Goal: Task Accomplishment & Management: Manage account settings

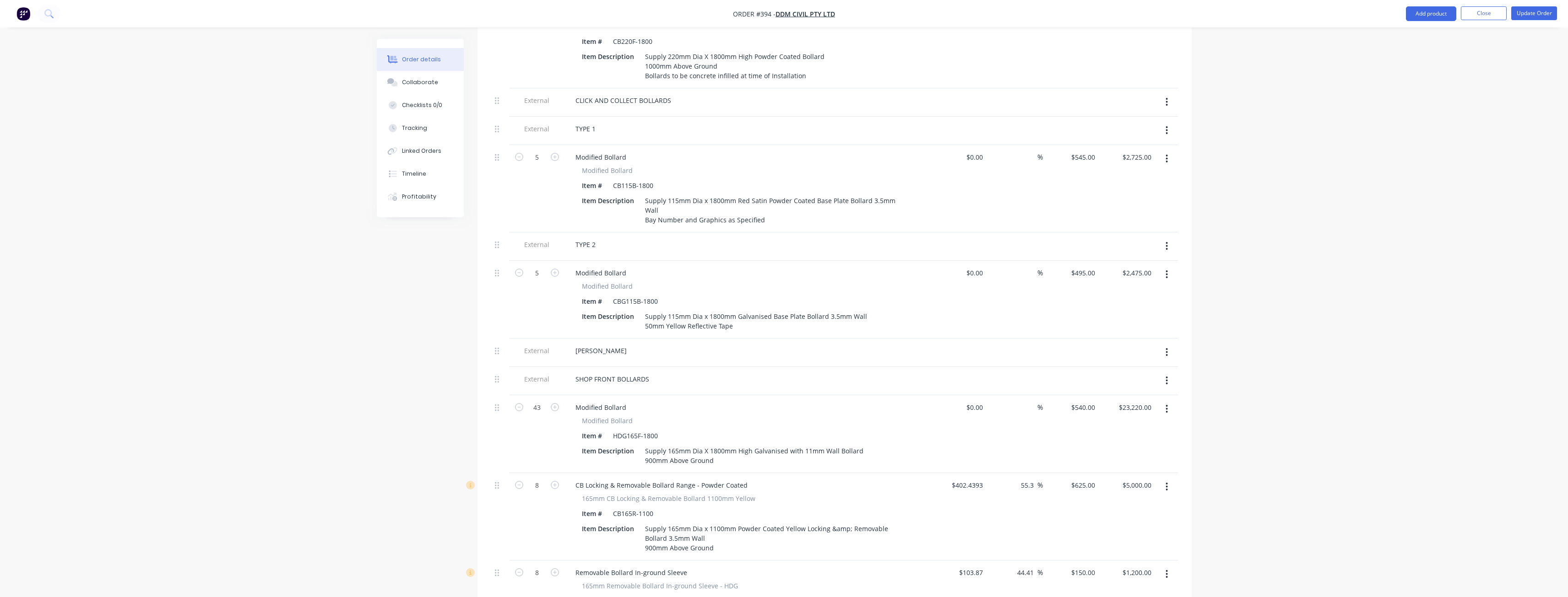
scroll to position [504, 0]
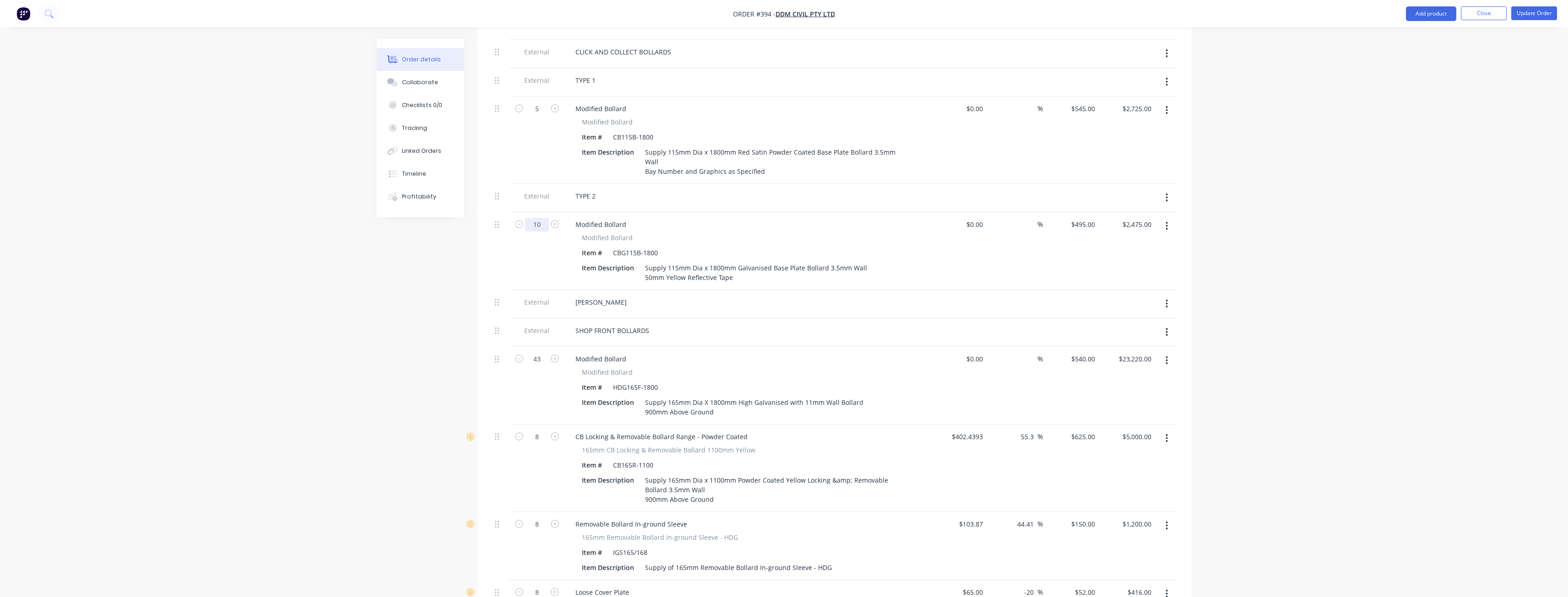
type input "10"
type input "$4,950.00"
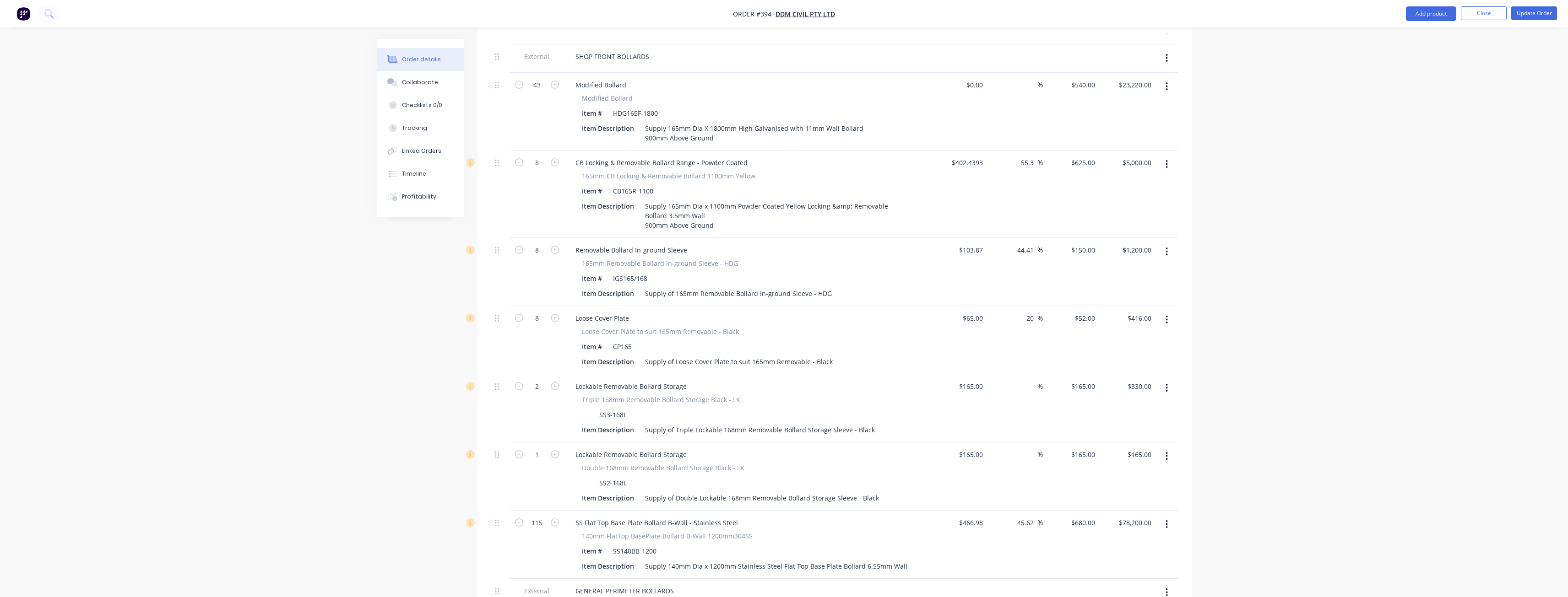
scroll to position [778, 0]
click at [1168, 383] on icon "button" at bounding box center [1167, 387] width 2 height 10
click at [1111, 460] on div "Delete" at bounding box center [1134, 467] width 70 height 13
click at [1166, 383] on icon "button" at bounding box center [1167, 387] width 2 height 10
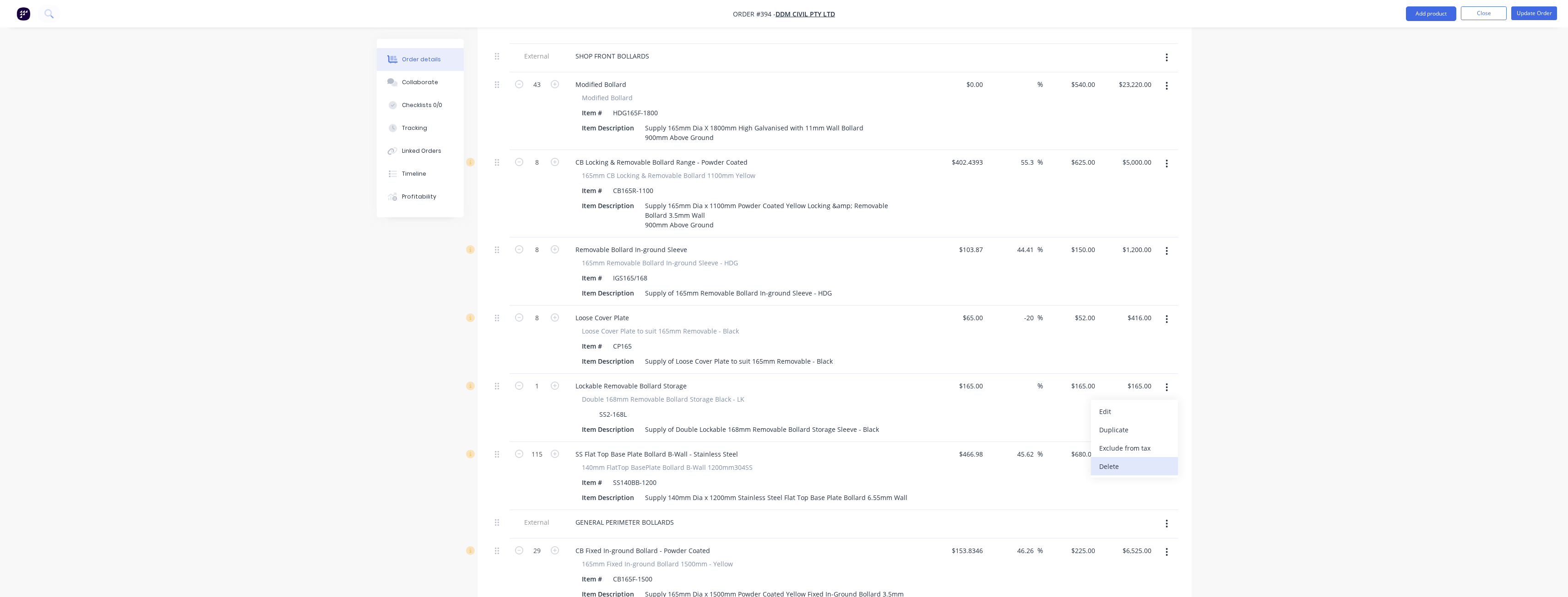
click at [1112, 460] on div "Delete" at bounding box center [1134, 467] width 70 height 13
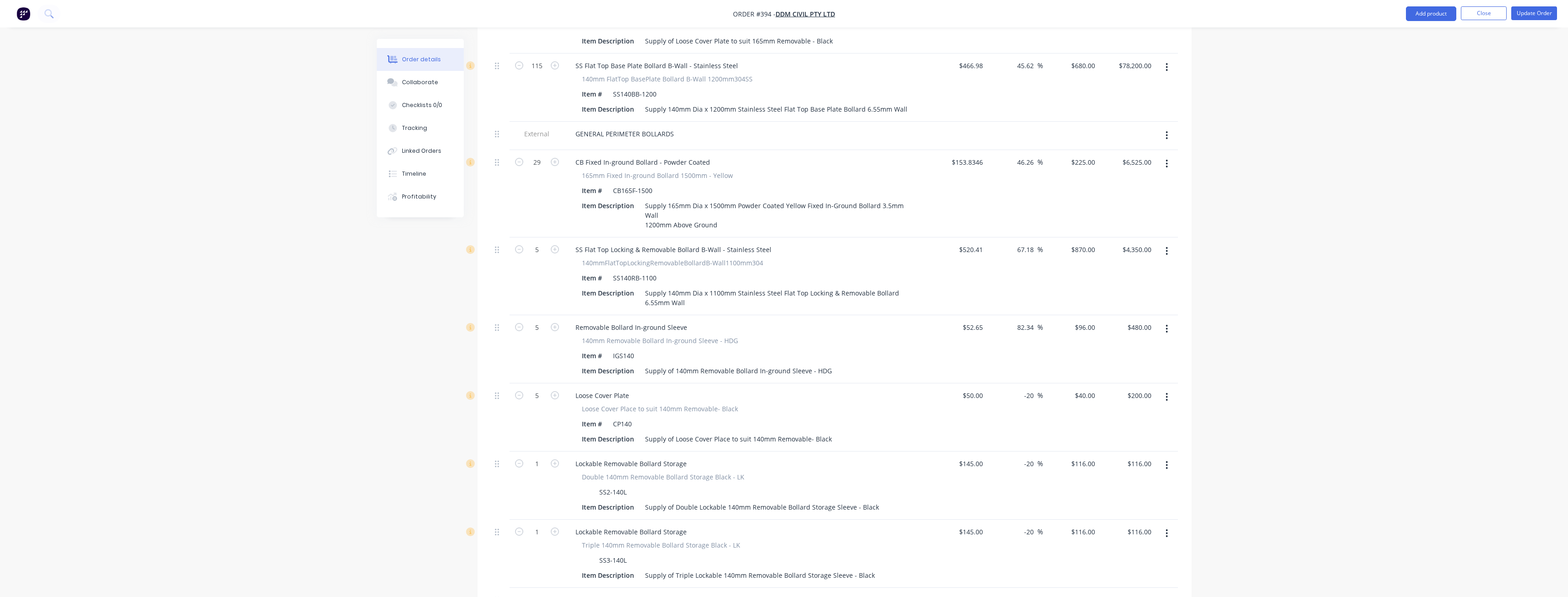
scroll to position [1052, 0]
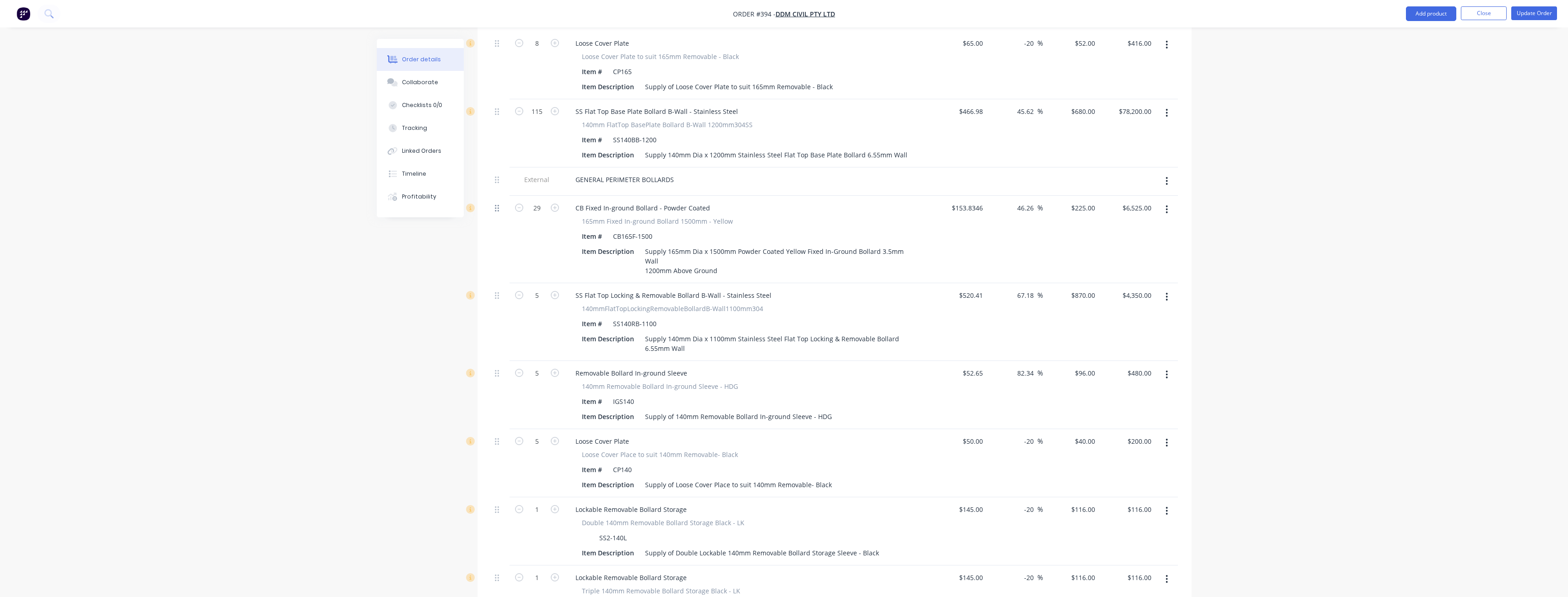
click at [498, 205] on icon at bounding box center [496, 208] width 4 height 7
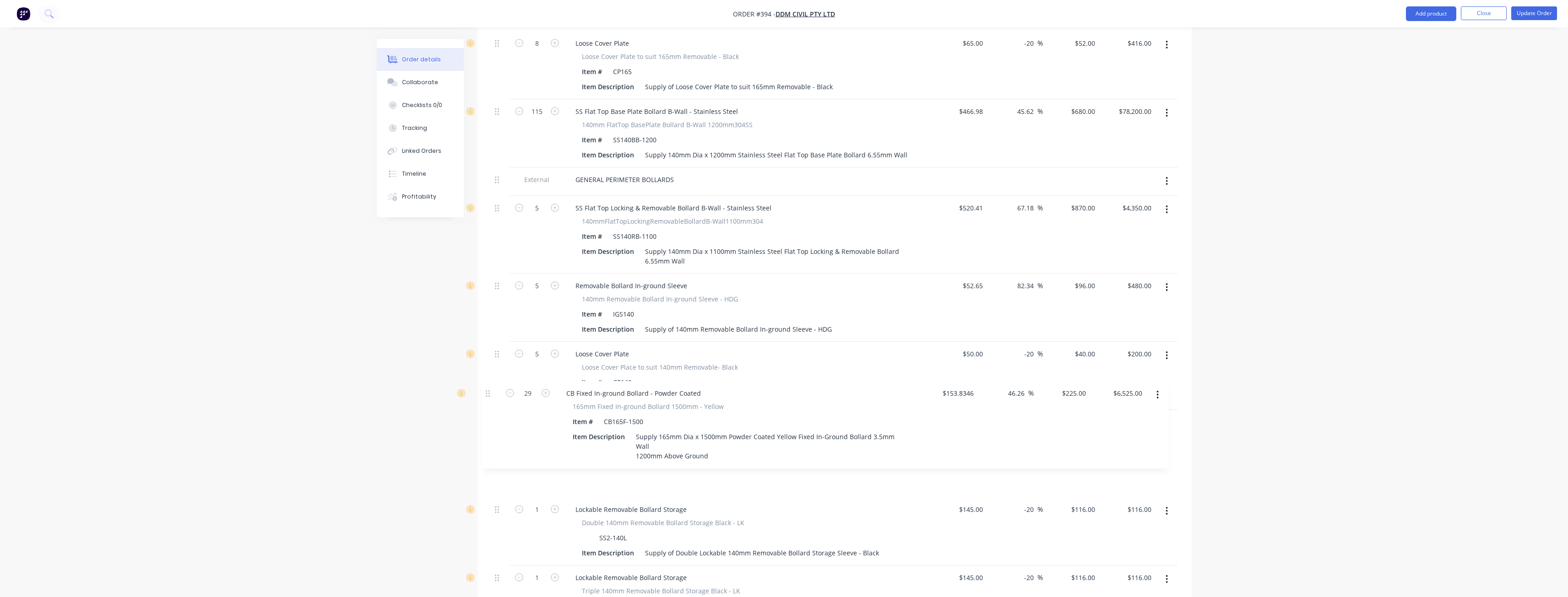
drag, startPoint x: 496, startPoint y: 174, endPoint x: 487, endPoint y: 398, distance: 224.2
click at [487, 398] on div "Qty Cost Markup Price Total External COLES BOLLARDS External BOH / LOADING DOCK…" at bounding box center [834, 68] width 714 height 1479
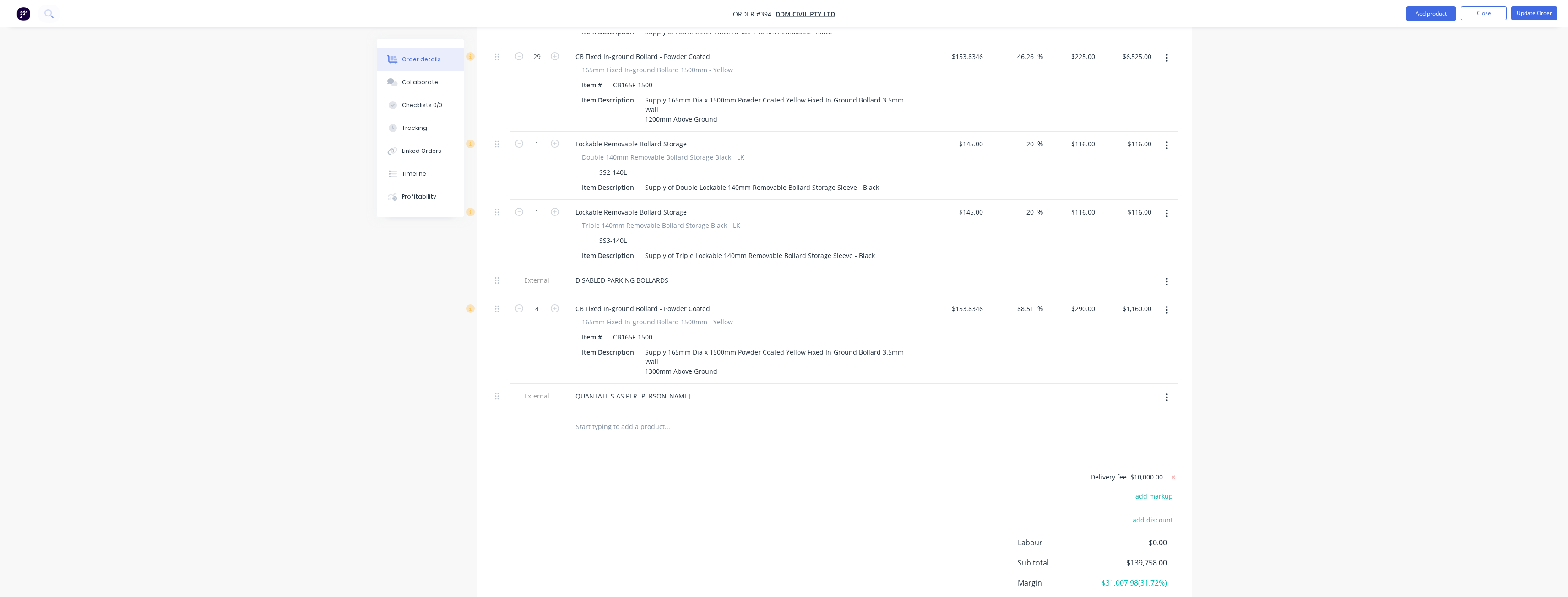
scroll to position [1418, 0]
click at [1175, 472] on icon at bounding box center [1173, 477] width 9 height 9
click at [1149, 471] on button "add delivery fee" at bounding box center [1148, 477] width 59 height 12
type input "9090.90"
click at [723, 505] on div "Delivery fee Delivery fee Delivery fee name (Optional) 9090.90 9090.90 $0 add m…" at bounding box center [834, 558] width 686 height 174
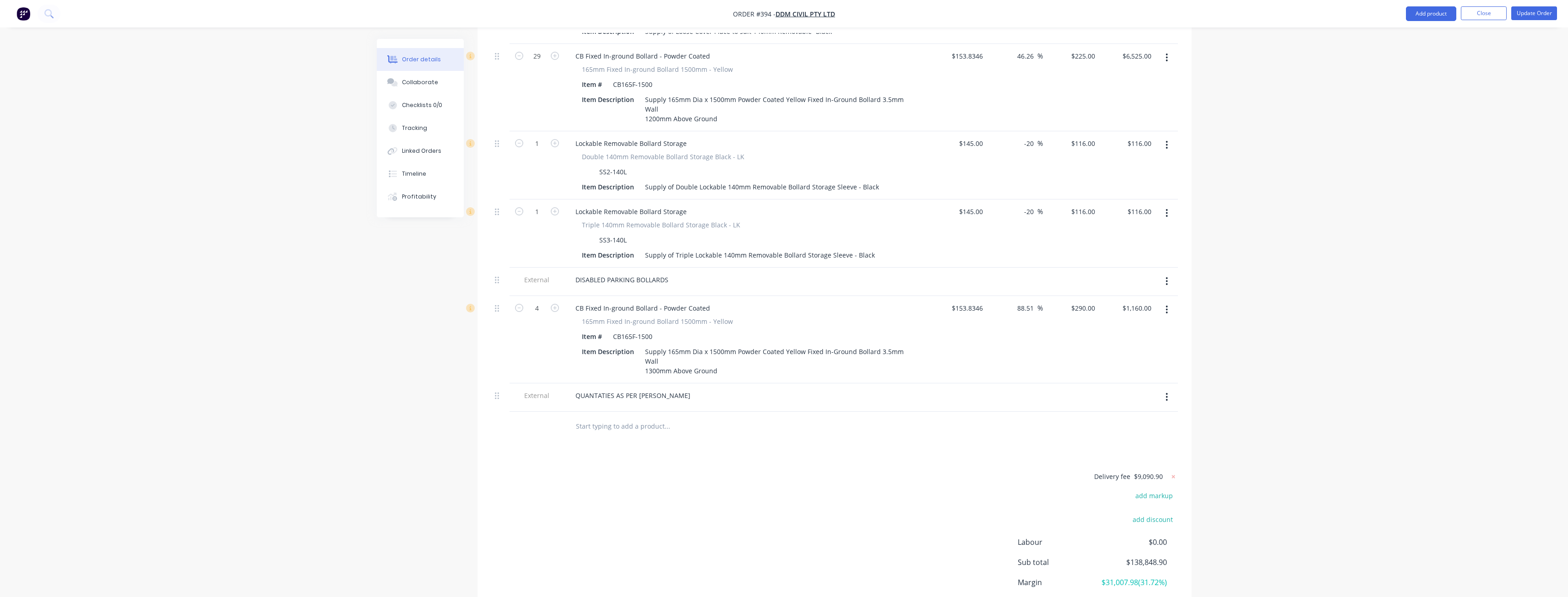
click at [806, 471] on div "Delivery fee $9,090.90 add markup add discount Labour $0.00 Sub total $138,848.…" at bounding box center [834, 557] width 686 height 172
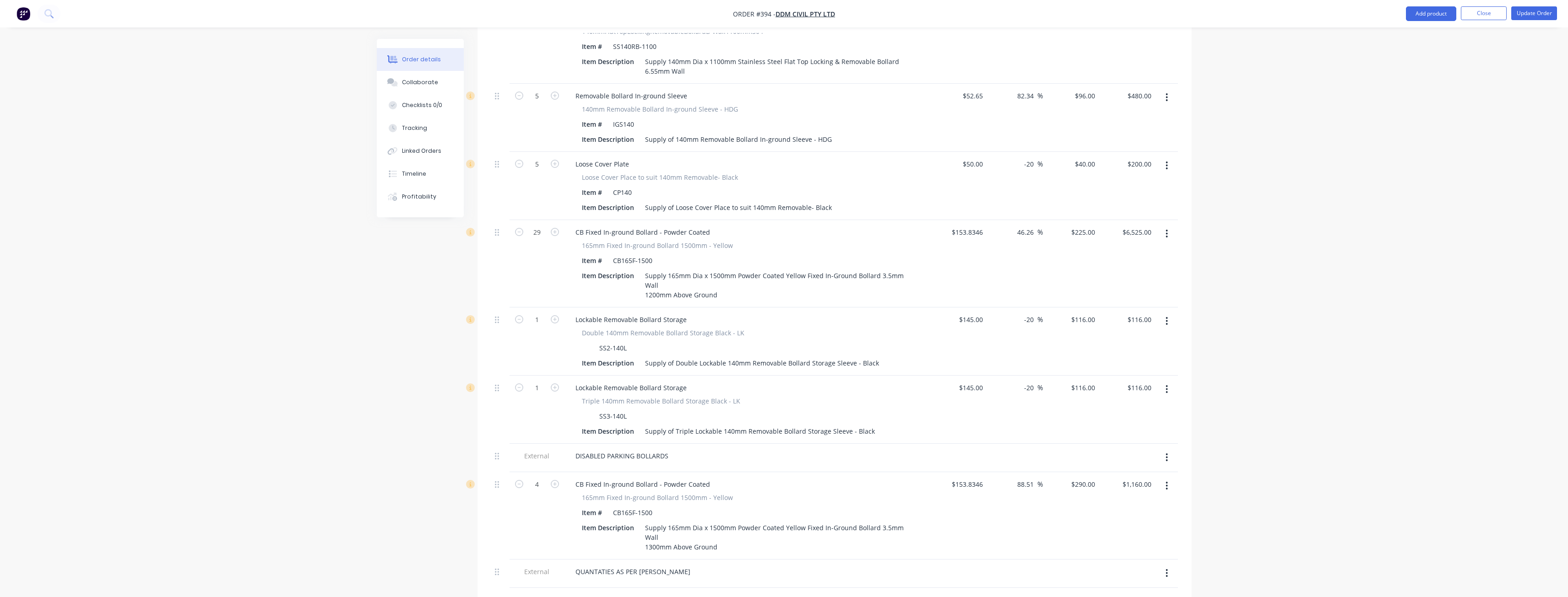
scroll to position [1236, 0]
click at [1165, 320] on button "button" at bounding box center [1166, 328] width 21 height 16
click at [1108, 400] on div "Delete" at bounding box center [1134, 407] width 70 height 13
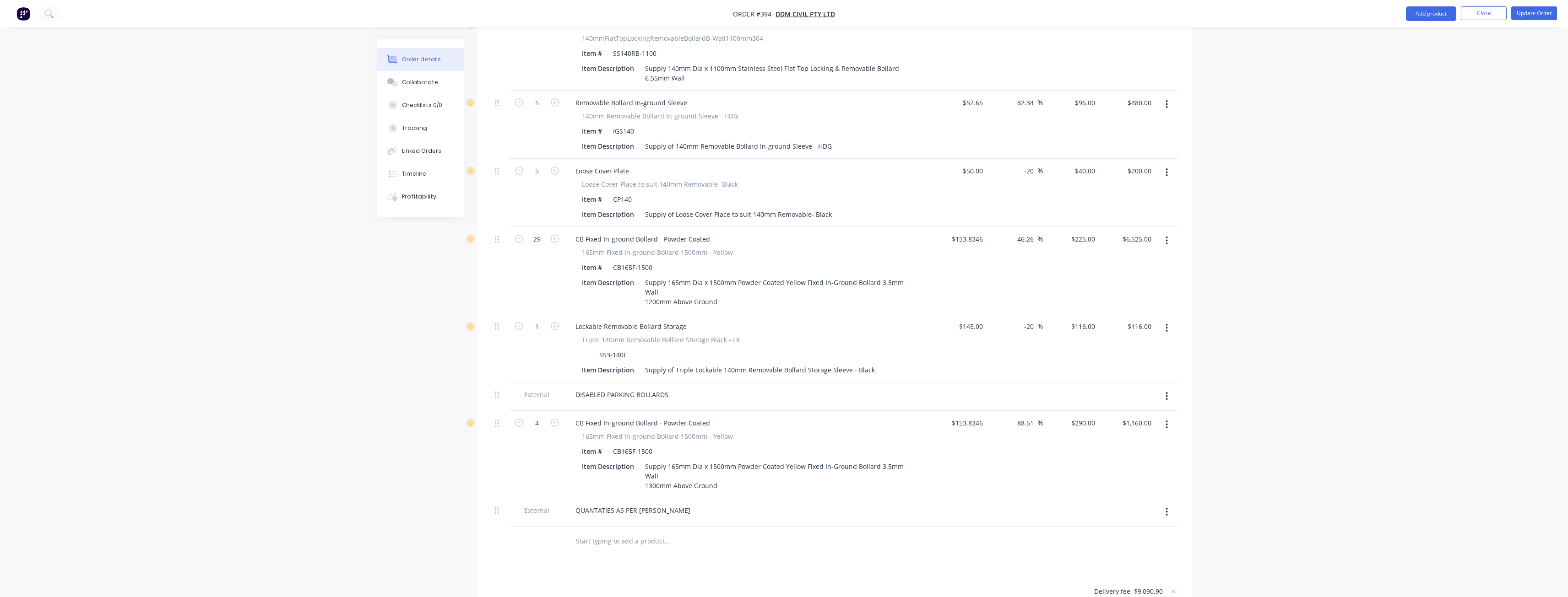
click at [1163, 320] on button "button" at bounding box center [1166, 328] width 21 height 16
click at [1108, 400] on div "Delete" at bounding box center [1134, 407] width 70 height 13
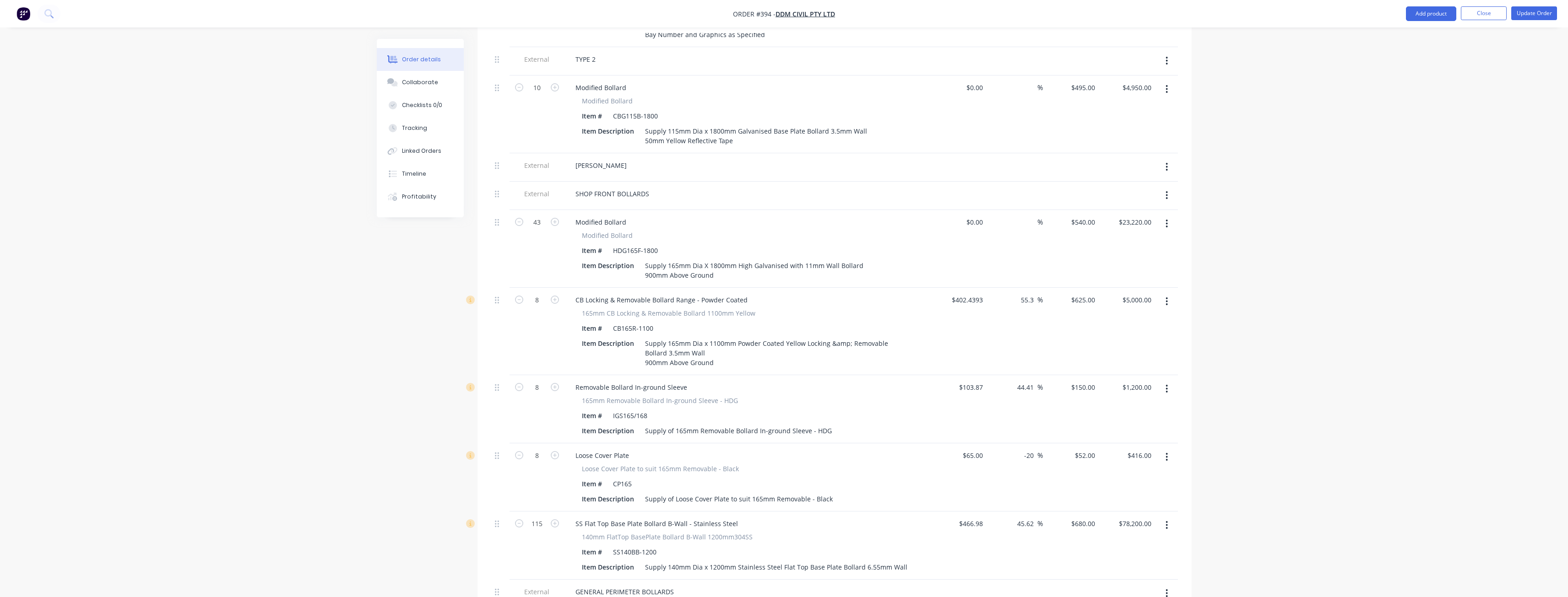
scroll to position [640, 0]
click at [1083, 293] on input "625" at bounding box center [1091, 299] width 15 height 13
type input "481.95"
type input "19.76"
type input "$481.95"
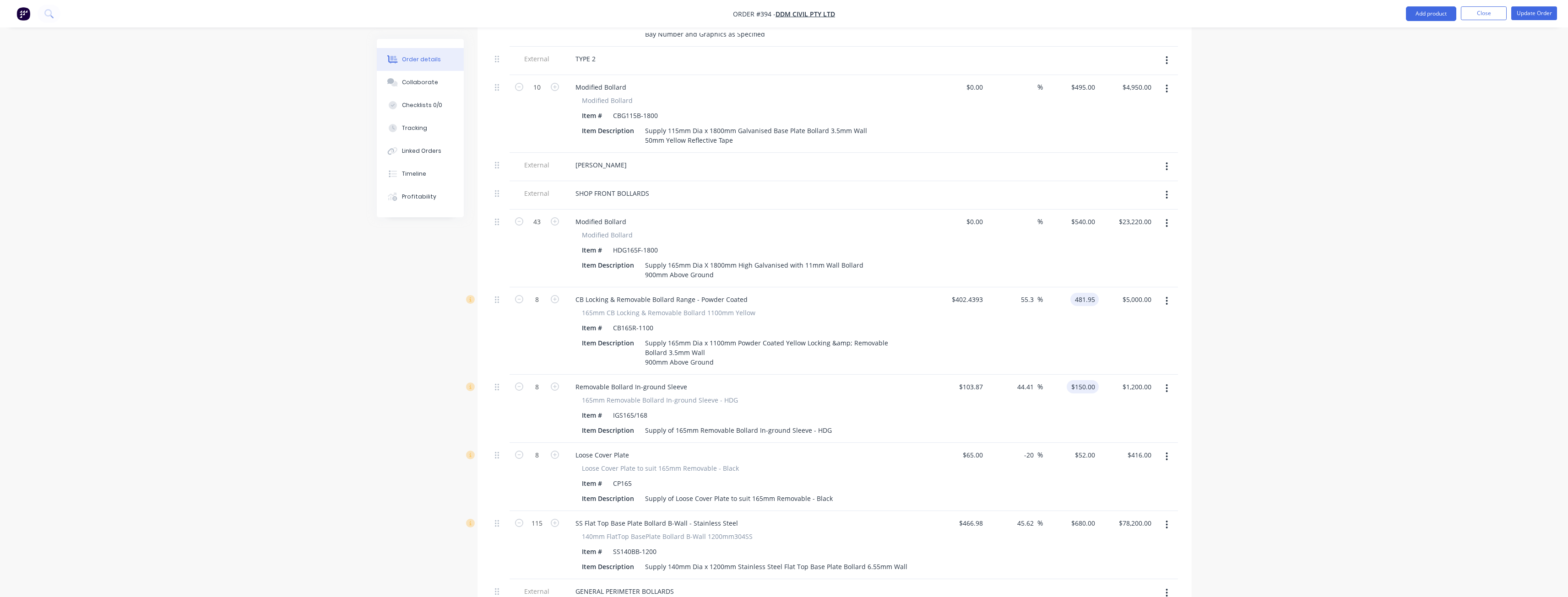
type input "$3,855.60"
click at [1082, 380] on div "150 $150.00" at bounding box center [1083, 387] width 32 height 13
type input "0"
type input "-100"
type input "$0.00"
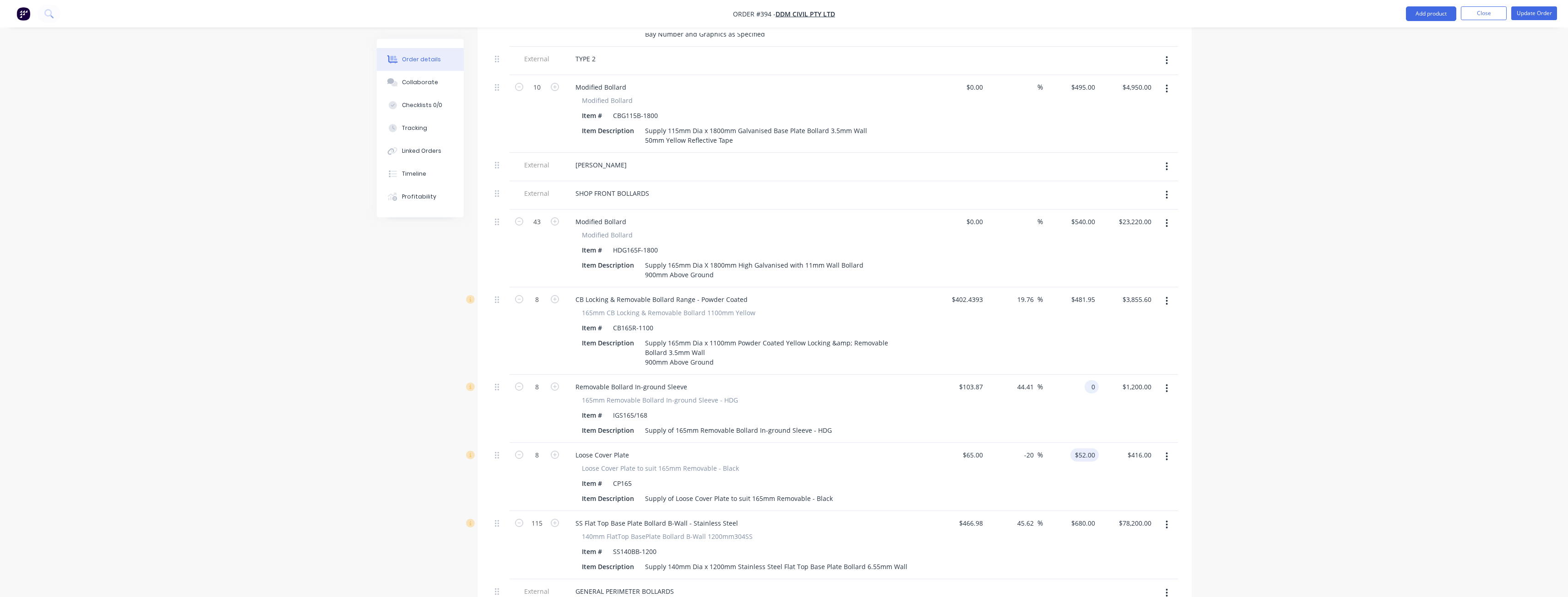
type input "$0.00"
click at [1090, 449] on input "52" at bounding box center [1086, 455] width 24 height 13
type input "0"
type input "-100"
type input "$0.00"
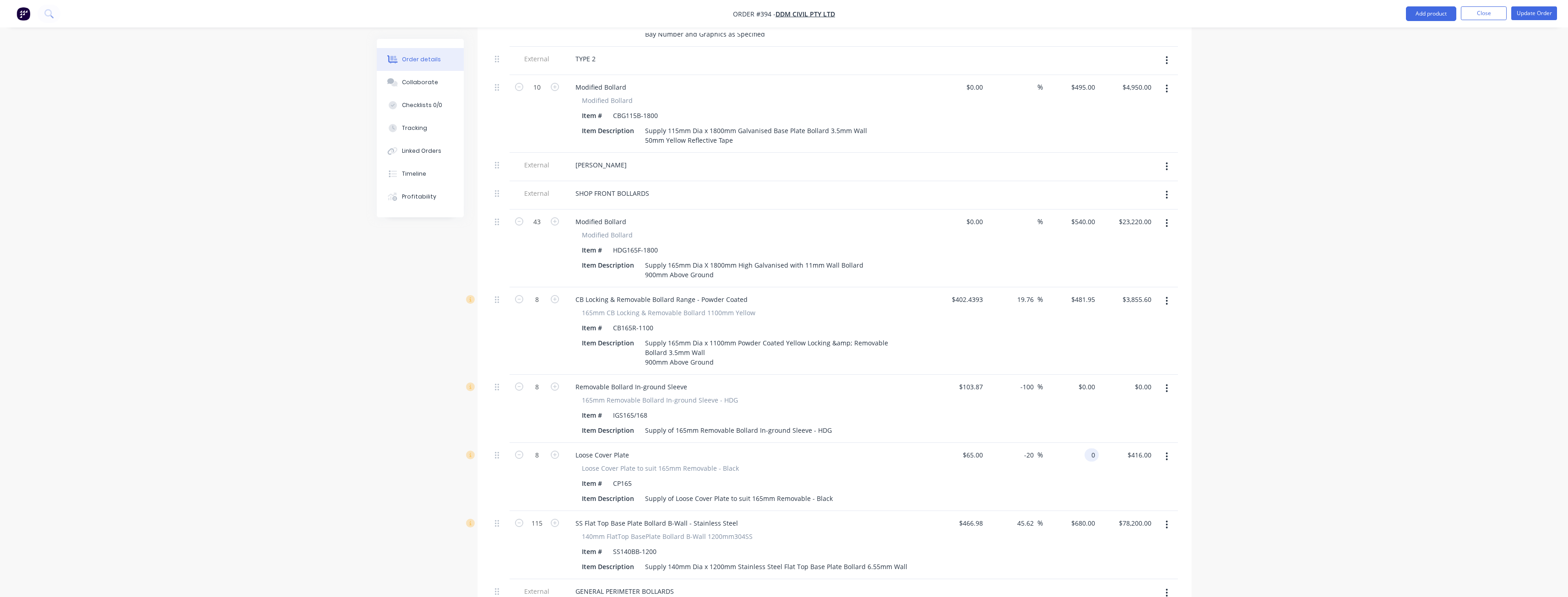
type input "$0.00"
click at [1176, 443] on div at bounding box center [1166, 477] width 23 height 68
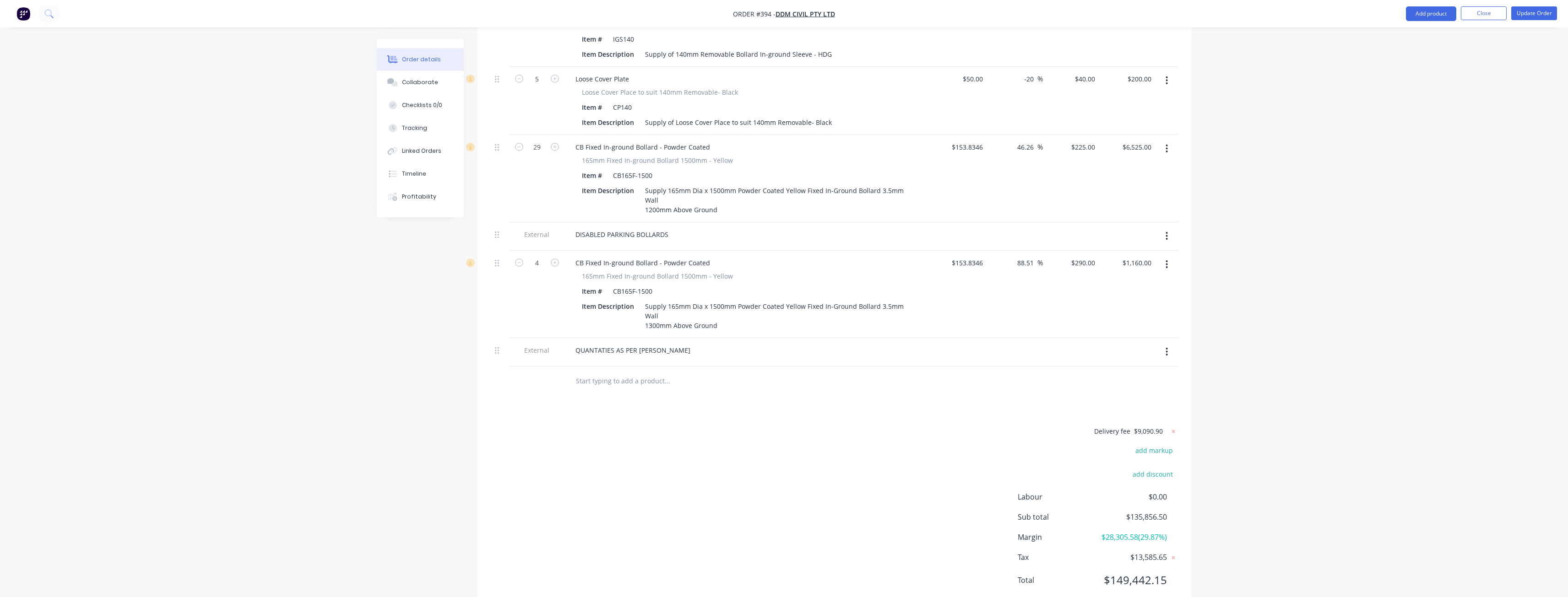
scroll to position [1331, 0]
click at [1171, 423] on icon at bounding box center [1173, 428] width 9 height 9
click at [1147, 422] on button "add delivery fee" at bounding box center [1148, 428] width 59 height 12
type input "9090.90"
click at [815, 425] on div "Delivery fee Delivery fee Delivery fee name (Optional) 9090.90 9090.90 $0 add m…" at bounding box center [834, 508] width 686 height 174
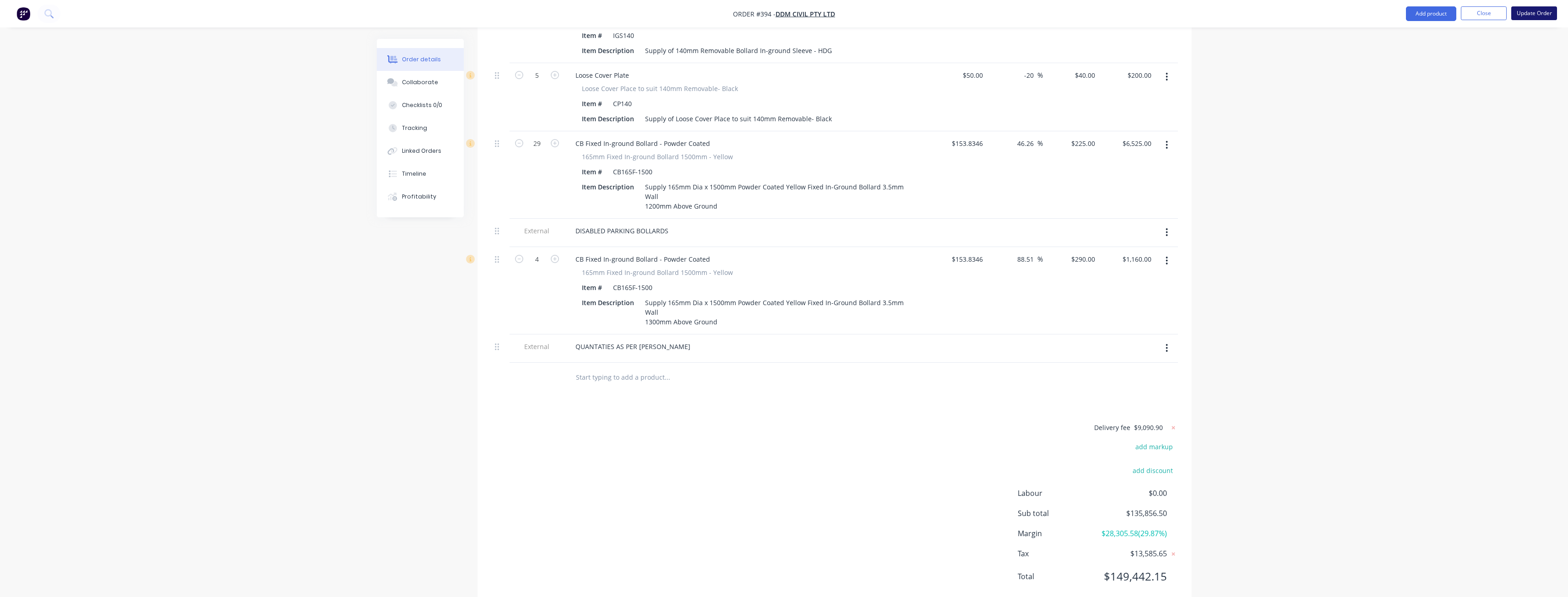
click at [1525, 9] on button "Update Order" at bounding box center [1534, 13] width 46 height 13
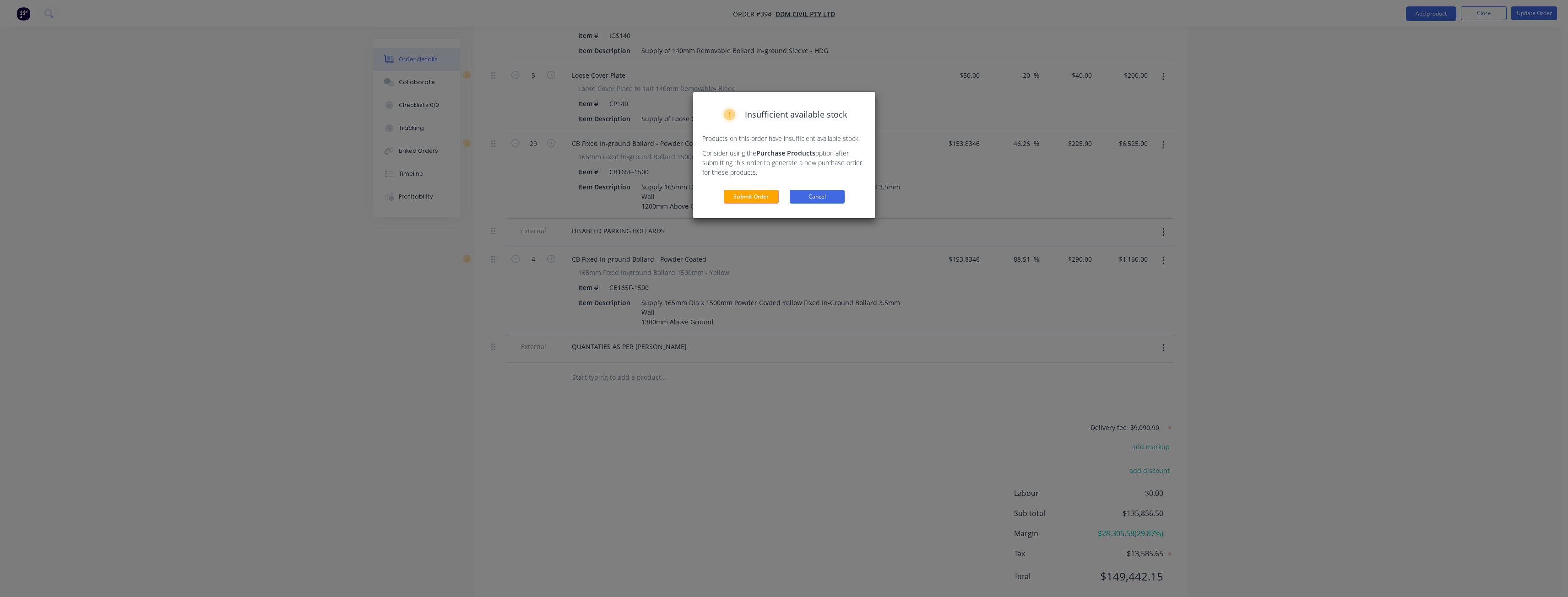
click at [809, 191] on button "Cancel" at bounding box center [817, 197] width 55 height 13
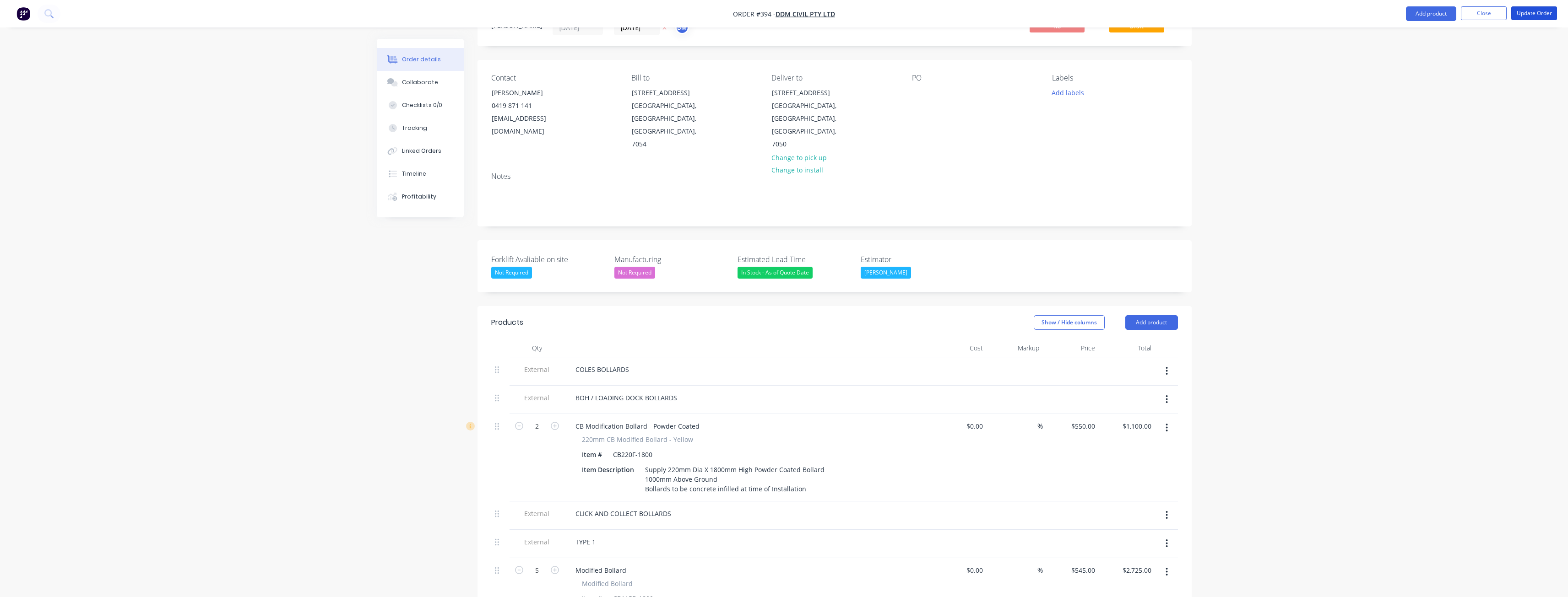
scroll to position [0, 0]
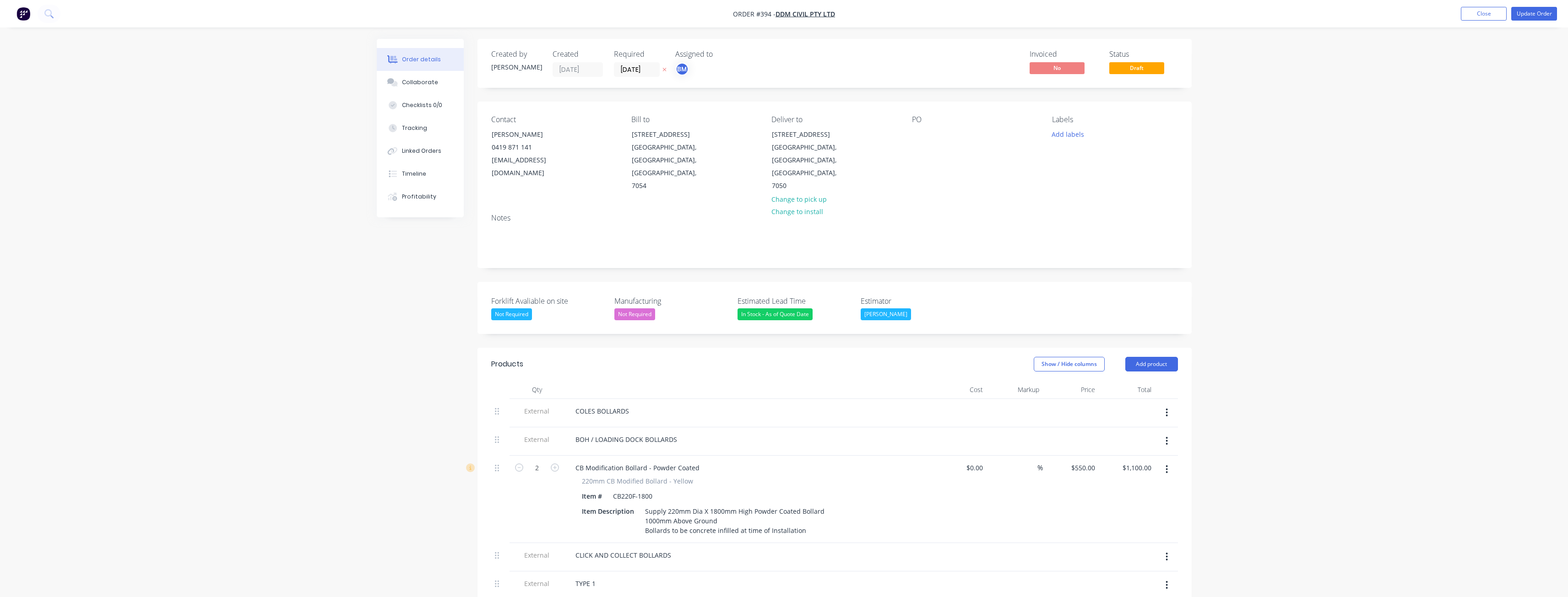
click at [762, 309] on div "In Stock - As of Quote Date" at bounding box center [775, 314] width 75 height 12
click at [772, 379] on div "4+ Weeks - From Deposit" at bounding box center [780, 380] width 71 height 12
click at [982, 295] on div "Forklift Avaliable on site Not Required Manufacturing Not Required Estimated Le…" at bounding box center [834, 307] width 714 height 52
click at [1525, 12] on button "Update Order" at bounding box center [1534, 13] width 46 height 13
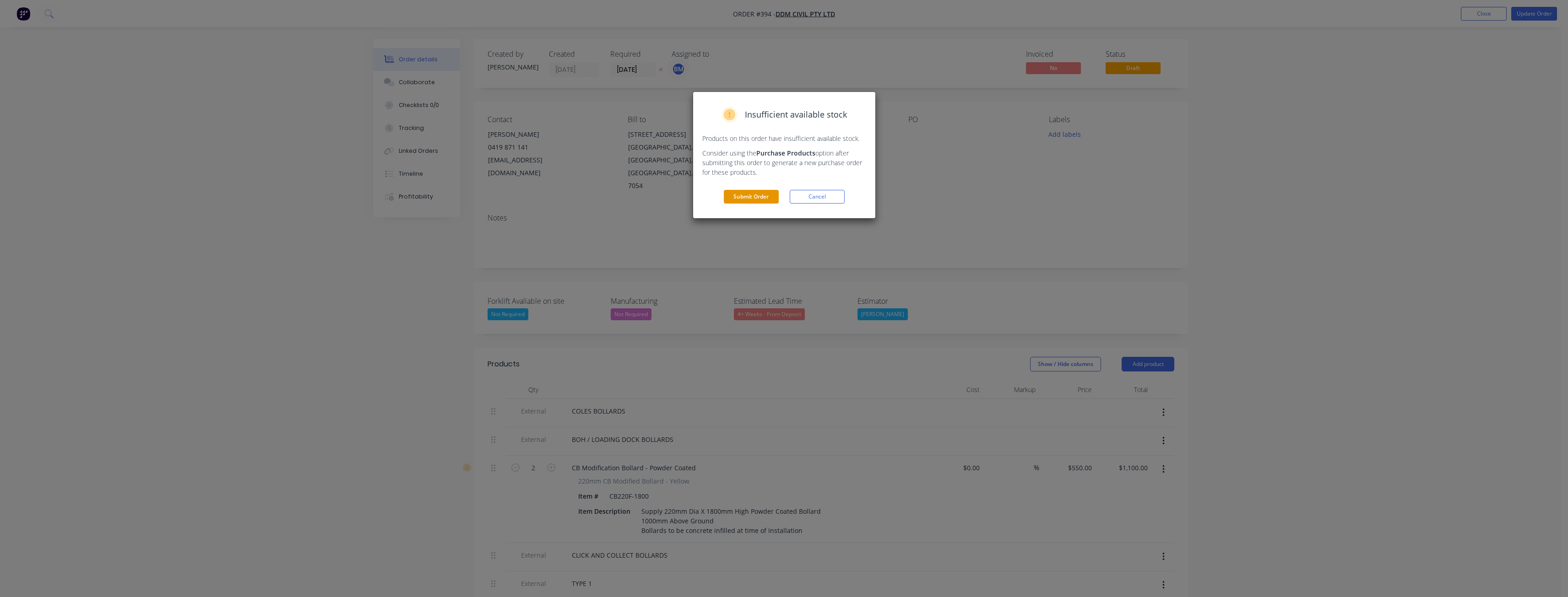
click at [747, 196] on button "Submit Order" at bounding box center [751, 197] width 55 height 13
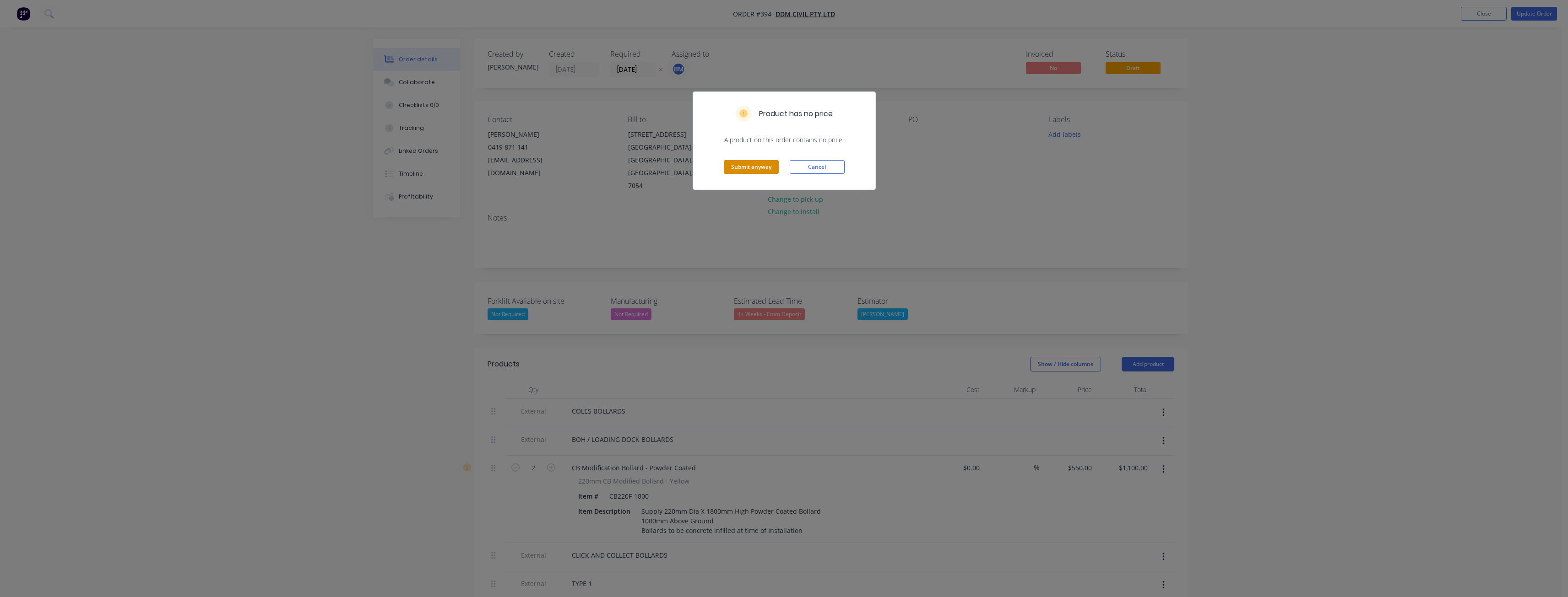
click at [748, 165] on button "Submit anyway" at bounding box center [751, 167] width 55 height 13
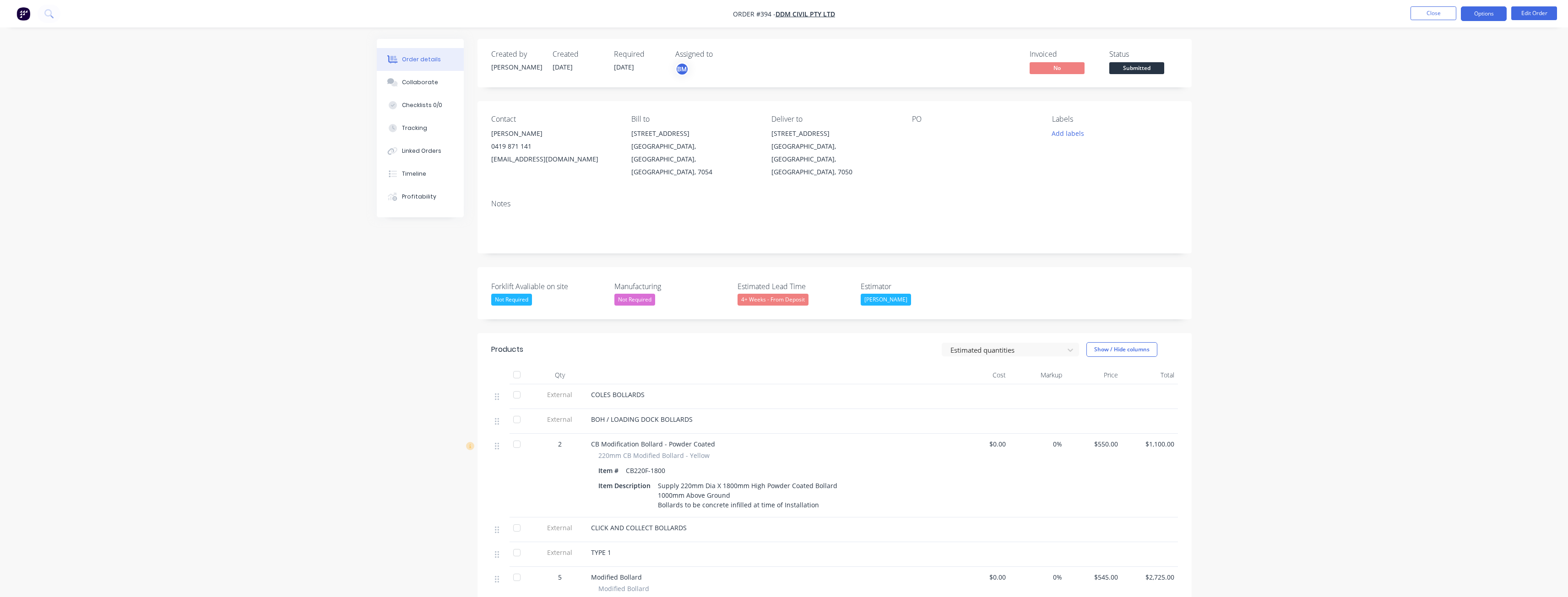
click at [1474, 11] on button "Options" at bounding box center [1484, 13] width 46 height 15
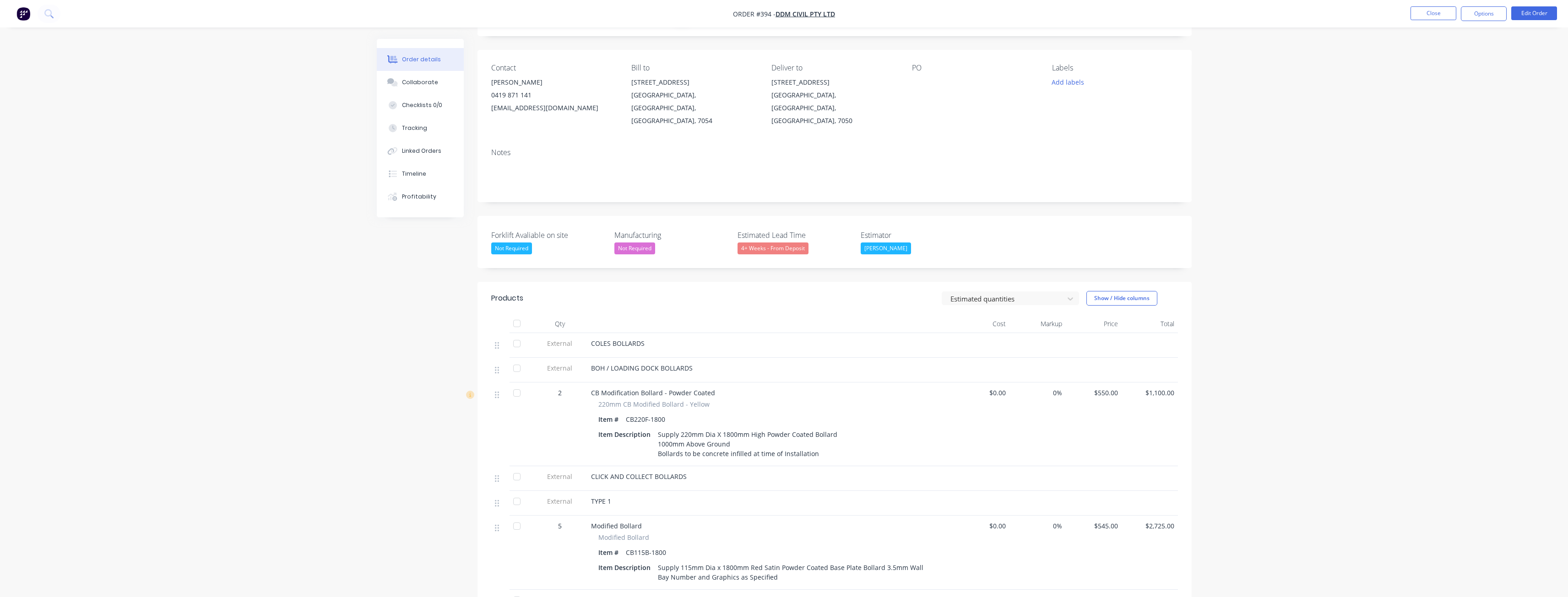
scroll to position [320, 0]
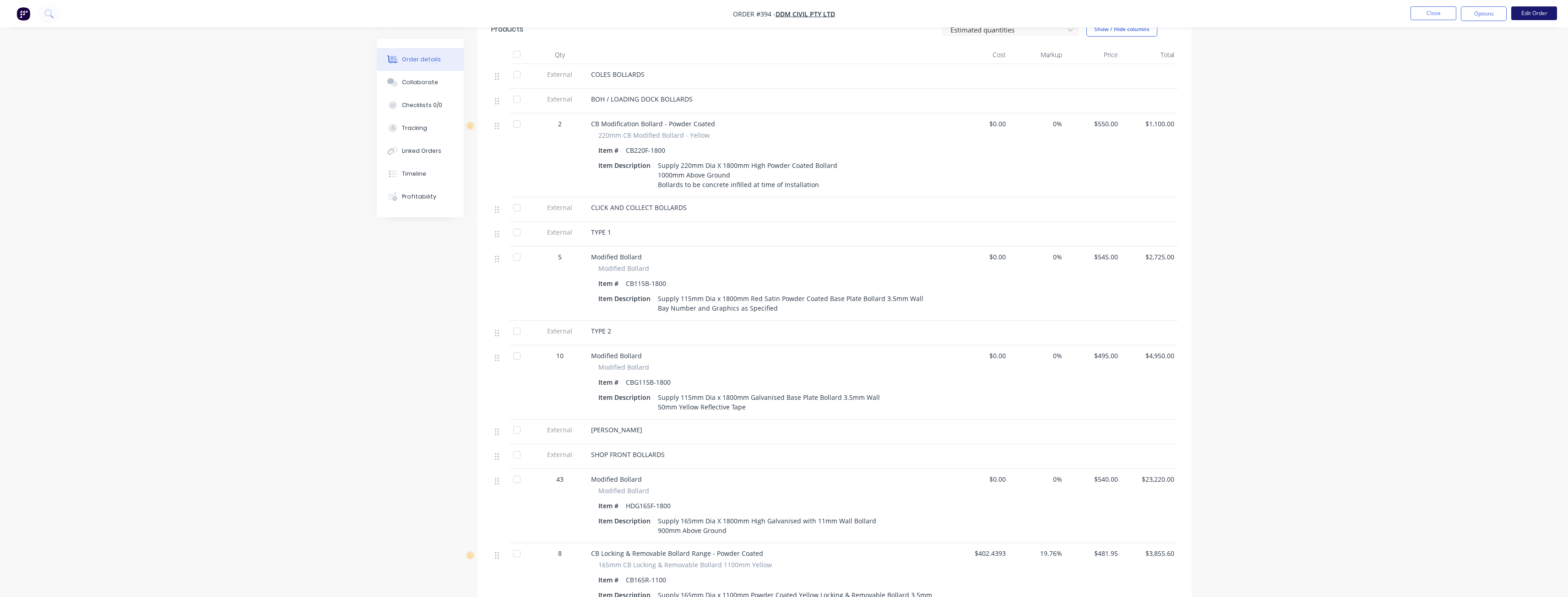
click at [1536, 13] on button "Edit Order" at bounding box center [1534, 13] width 46 height 13
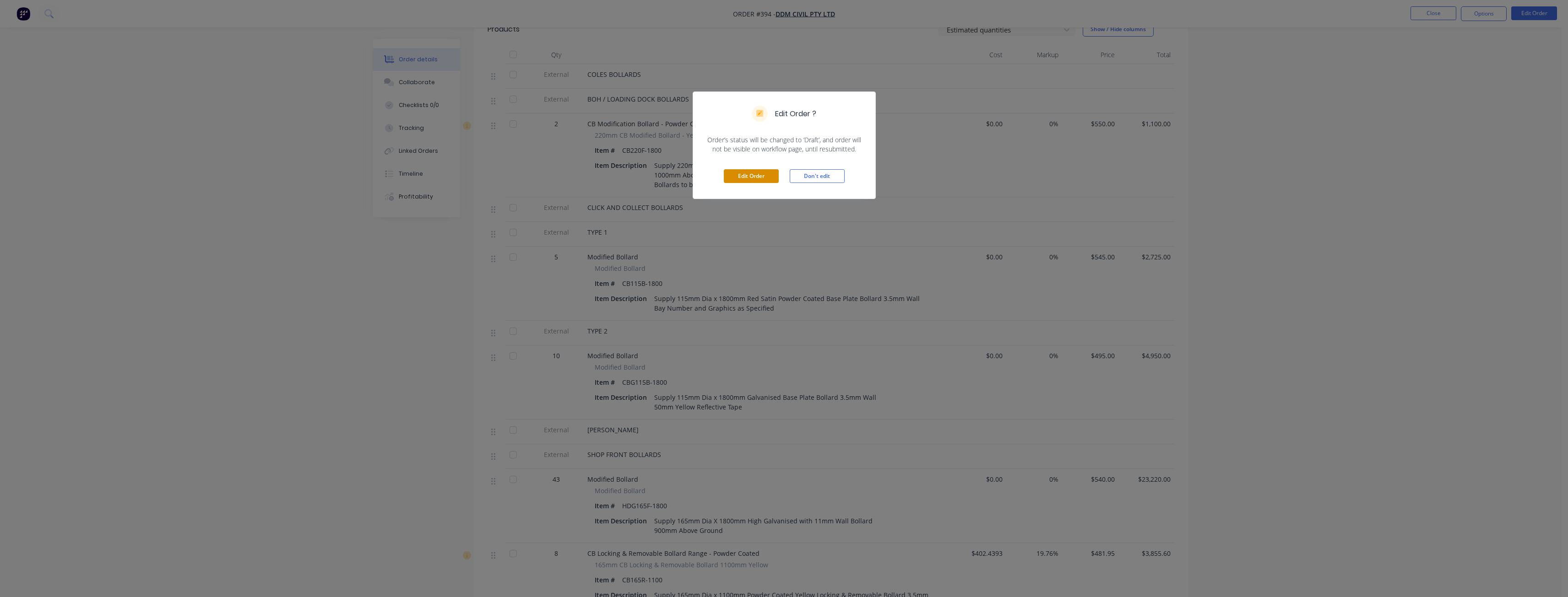
click at [754, 172] on button "Edit Order" at bounding box center [751, 176] width 55 height 13
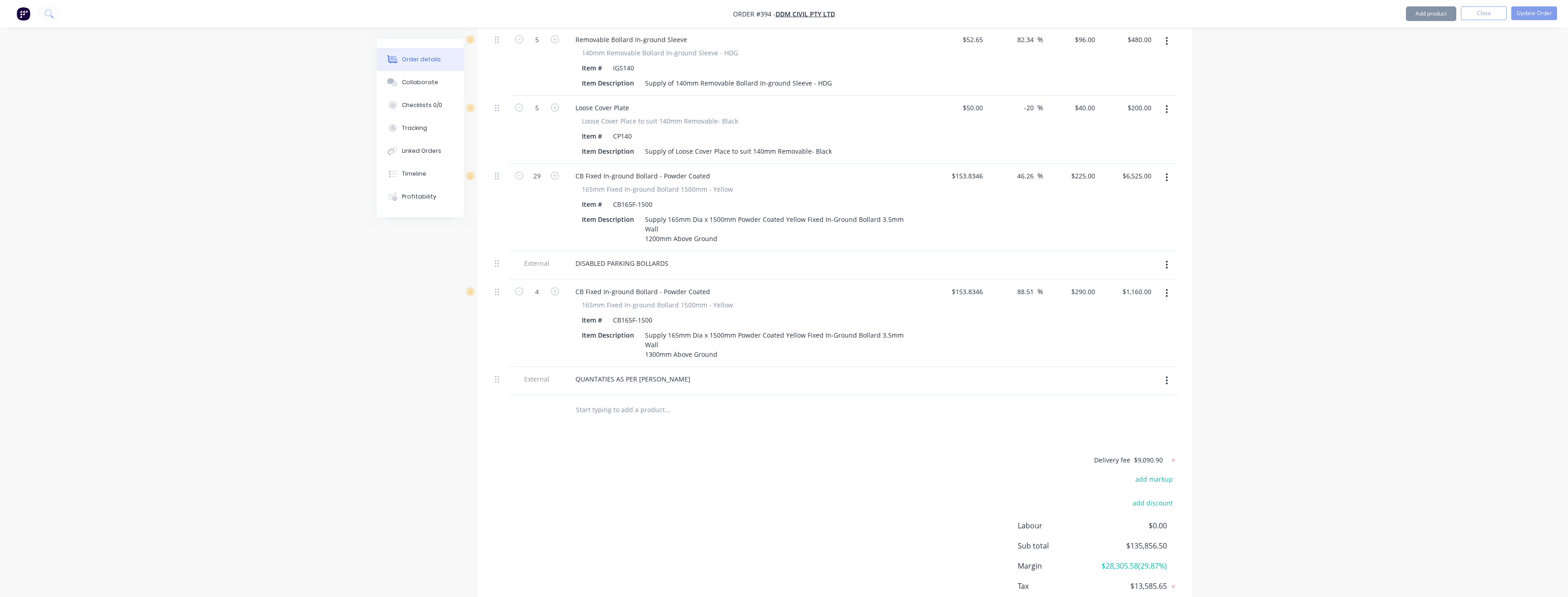
scroll to position [1331, 0]
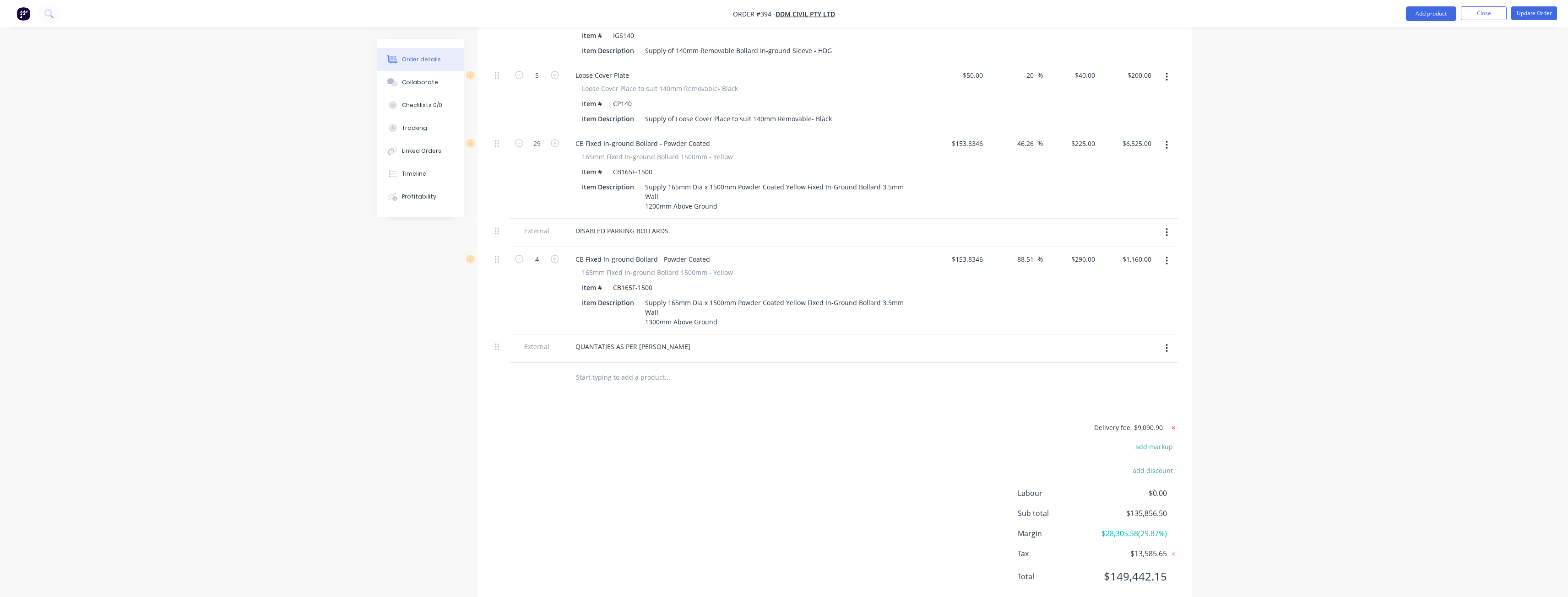
click at [1172, 423] on icon at bounding box center [1173, 428] width 9 height 9
click at [1156, 422] on button "add delivery fee" at bounding box center [1148, 428] width 59 height 12
type input "10000"
click at [745, 438] on div "Delivery fee Delivery fee Delivery fee name (Optional) 10000 10000 $0 add marku…" at bounding box center [834, 508] width 686 height 174
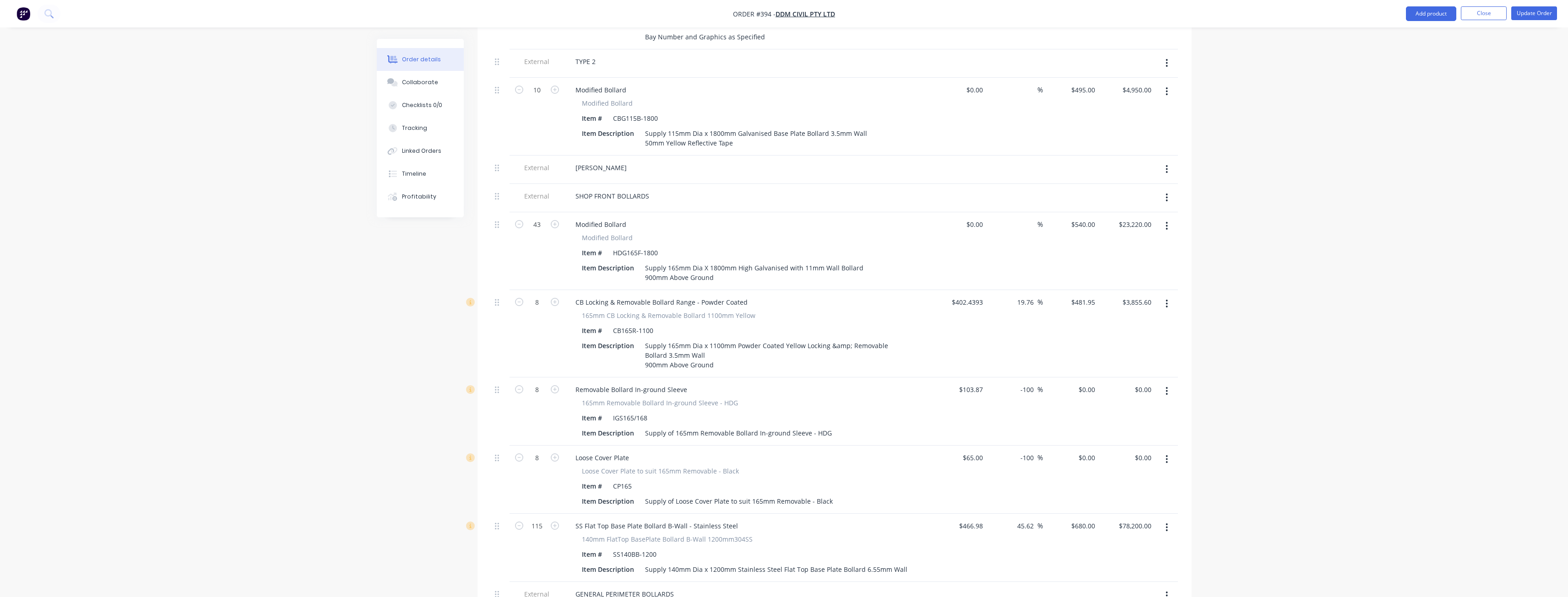
scroll to position [599, 0]
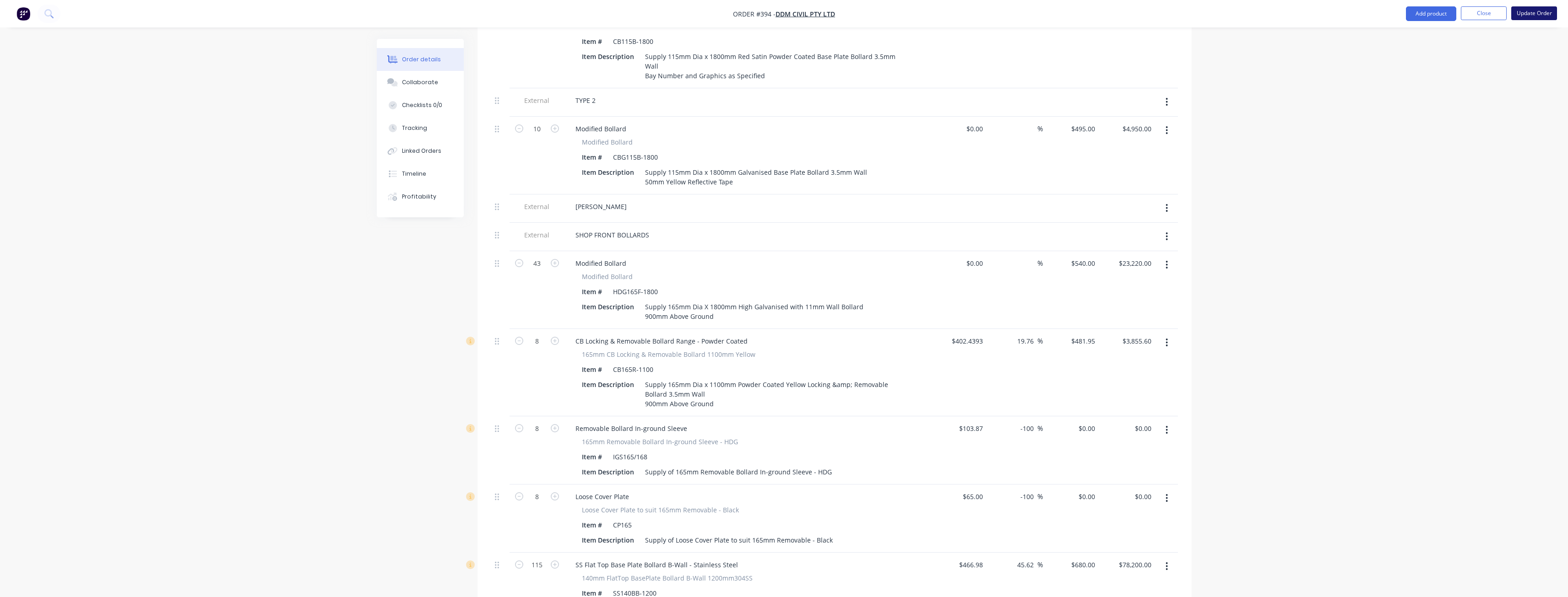
click at [1532, 15] on button "Update Order" at bounding box center [1534, 13] width 46 height 13
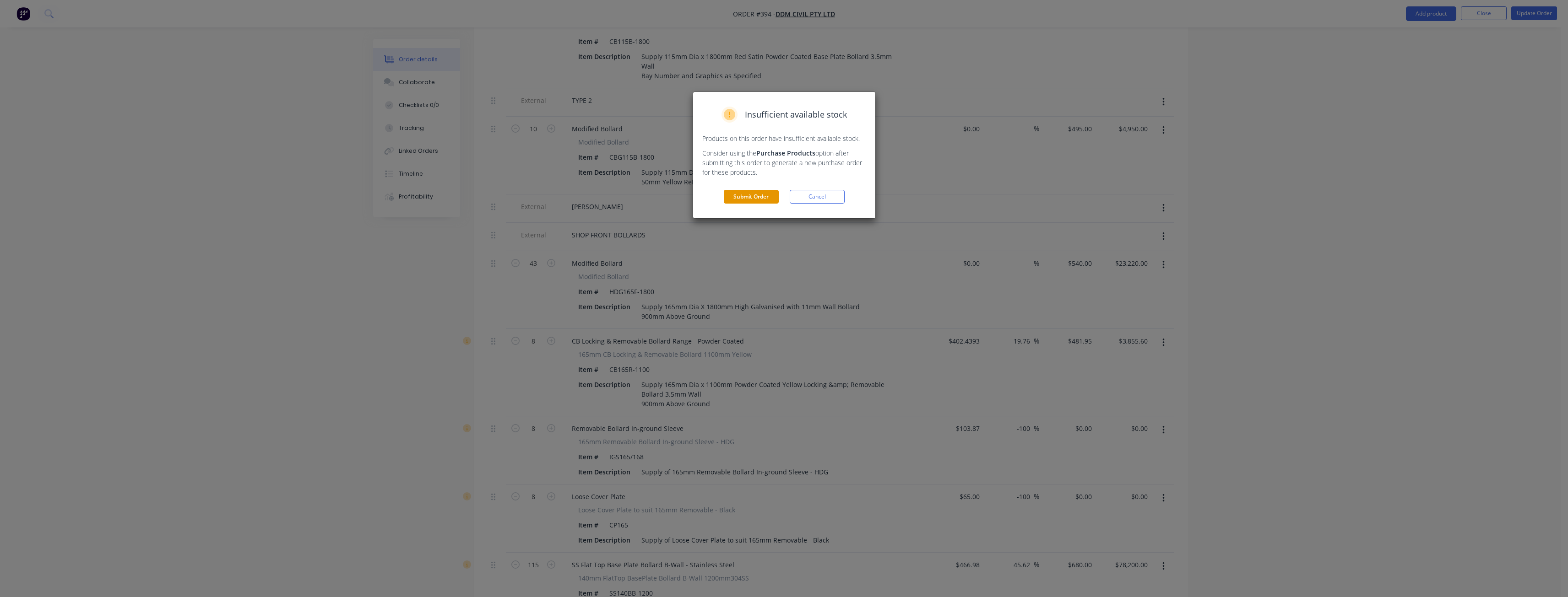
click at [754, 197] on button "Submit Order" at bounding box center [751, 197] width 55 height 13
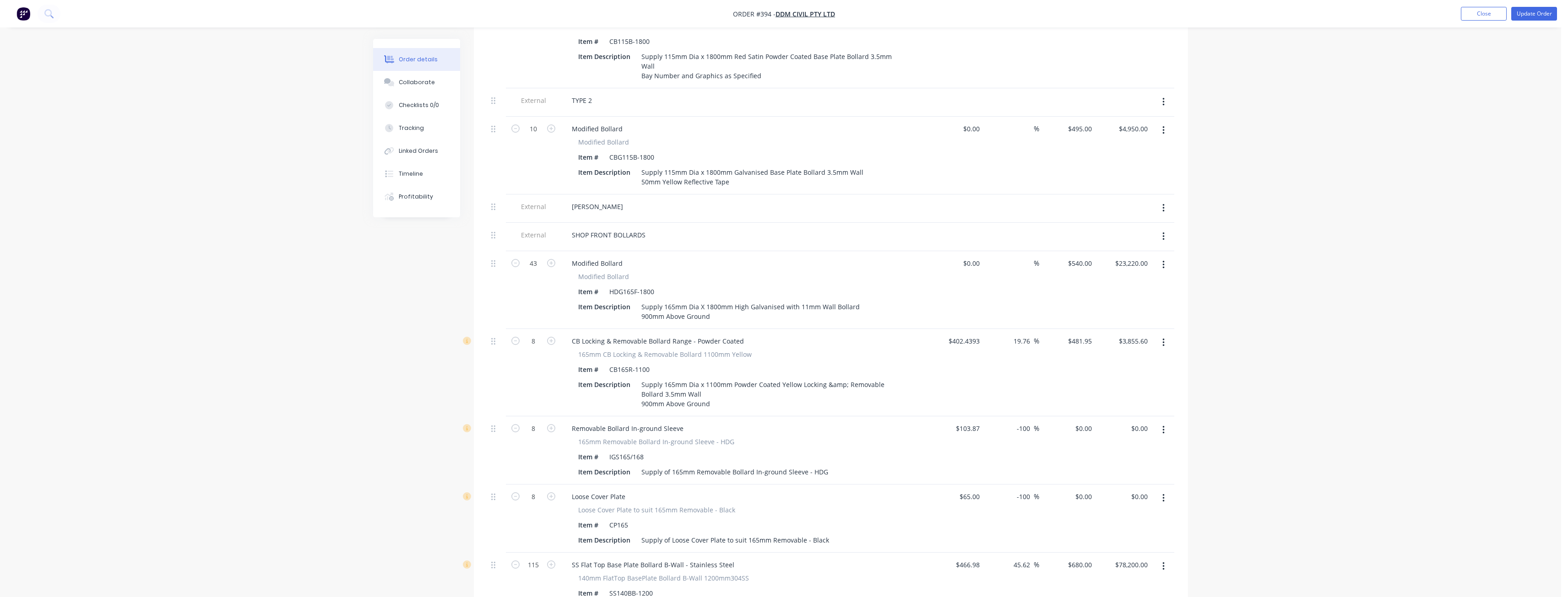
scroll to position [0, 0]
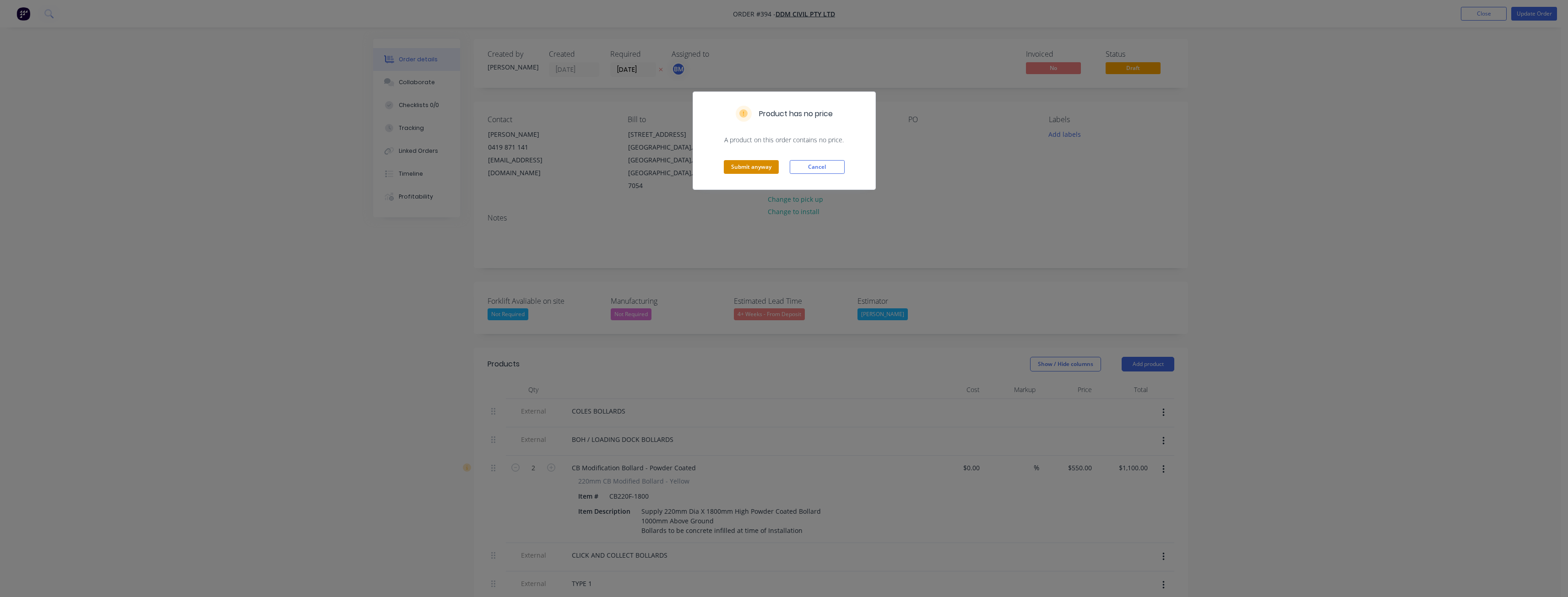
click at [756, 165] on button "Submit anyway" at bounding box center [751, 167] width 55 height 13
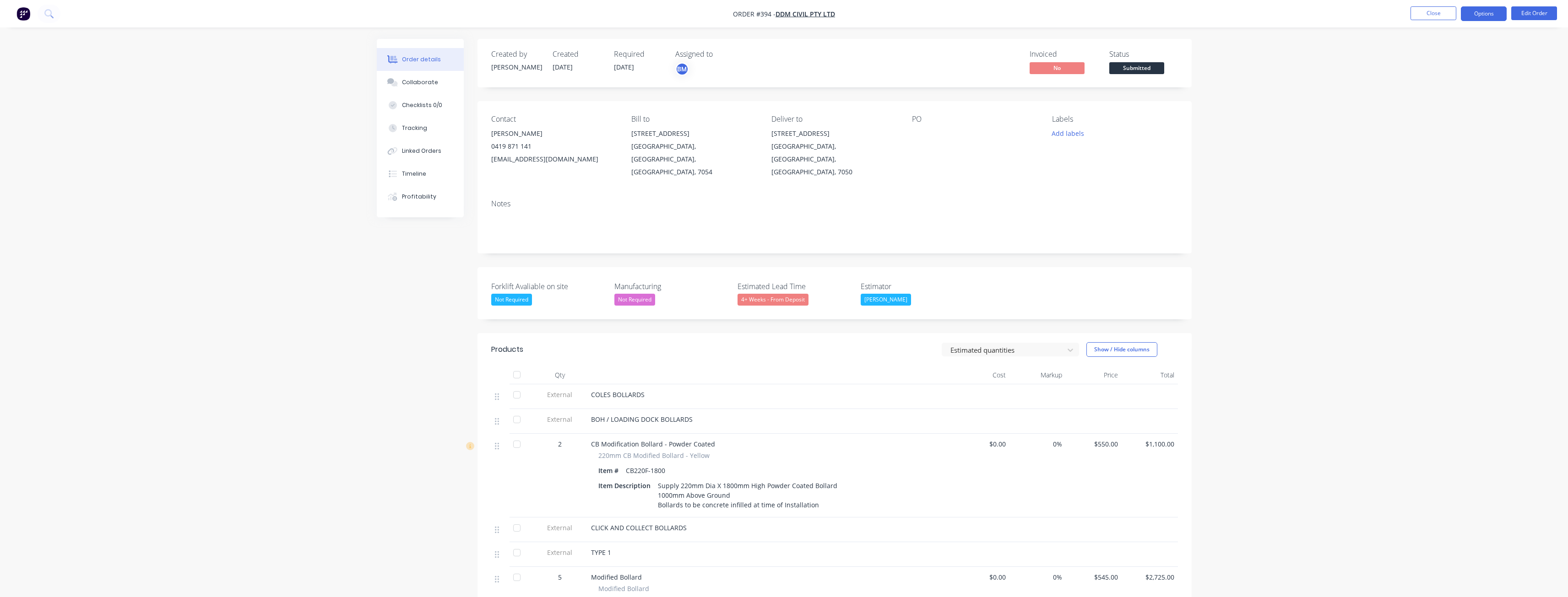
click at [1484, 9] on button "Options" at bounding box center [1484, 13] width 46 height 15
click at [1425, 53] on div "Invoice" at bounding box center [1456, 56] width 84 height 13
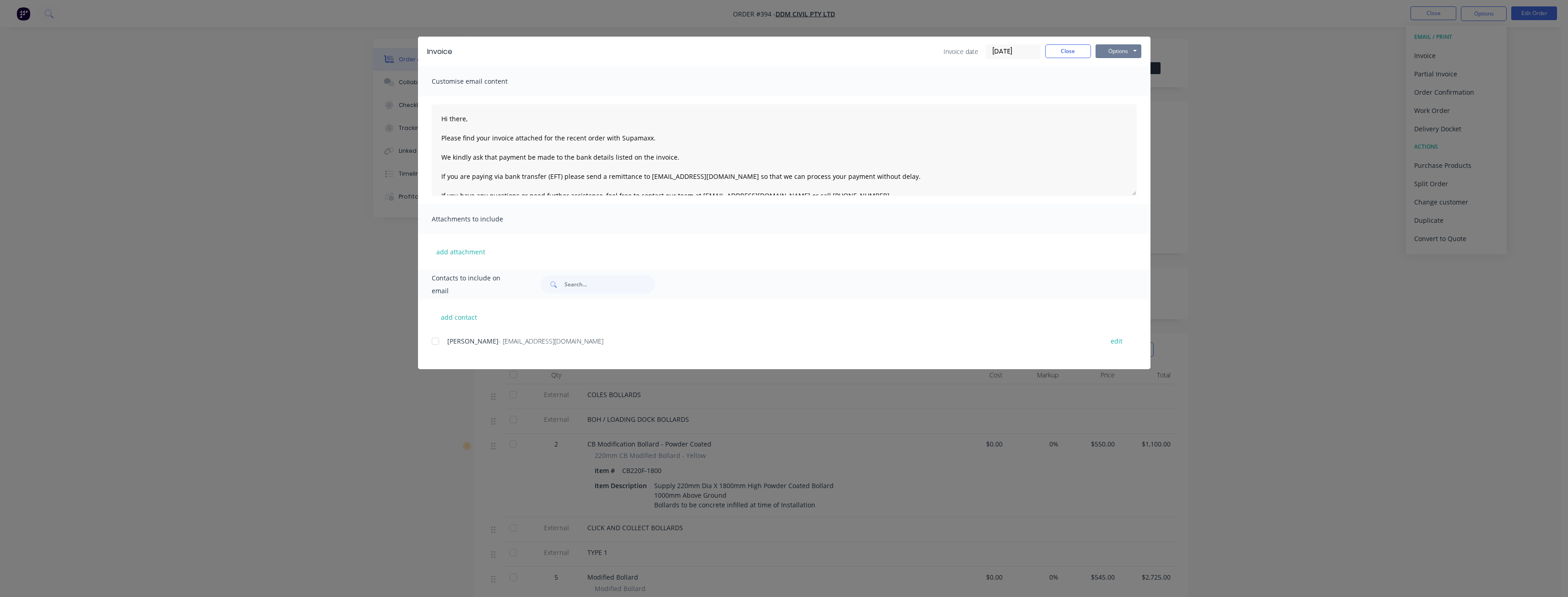
click at [1117, 50] on button "Options" at bounding box center [1118, 51] width 46 height 13
click at [1071, 48] on button "Close" at bounding box center [1068, 51] width 46 height 13
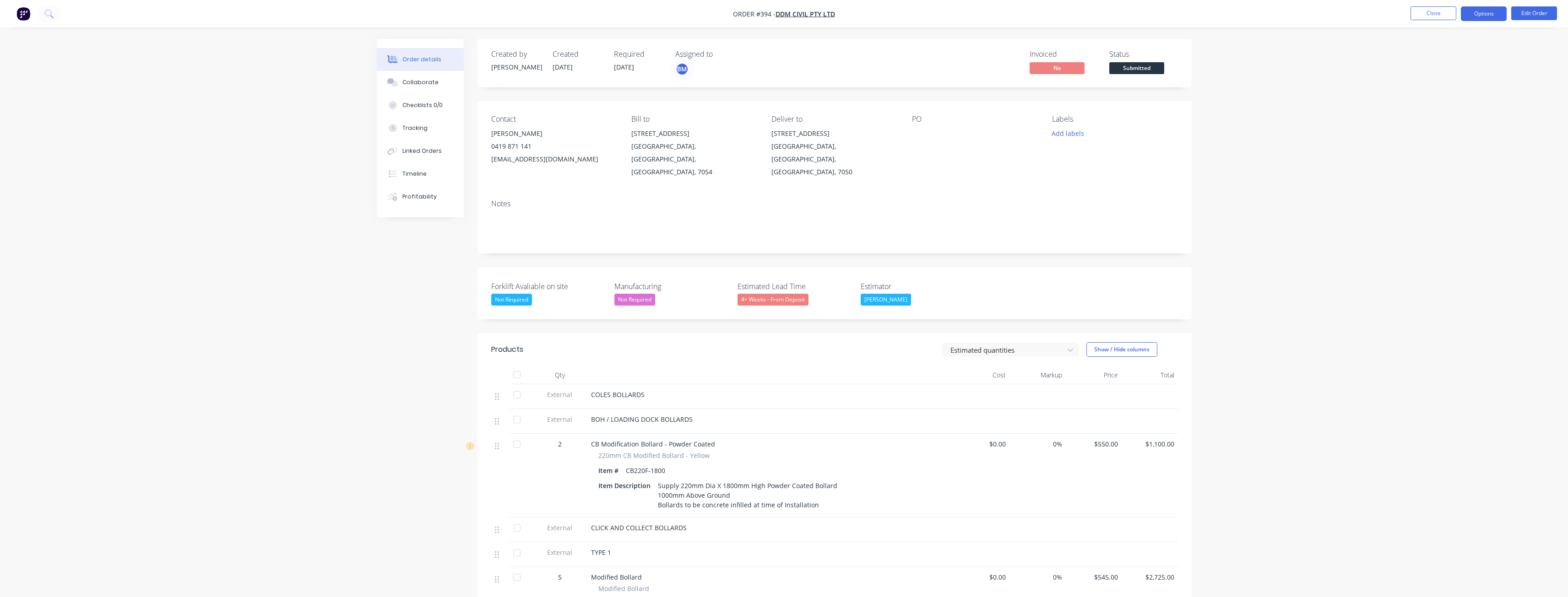
click at [1486, 14] on button "Options" at bounding box center [1484, 13] width 46 height 15
click at [1445, 72] on div "Partial Invoice" at bounding box center [1456, 74] width 84 height 13
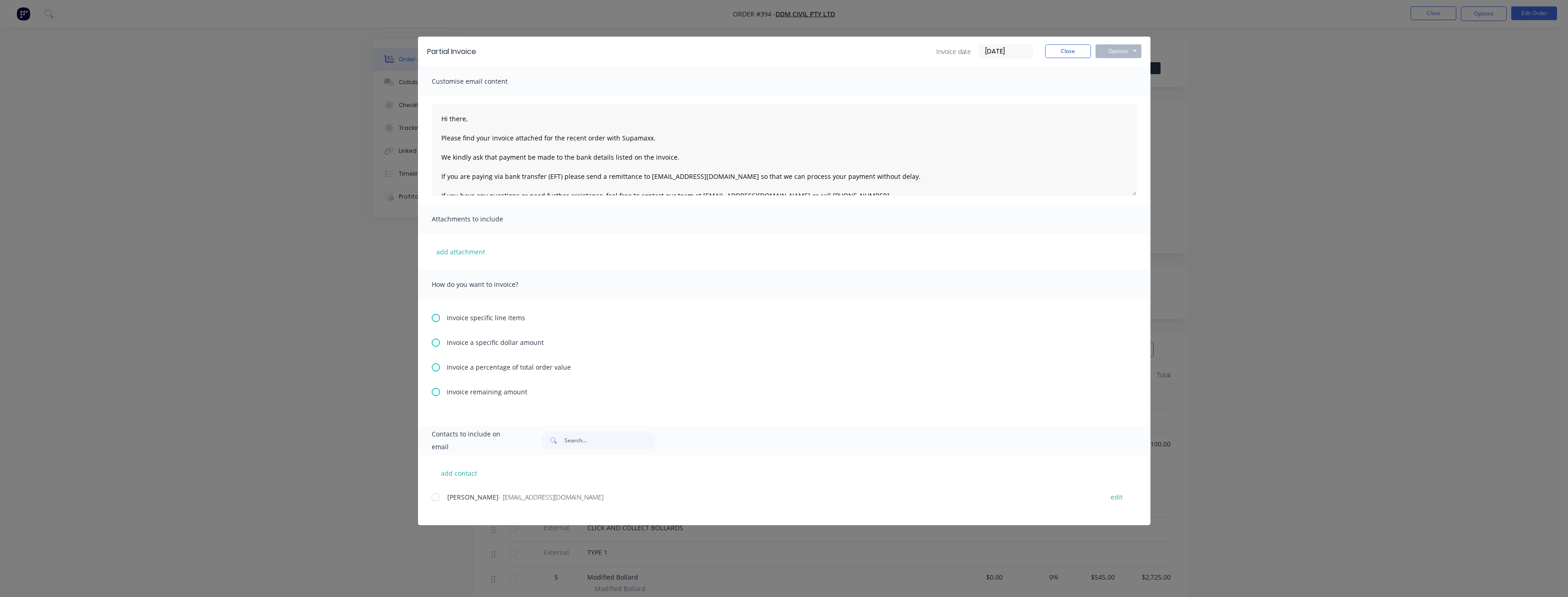
click at [438, 342] on icon at bounding box center [435, 342] width 8 height 8
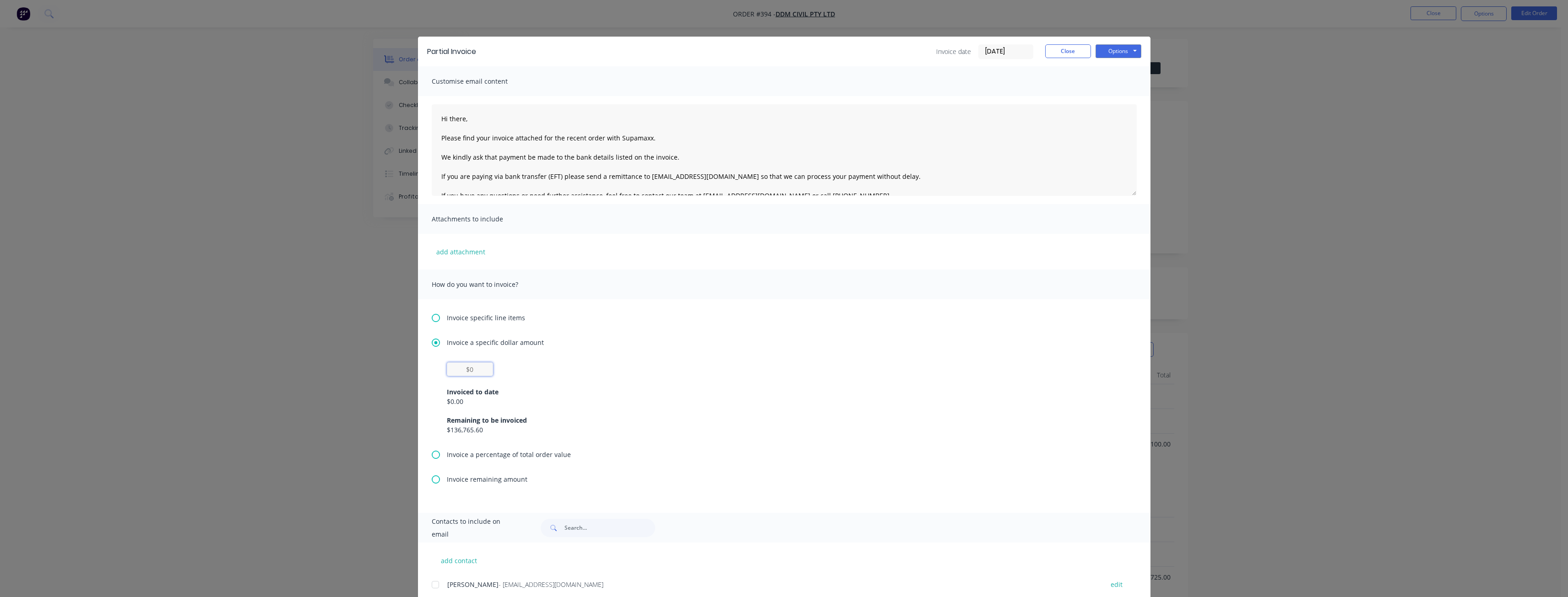
click at [479, 370] on input "text" at bounding box center [470, 369] width 46 height 13
type input "$45,000"
click at [800, 359] on div "Invoice a specific dollar amount $45,000 Invoiced to date $0.00 Remaining to be…" at bounding box center [784, 394] width 705 height 112
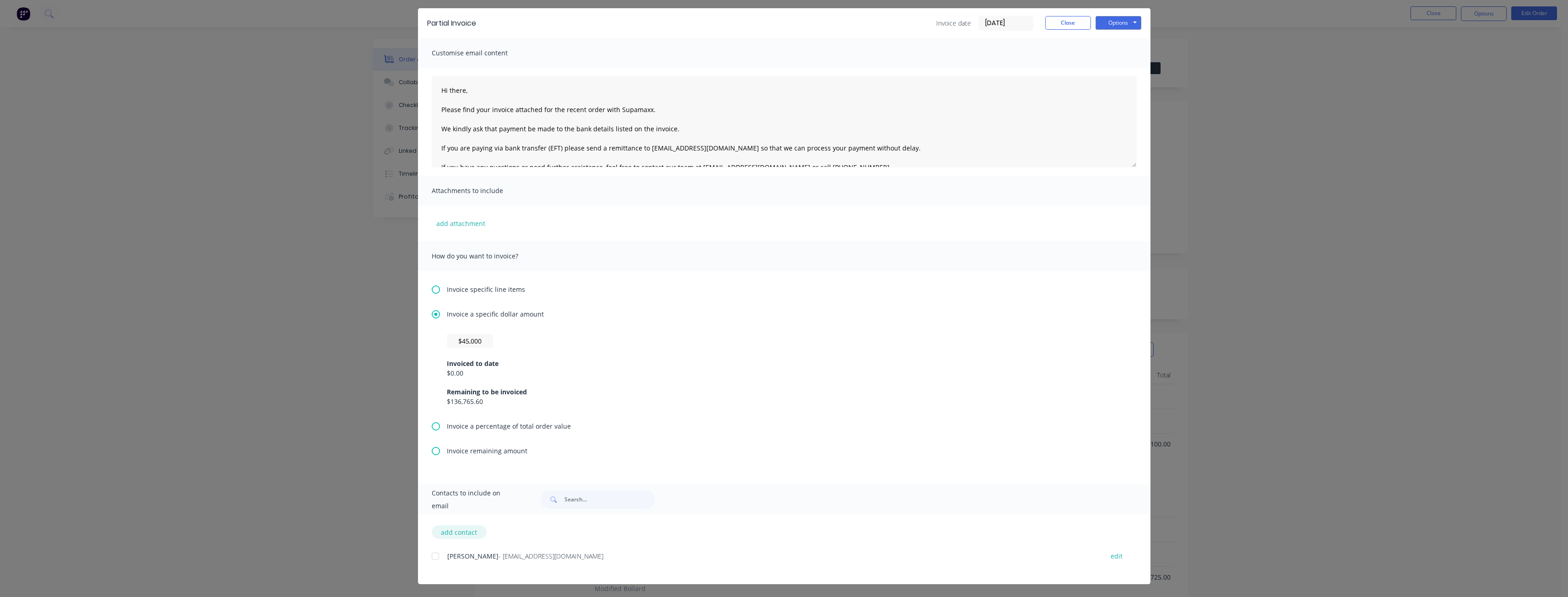
click at [447, 533] on button "add contact" at bounding box center [459, 532] width 55 height 13
select select "AU"
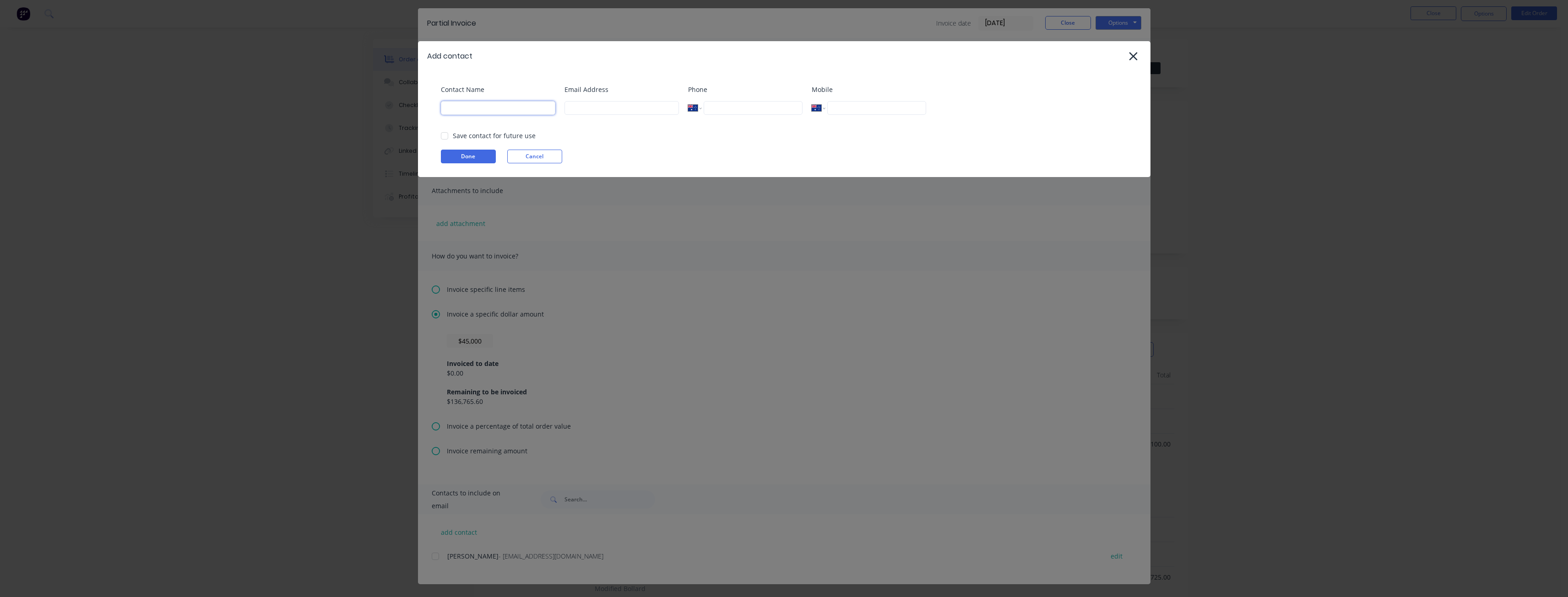
click at [502, 112] on input at bounding box center [498, 108] width 114 height 13
type input "[PERSON_NAME]"
click at [588, 111] on input at bounding box center [621, 108] width 114 height 13
type input "[PERSON_NAME][EMAIL_ADDRESS][DOMAIN_NAME]"
type input "0474 196 301"
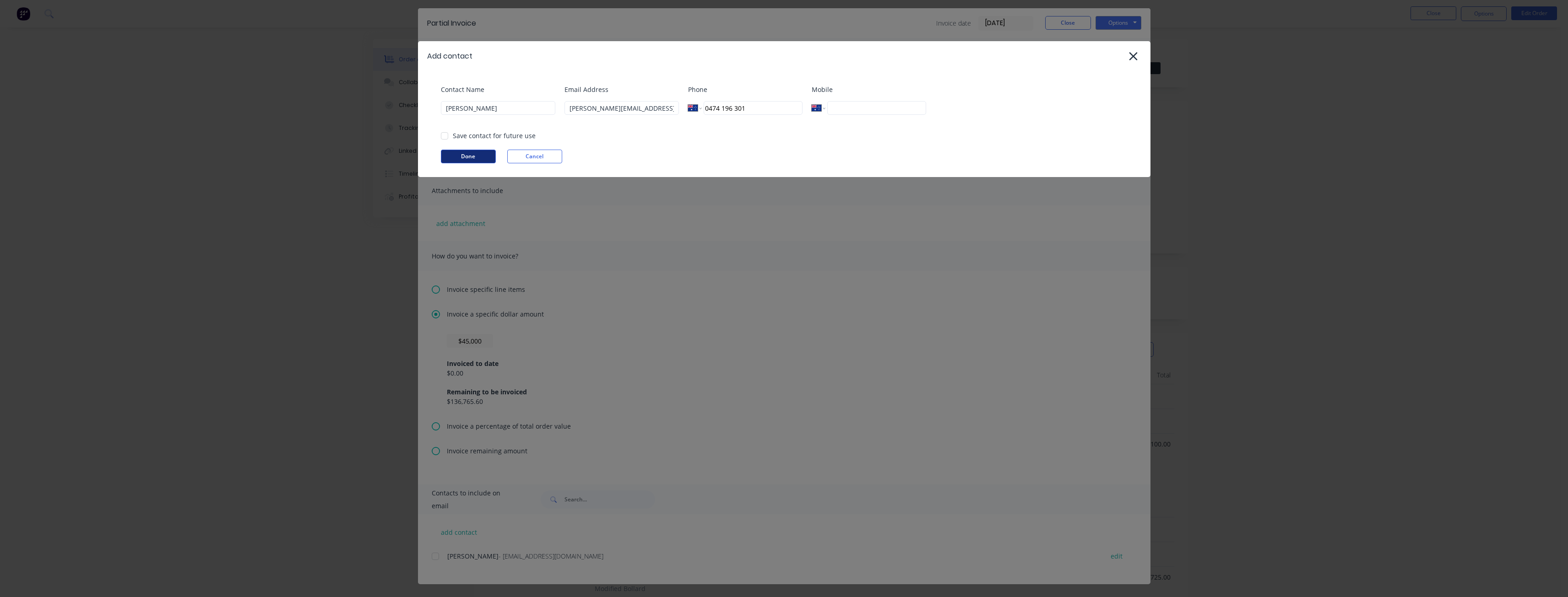
click at [462, 154] on button "Done" at bounding box center [468, 156] width 55 height 13
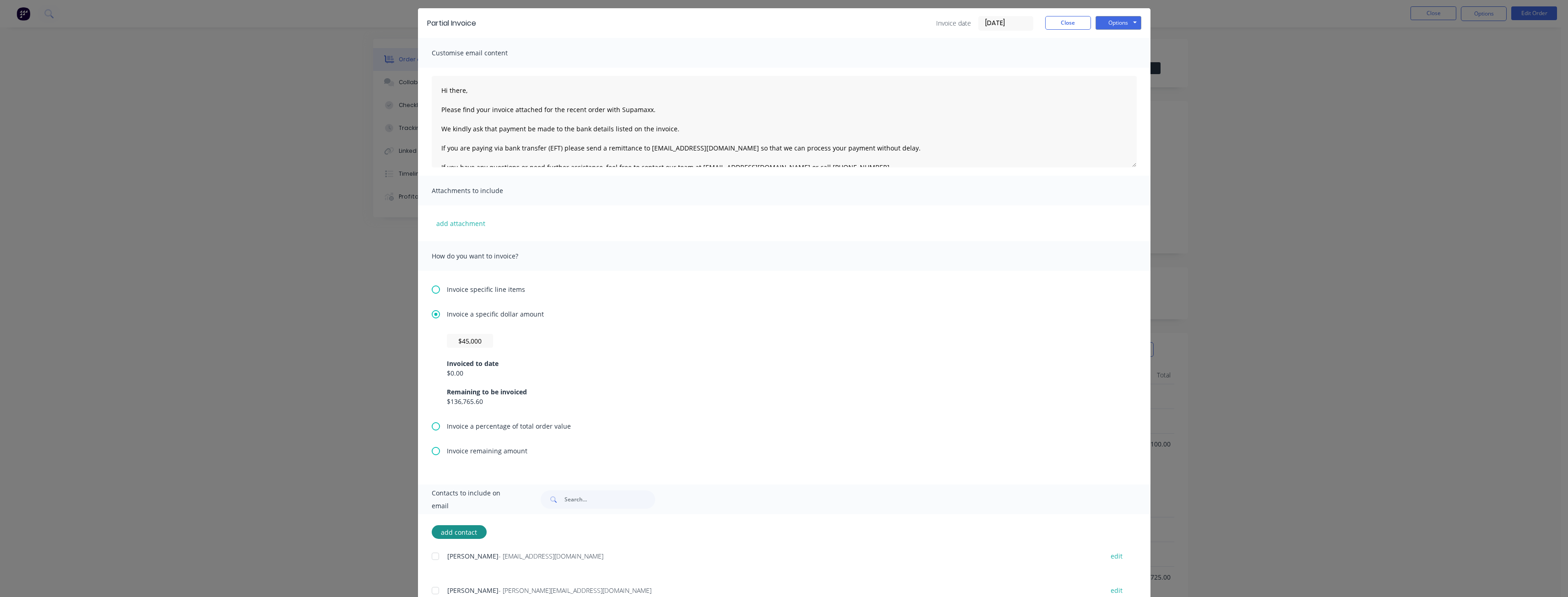
click at [430, 587] on div at bounding box center [435, 591] width 18 height 18
click at [1110, 23] on button "Options" at bounding box center [1118, 23] width 46 height 13
click at [1112, 69] on button "Email" at bounding box center [1125, 69] width 59 height 15
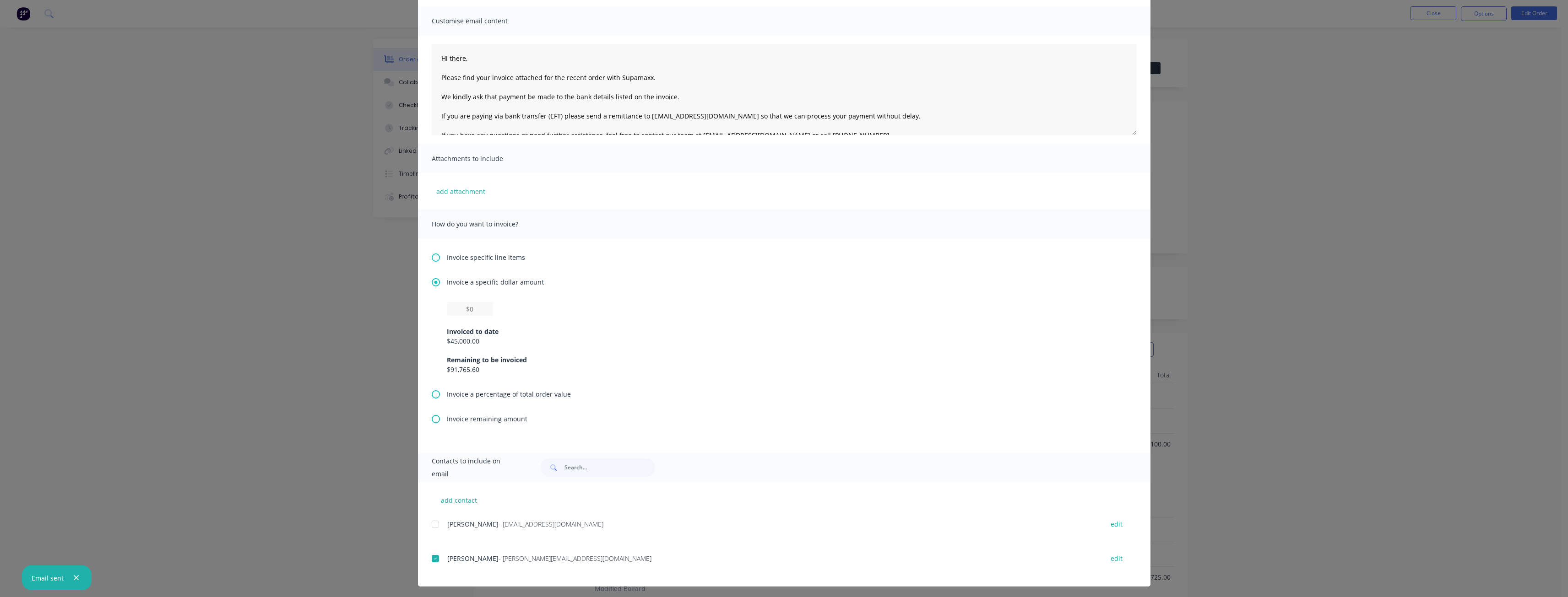
scroll to position [63, 0]
click at [74, 576] on icon "button" at bounding box center [76, 578] width 5 height 5
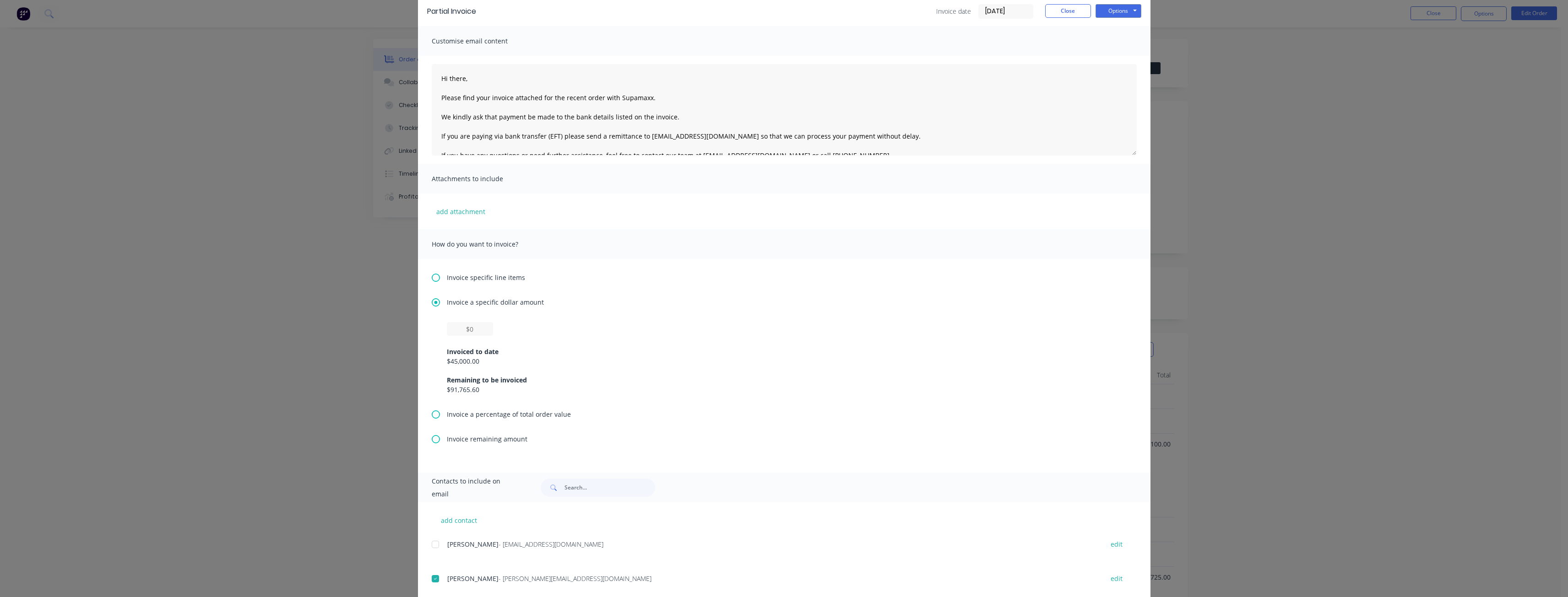
scroll to position [0, 0]
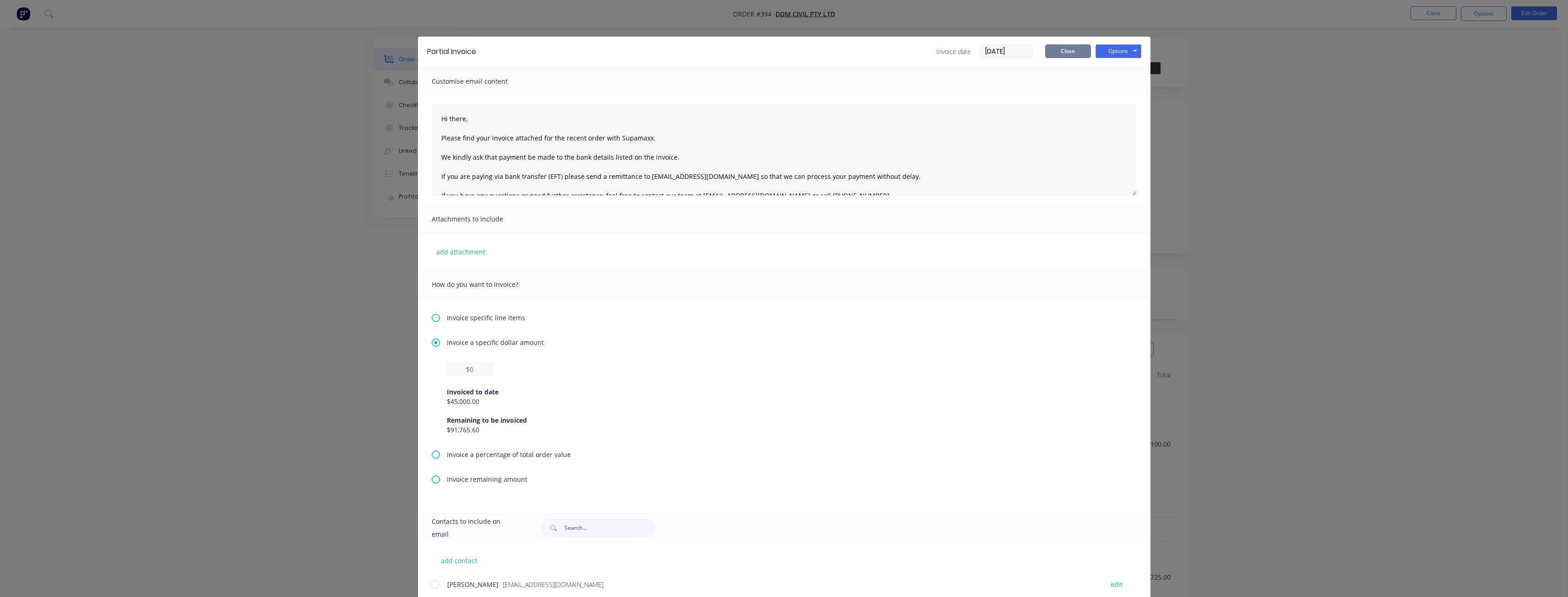
click at [1061, 45] on button "Close" at bounding box center [1068, 51] width 46 height 13
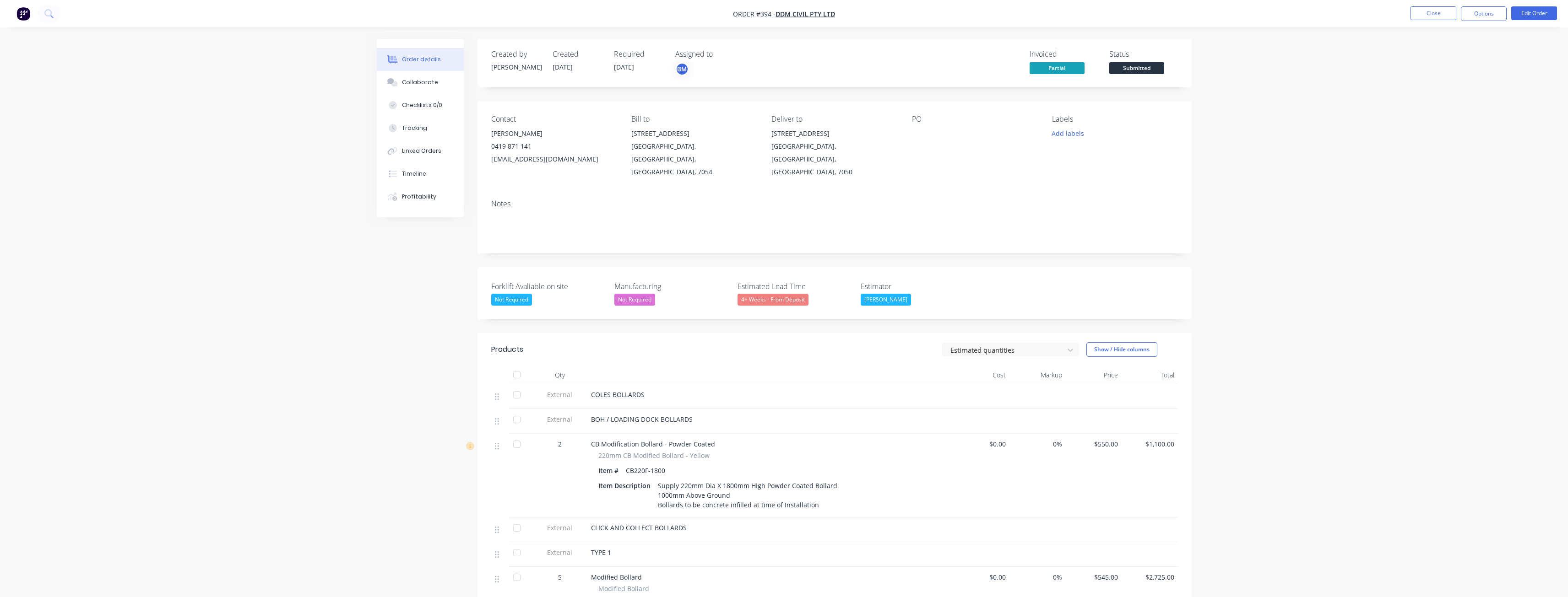
drag, startPoint x: 1129, startPoint y: 38, endPoint x: 218, endPoint y: 130, distance: 915.6
click at [21, 12] on img "button" at bounding box center [23, 13] width 13 height 13
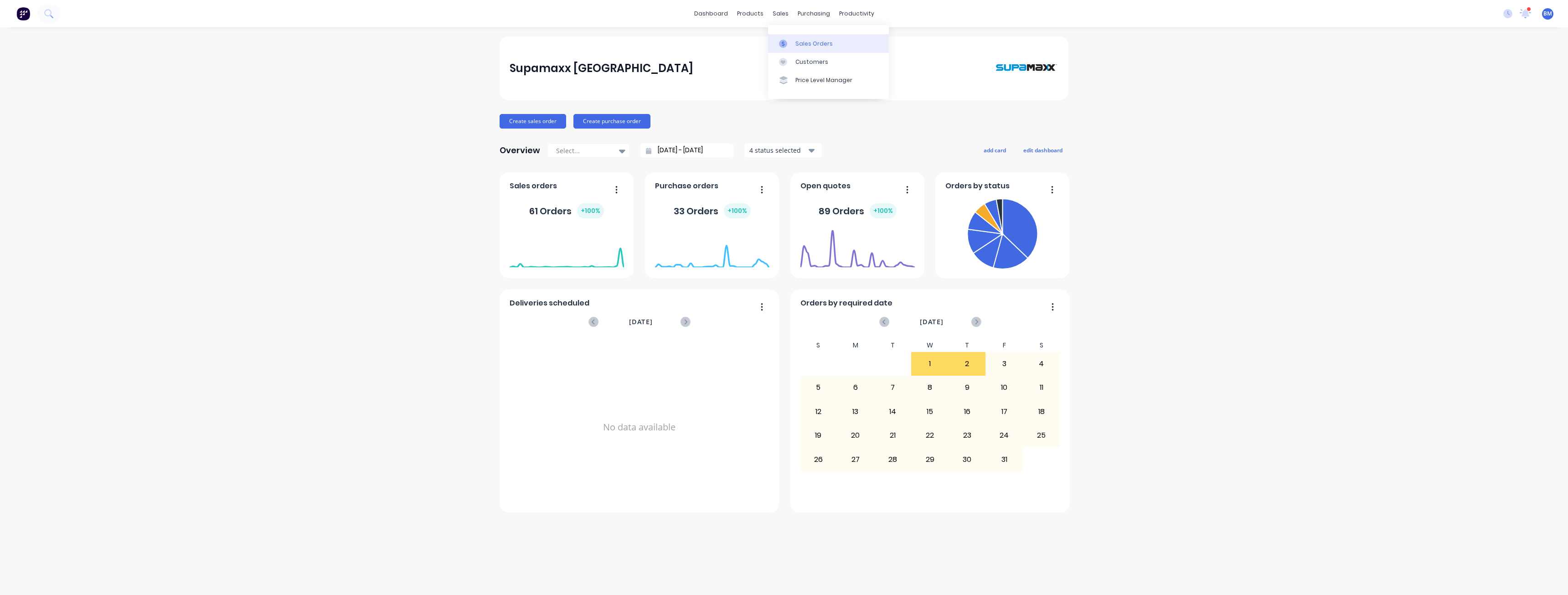
click at [806, 40] on div "Sales Orders" at bounding box center [814, 43] width 37 height 8
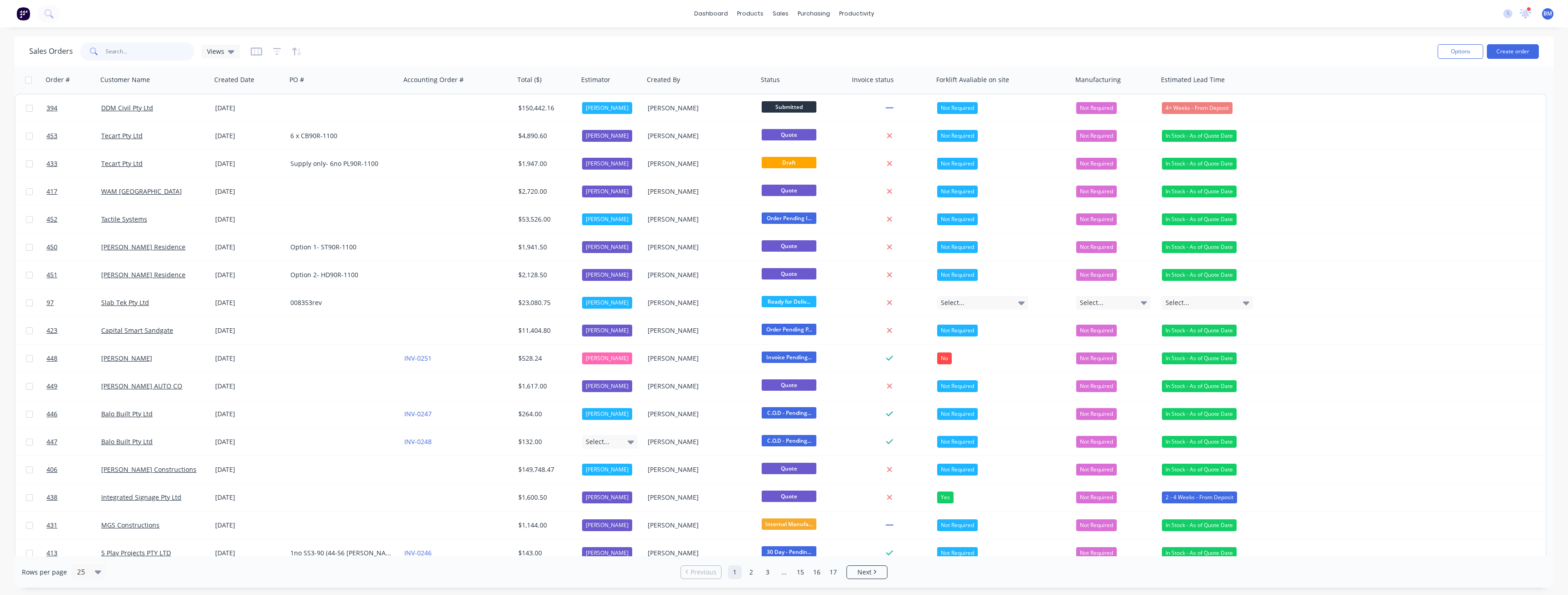
click at [123, 48] on input "text" at bounding box center [150, 52] width 89 height 18
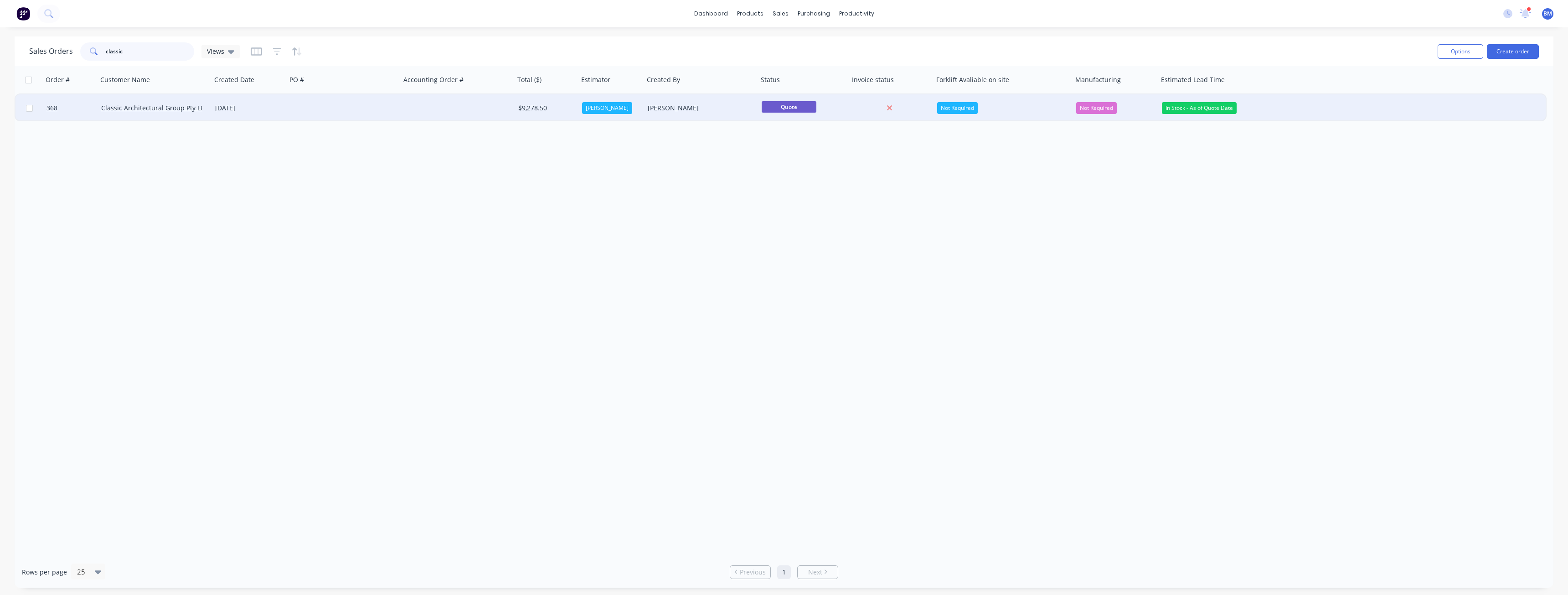
type input "classic"
click at [290, 104] on div at bounding box center [343, 108] width 114 height 27
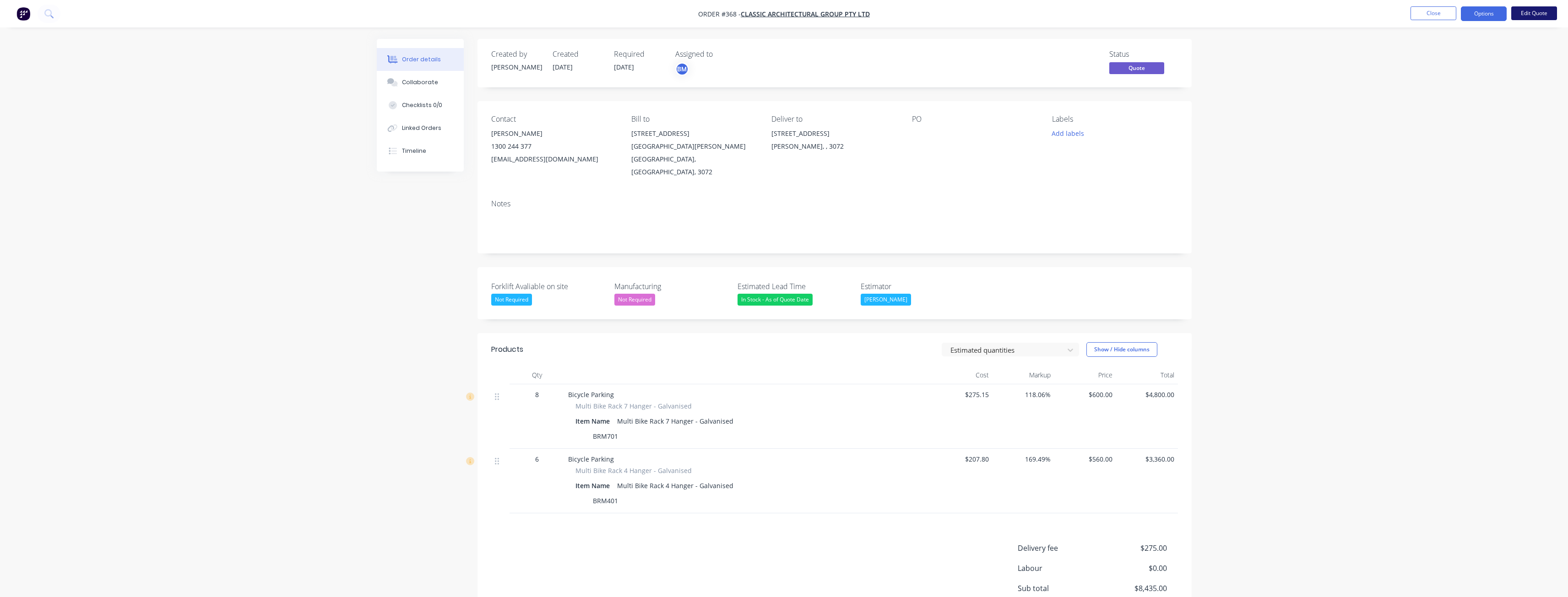
click at [1534, 10] on button "Edit Quote" at bounding box center [1534, 13] width 46 height 13
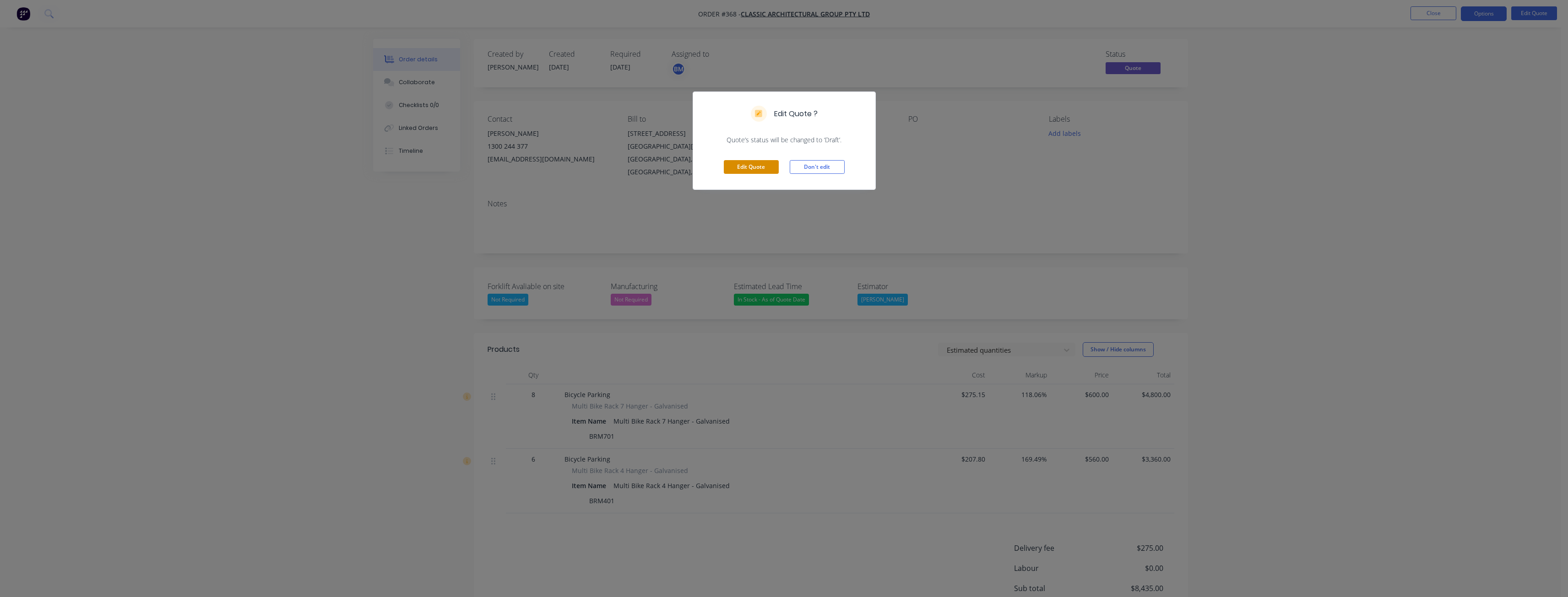
click at [745, 168] on button "Edit Quote" at bounding box center [751, 167] width 55 height 13
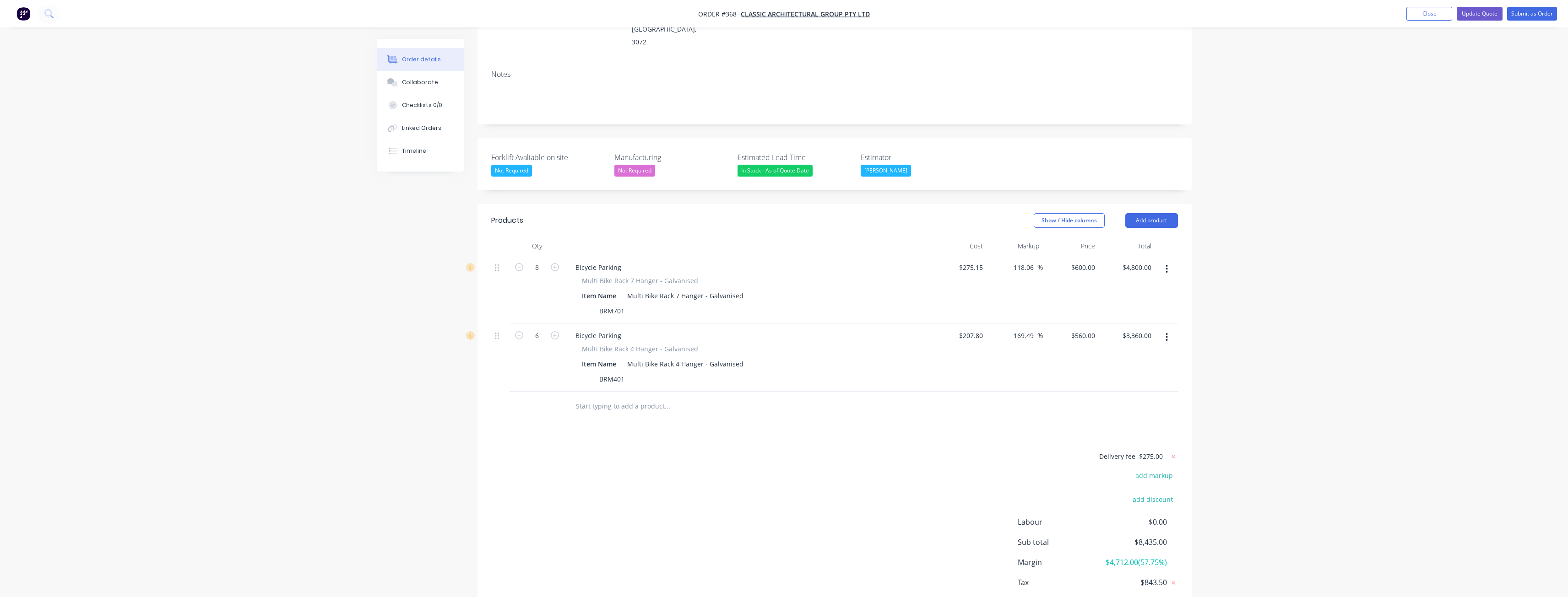
scroll to position [183, 0]
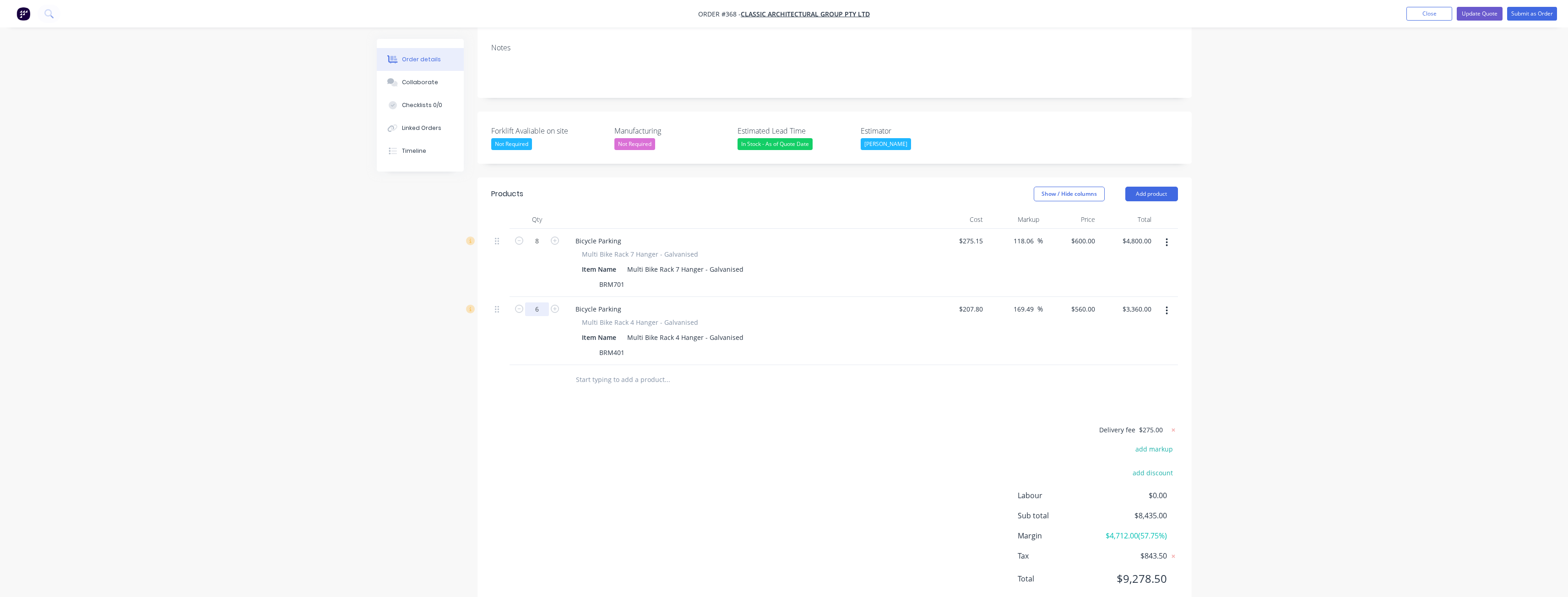
click at [541, 302] on input "6" at bounding box center [537, 309] width 24 height 13
type input "4"
type input "$2,240.00"
click at [384, 354] on div "Created by [PERSON_NAME] Created [DATE] Required [DATE] Assigned to BM Status D…" at bounding box center [784, 240] width 815 height 768
click at [350, 282] on div "Order details Collaborate Checklists 0/0 Linked Orders Timeline Order details C…" at bounding box center [784, 220] width 1568 height 807
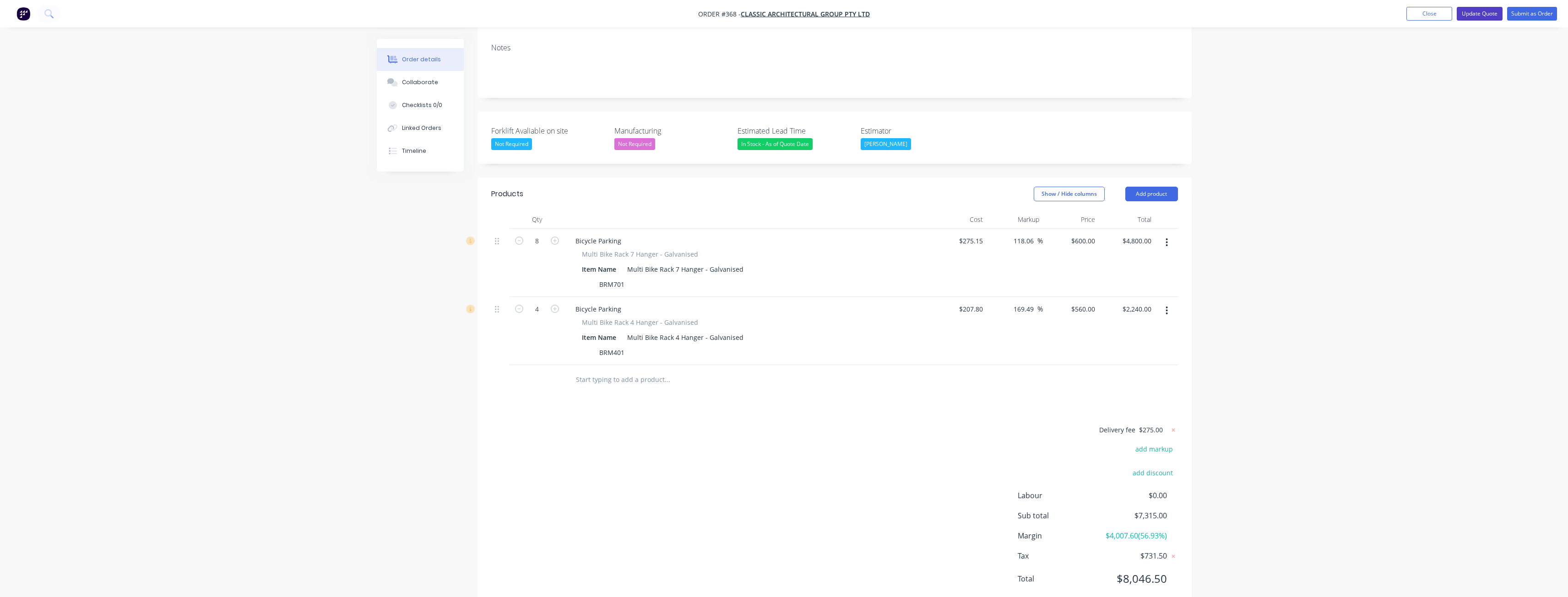
click at [1481, 10] on button "Update Quote" at bounding box center [1479, 13] width 46 height 13
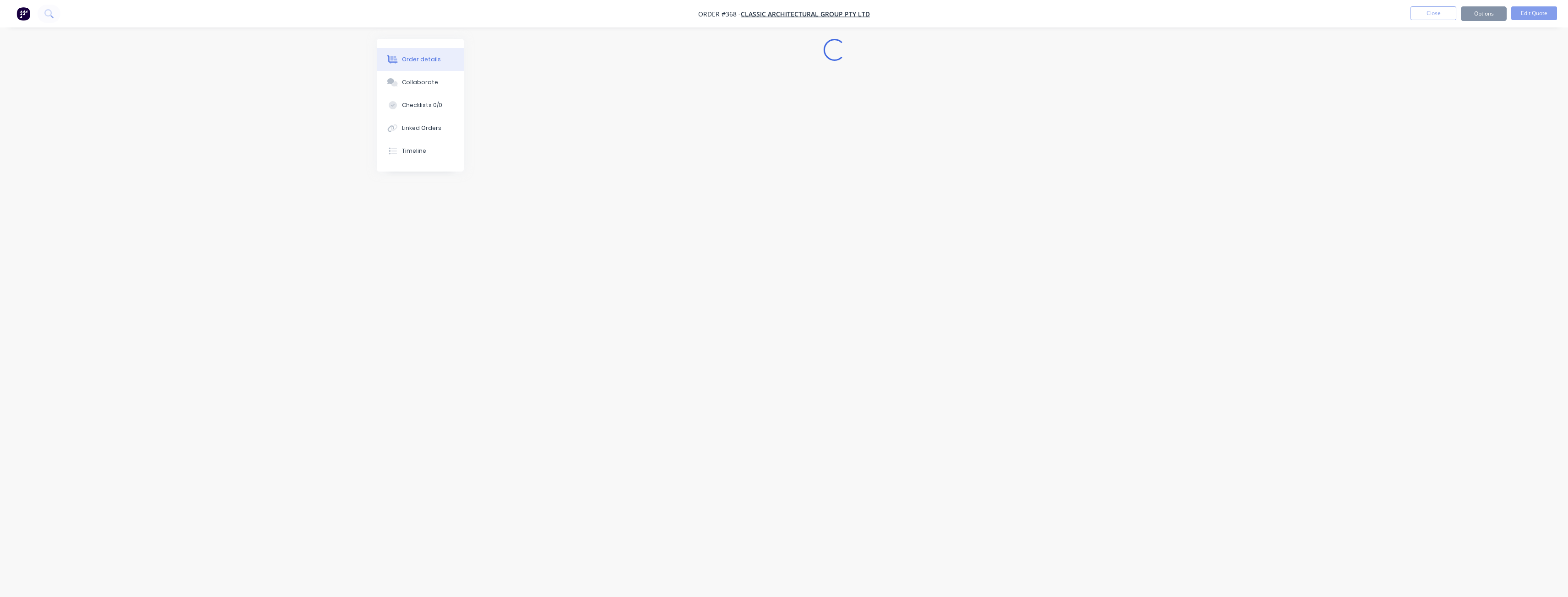
scroll to position [0, 0]
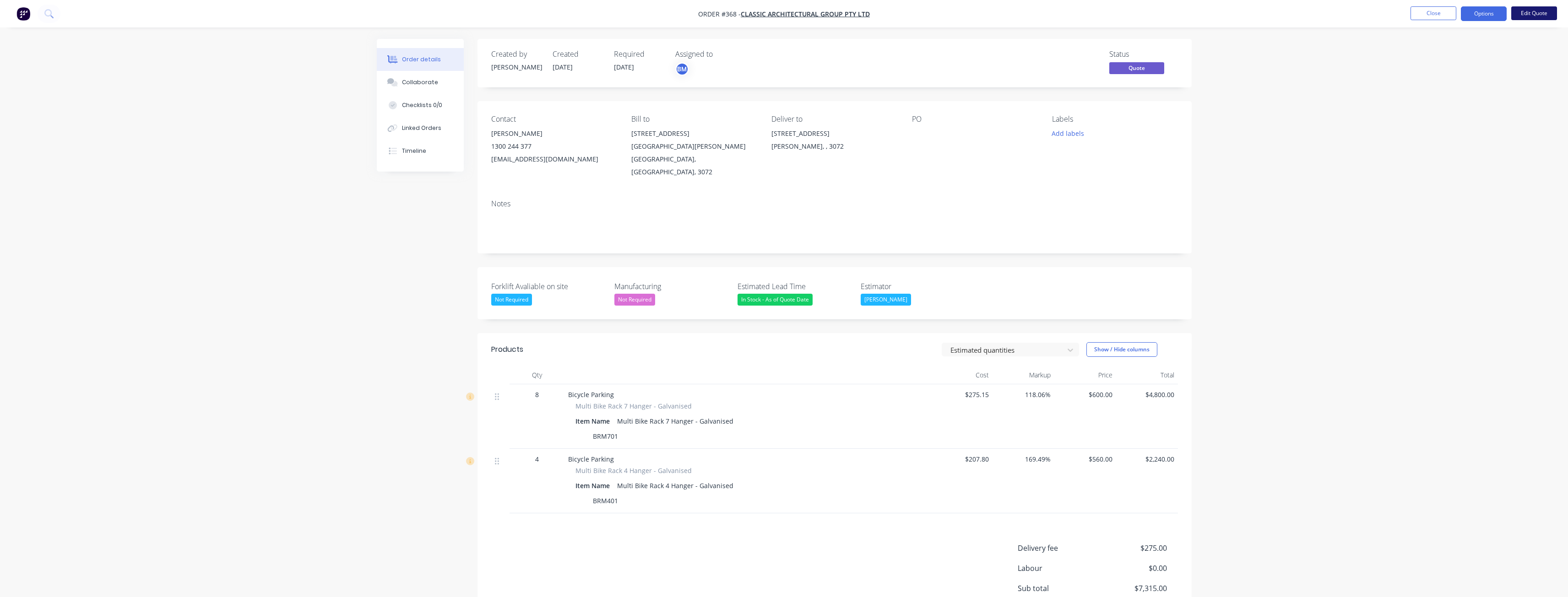
click at [1531, 10] on button "Edit Quote" at bounding box center [1534, 13] width 46 height 13
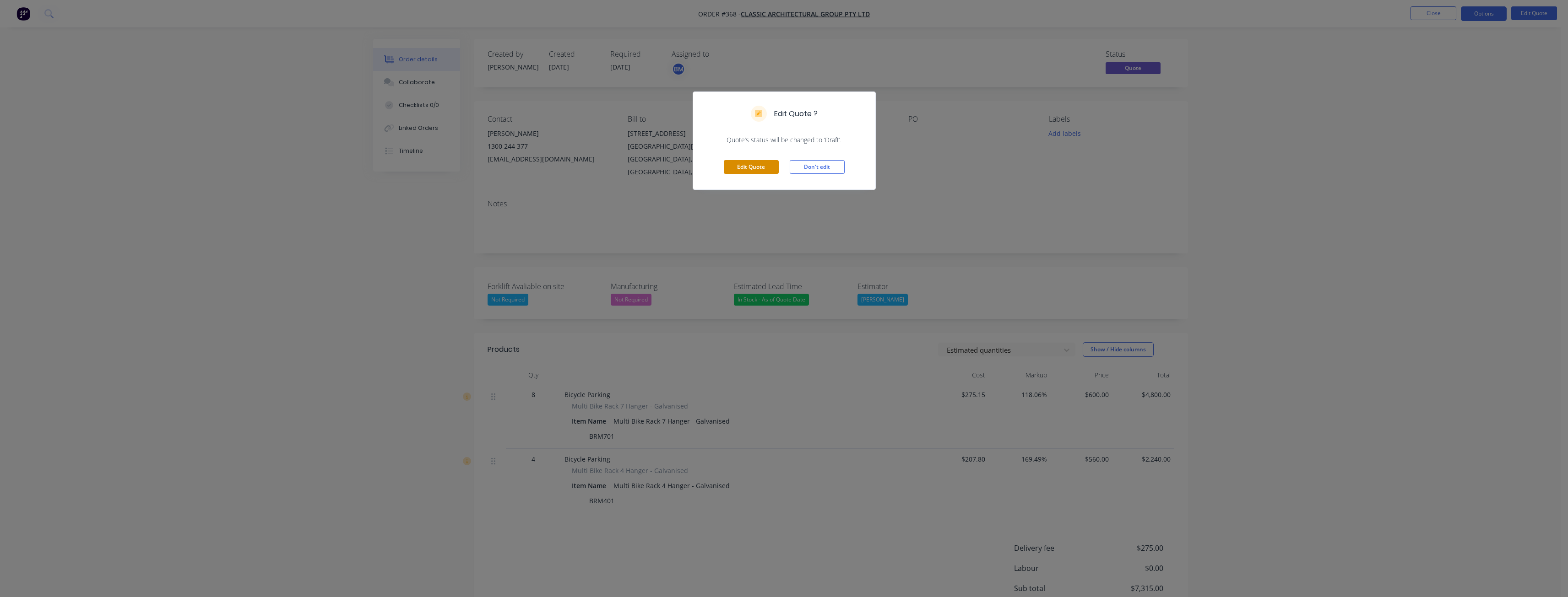
click at [747, 167] on button "Edit Quote" at bounding box center [751, 167] width 55 height 13
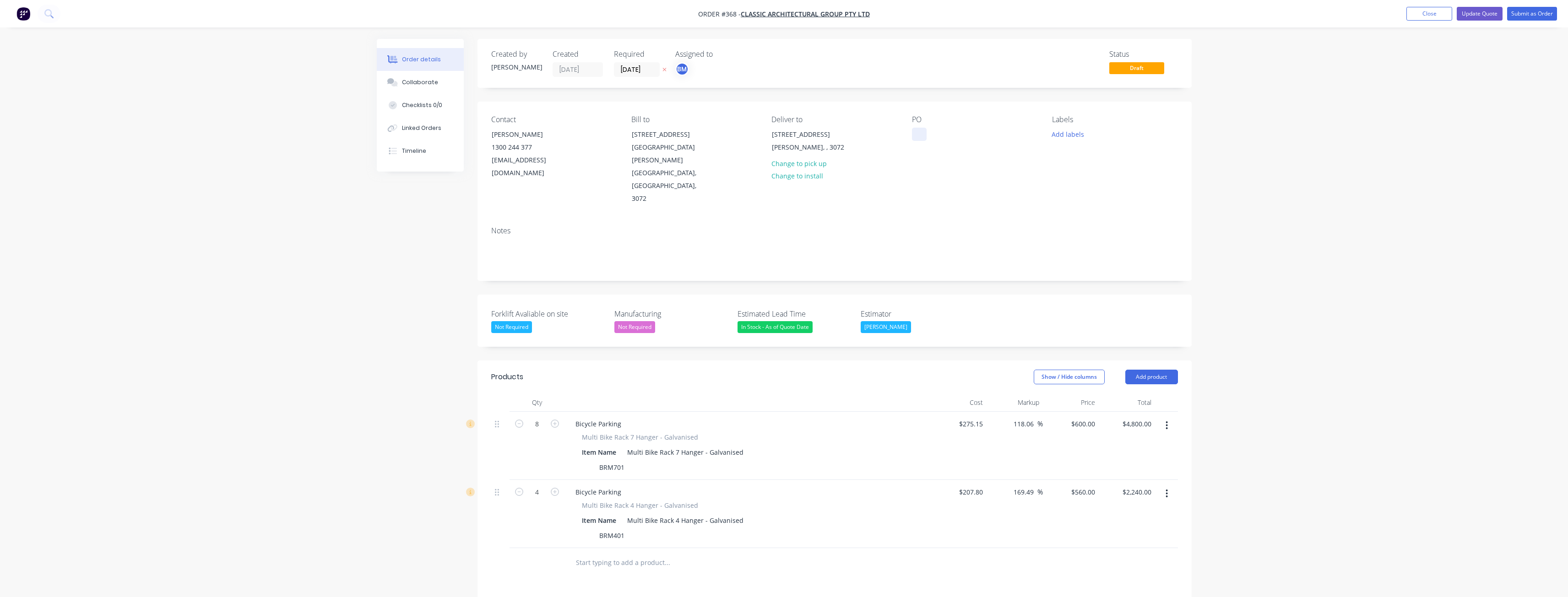
click at [918, 134] on div at bounding box center [919, 134] width 15 height 13
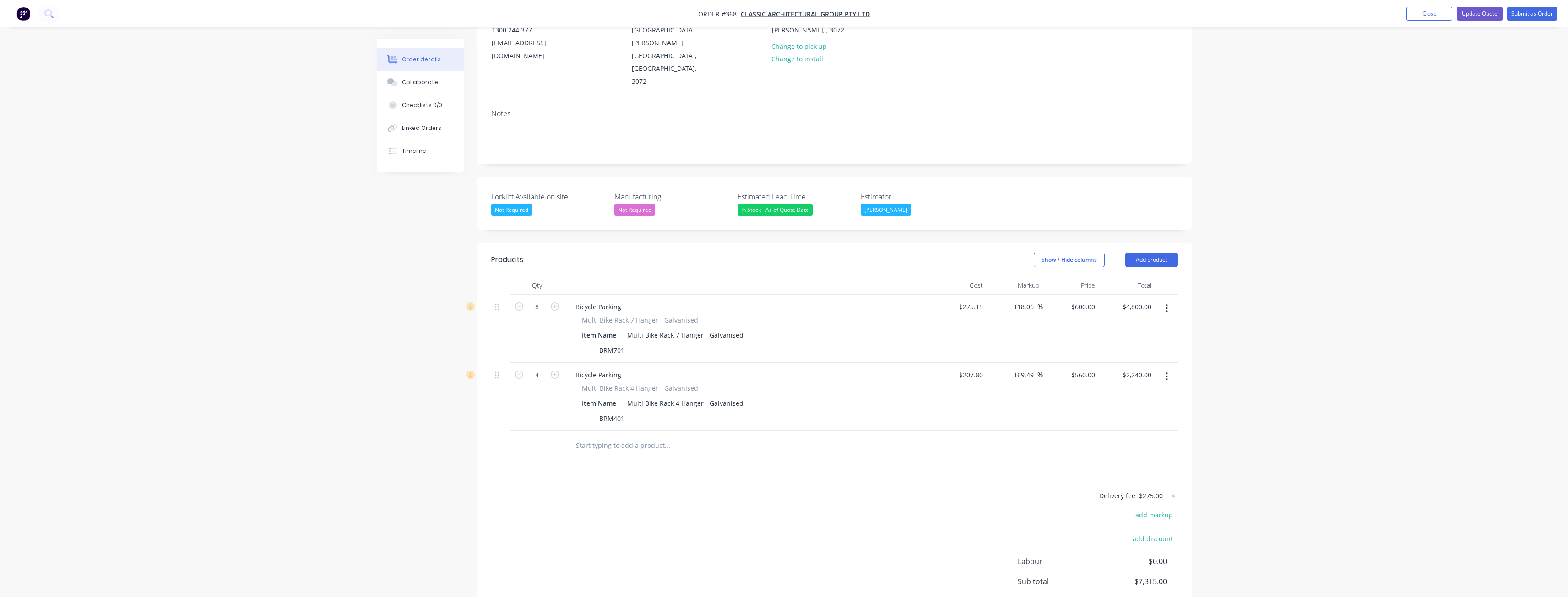
scroll to position [184, 0]
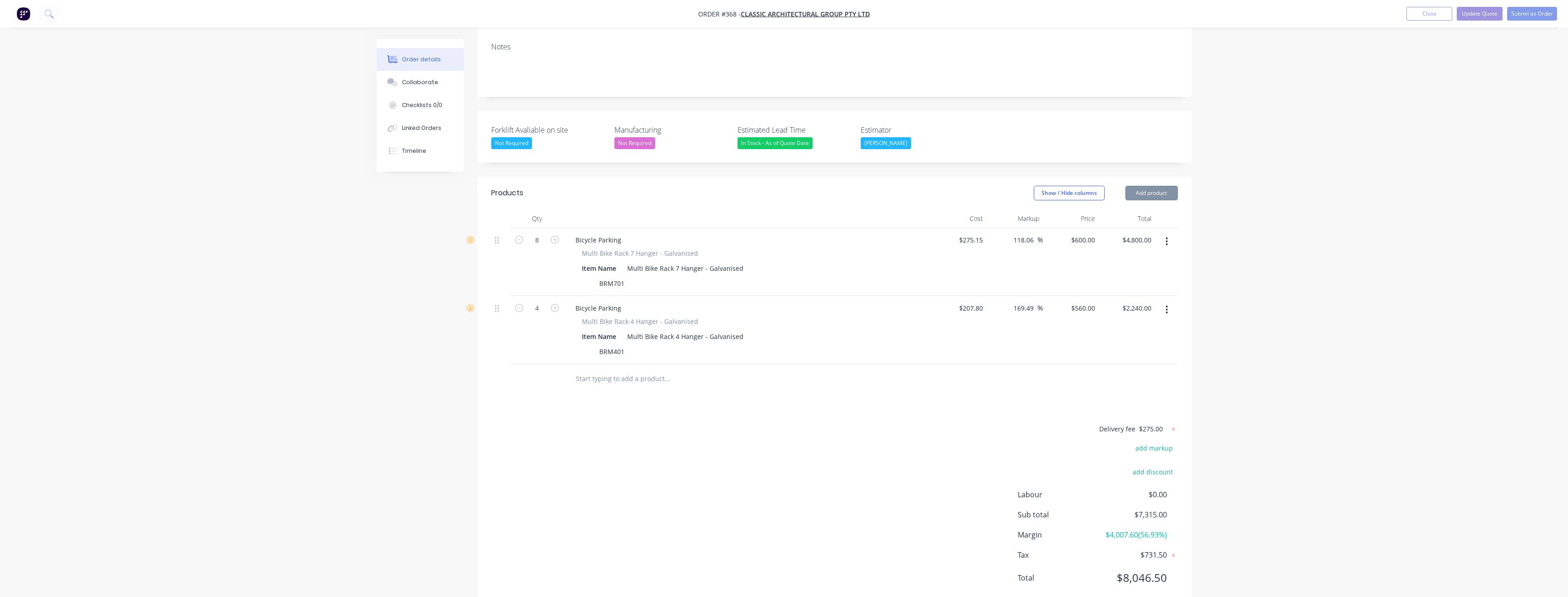
click at [362, 192] on div "Order details Collaborate Checklists 0/0 Linked Orders Timeline Order details C…" at bounding box center [784, 219] width 1568 height 807
click at [1476, 14] on button "Update Quote" at bounding box center [1479, 13] width 46 height 13
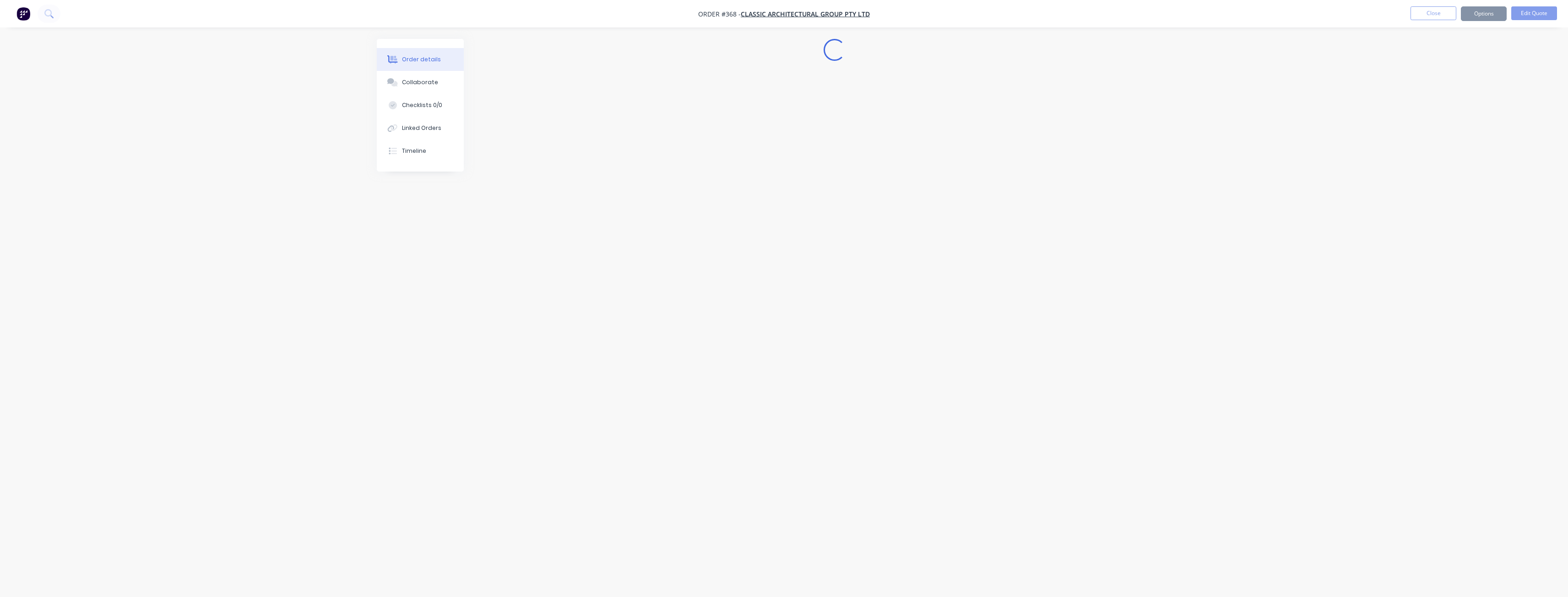
scroll to position [0, 0]
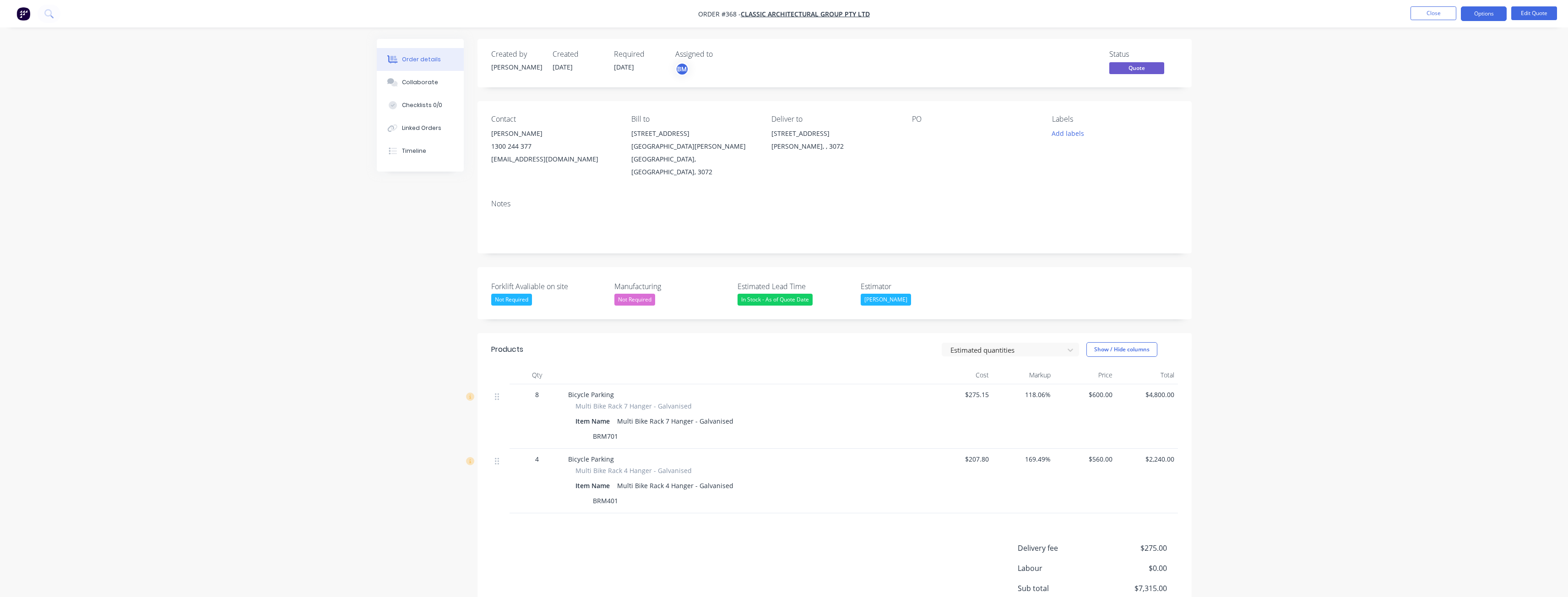
click at [1476, 14] on button "Options" at bounding box center [1484, 13] width 46 height 15
click at [1437, 112] on div "Convert to Order" at bounding box center [1456, 111] width 84 height 13
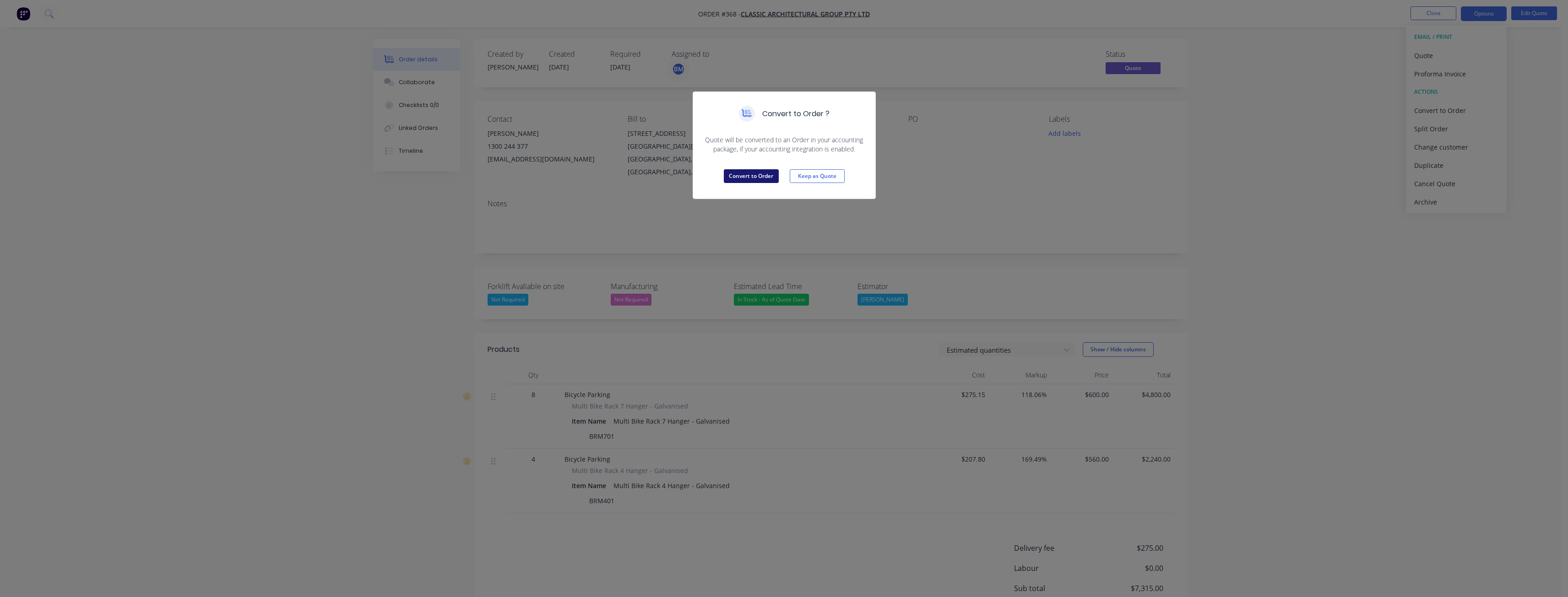
click at [756, 176] on button "Convert to Order" at bounding box center [751, 176] width 55 height 13
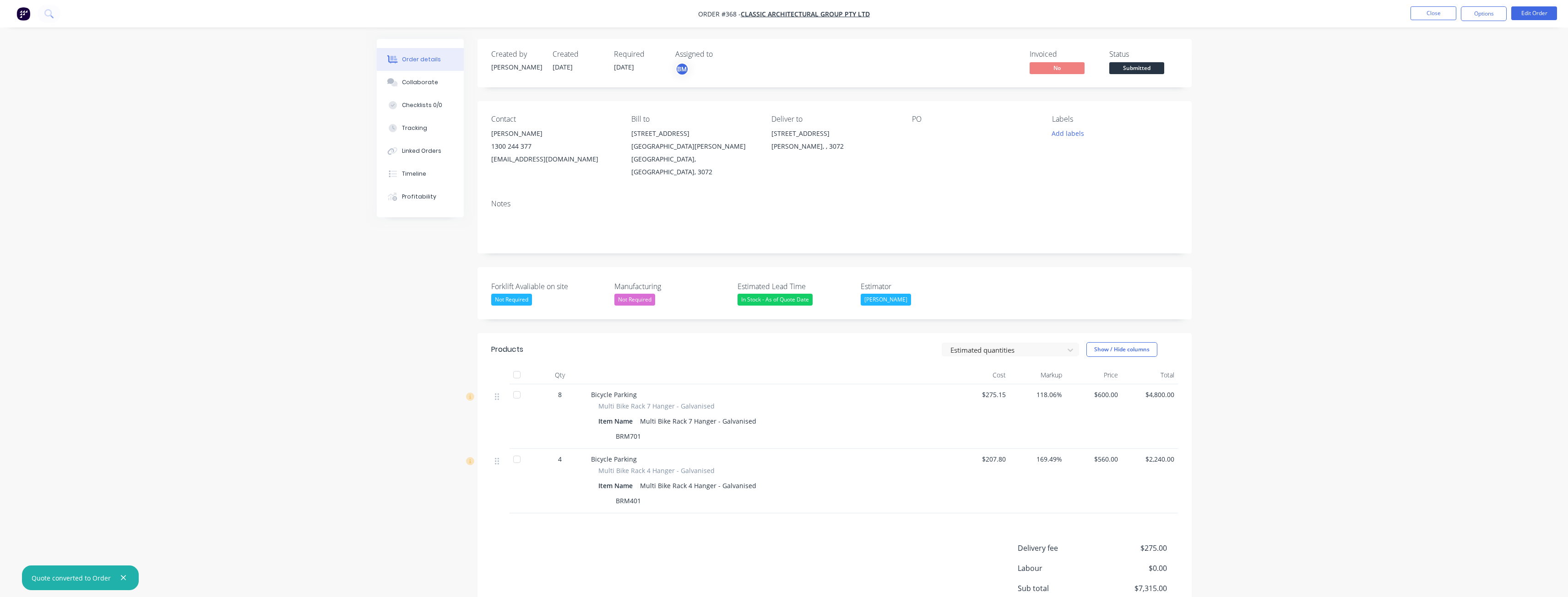
click at [1255, 177] on div "Order details Collaborate Checklists 0/0 Tracking Linked Orders Timeline Profit…" at bounding box center [784, 348] width 1568 height 697
click at [1472, 19] on button "Options" at bounding box center [1484, 13] width 46 height 15
click at [1441, 125] on div "Delivery Docket" at bounding box center [1456, 129] width 84 height 13
click at [1438, 90] on div "Without pricing" at bounding box center [1456, 92] width 84 height 13
click at [240, 260] on div "Order details Collaborate Checklists 0/0 Tracking Linked Orders Timeline Profit…" at bounding box center [784, 348] width 1568 height 697
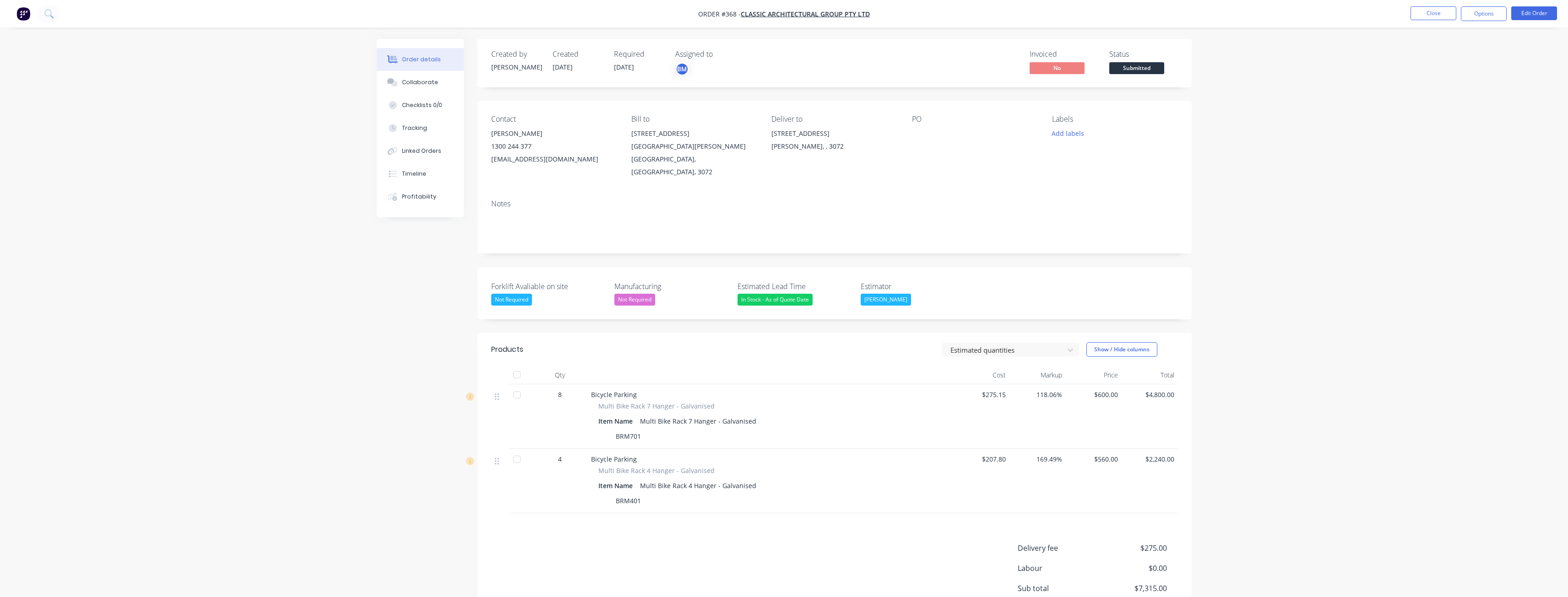
click at [23, 12] on img "button" at bounding box center [23, 13] width 13 height 13
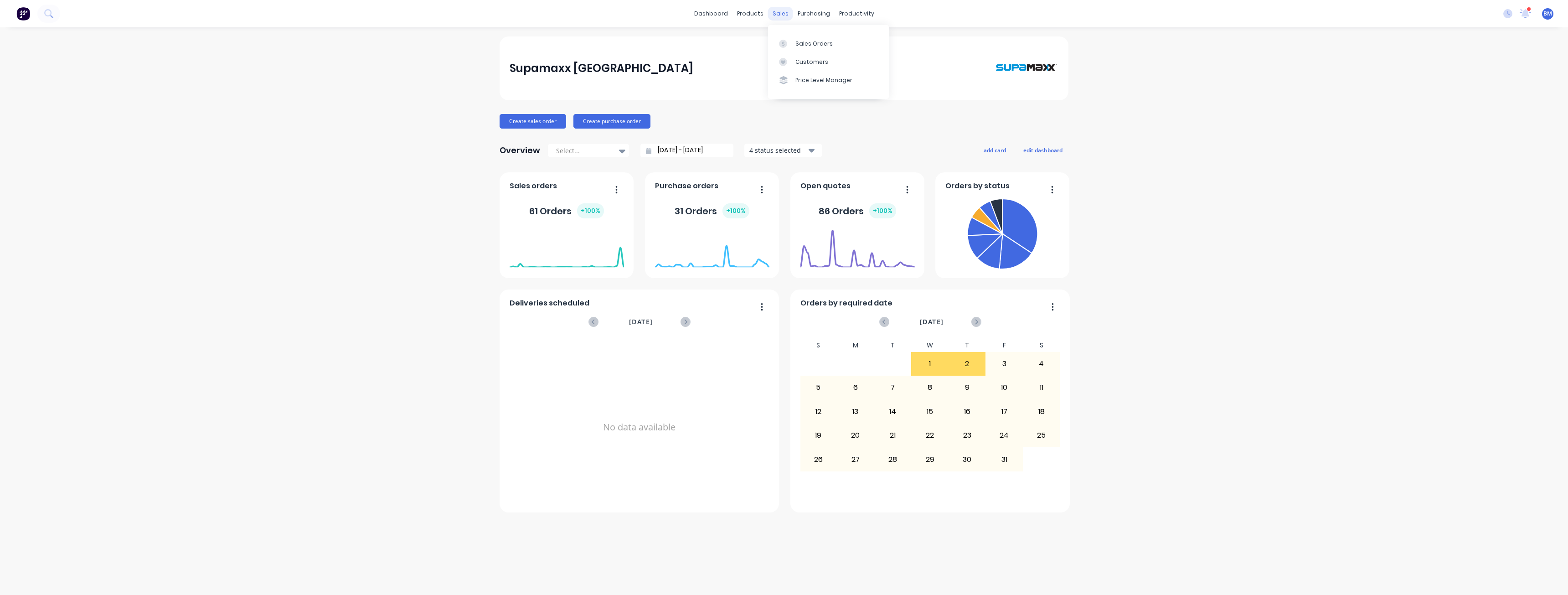
click at [777, 13] on div "sales" at bounding box center [780, 13] width 25 height 13
click at [794, 37] on link "Sales Orders" at bounding box center [828, 43] width 121 height 18
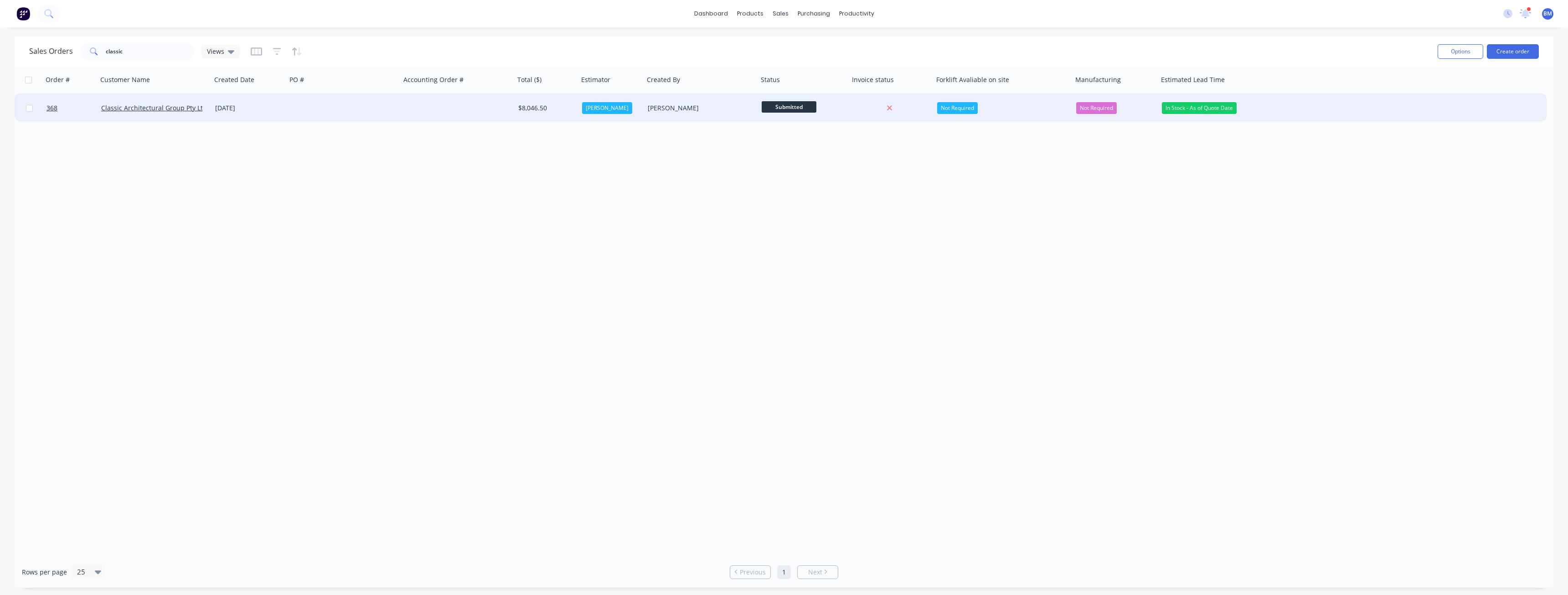
click at [279, 104] on div "[DATE]" at bounding box center [249, 108] width 68 height 9
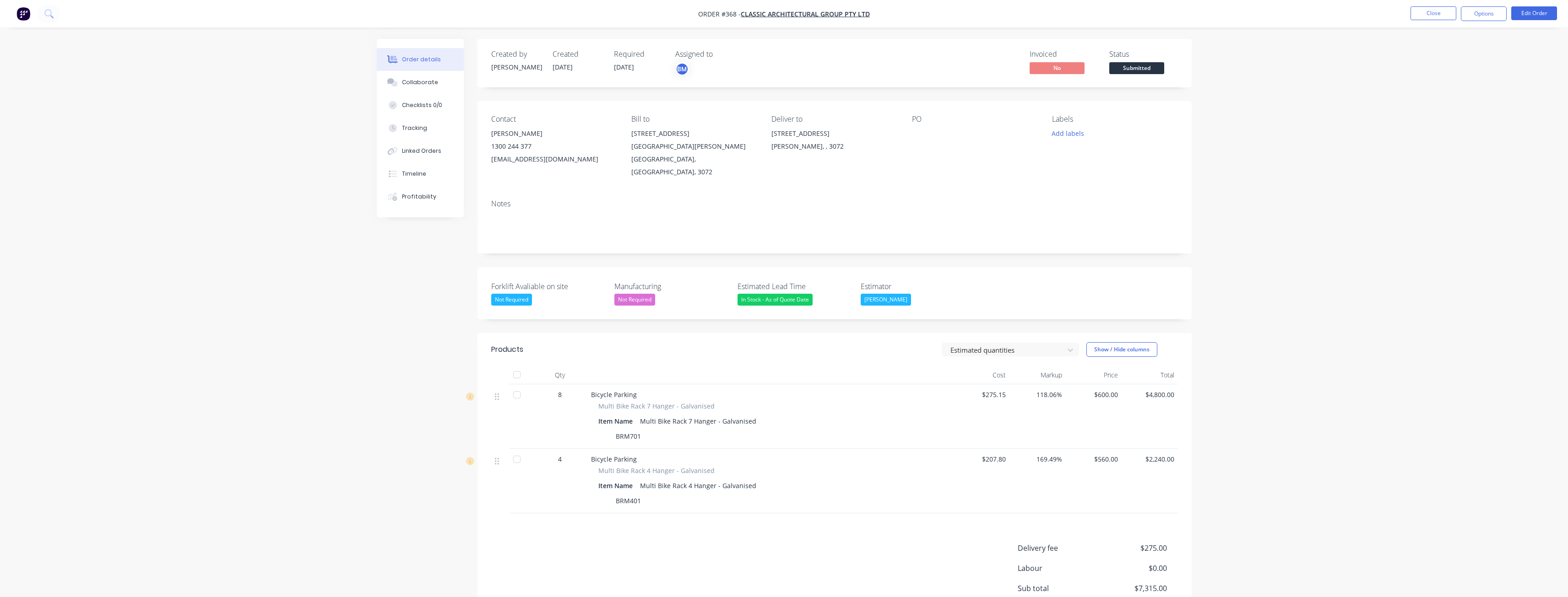
click at [916, 122] on div "PO" at bounding box center [974, 119] width 125 height 9
click at [913, 130] on div at bounding box center [969, 133] width 114 height 13
click at [1528, 11] on button "Edit Order" at bounding box center [1534, 13] width 46 height 13
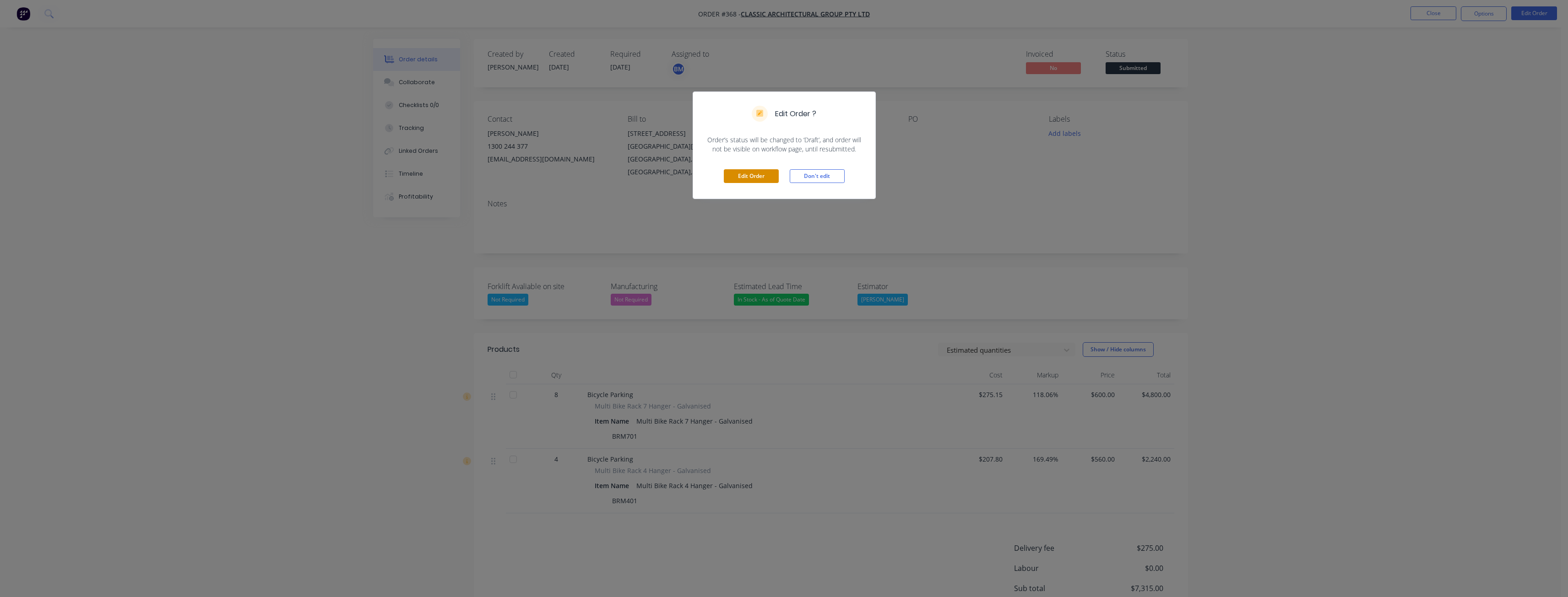
click at [759, 175] on button "Edit Order" at bounding box center [751, 176] width 55 height 13
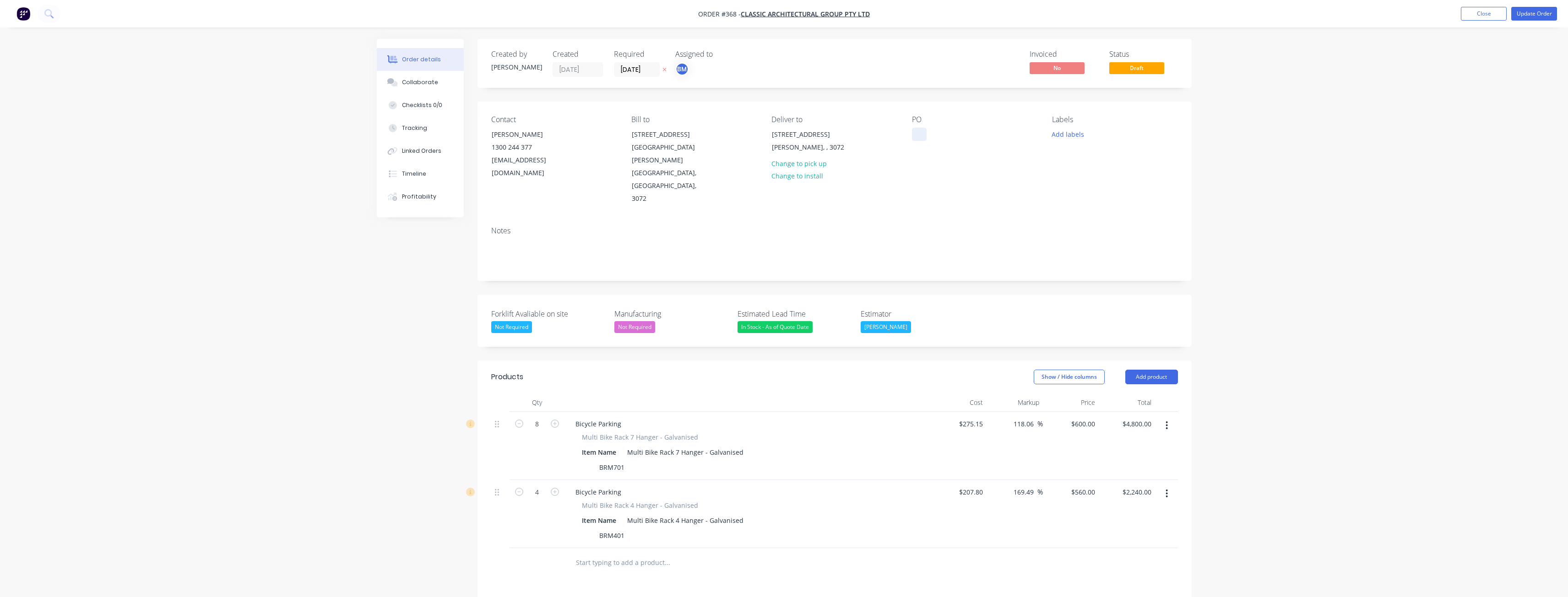
click at [917, 131] on div at bounding box center [919, 134] width 15 height 13
click at [957, 219] on div "Notes" at bounding box center [834, 250] width 714 height 61
click at [1534, 8] on button "Update Order" at bounding box center [1534, 13] width 46 height 13
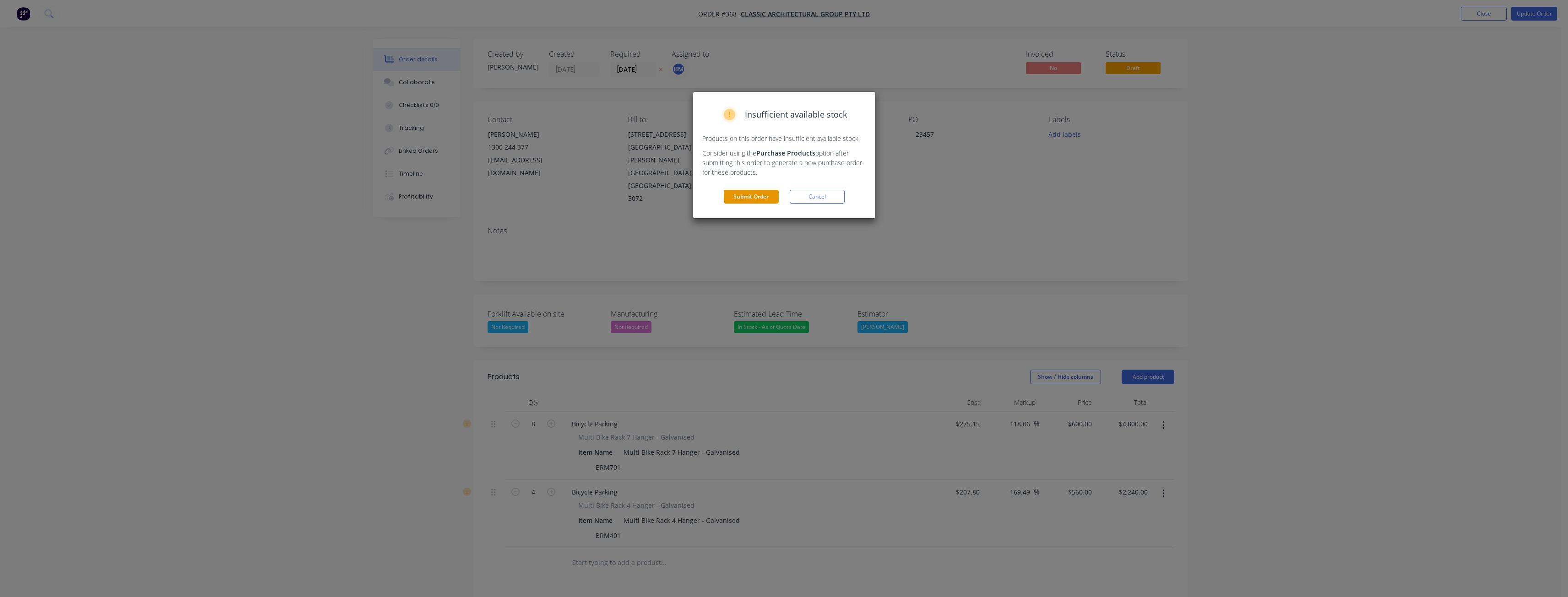
click at [741, 197] on button "Submit Order" at bounding box center [751, 197] width 55 height 13
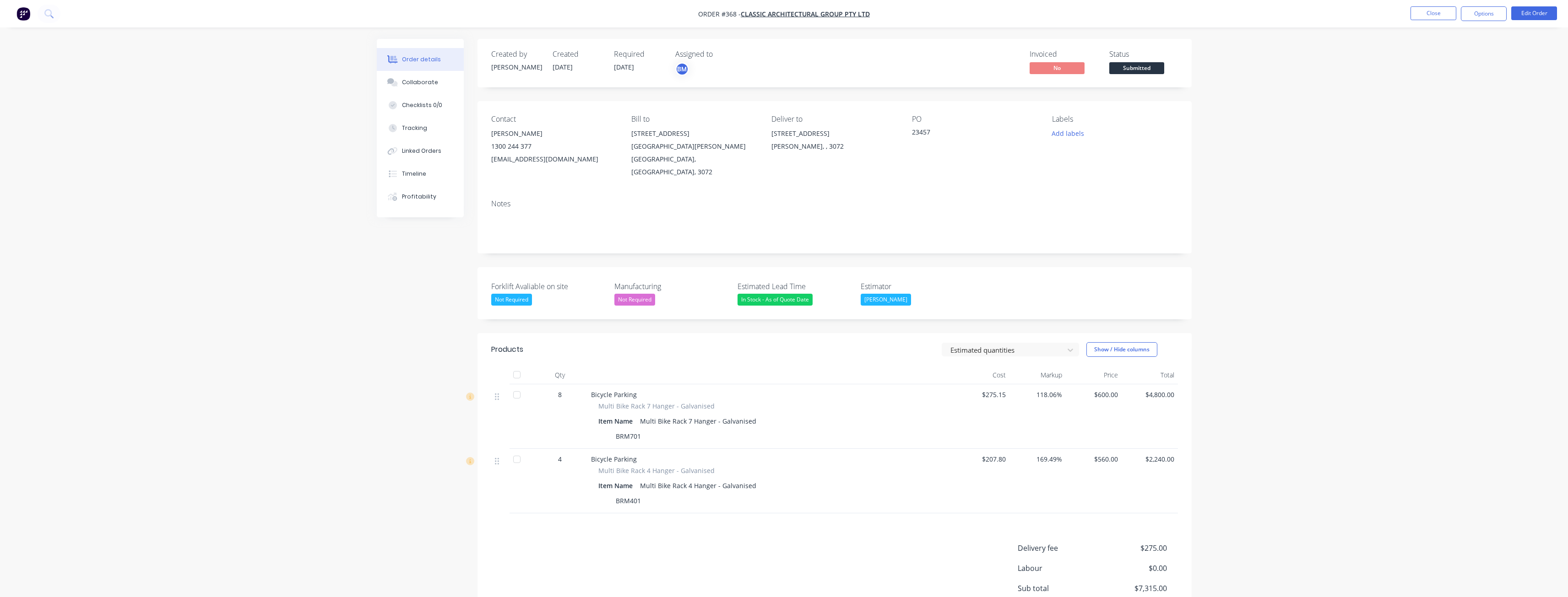
click at [68, 290] on div "Order details Collaborate Checklists 0/0 Tracking Linked Orders Timeline Profit…" at bounding box center [784, 348] width 1568 height 697
click at [23, 12] on img "button" at bounding box center [23, 13] width 13 height 13
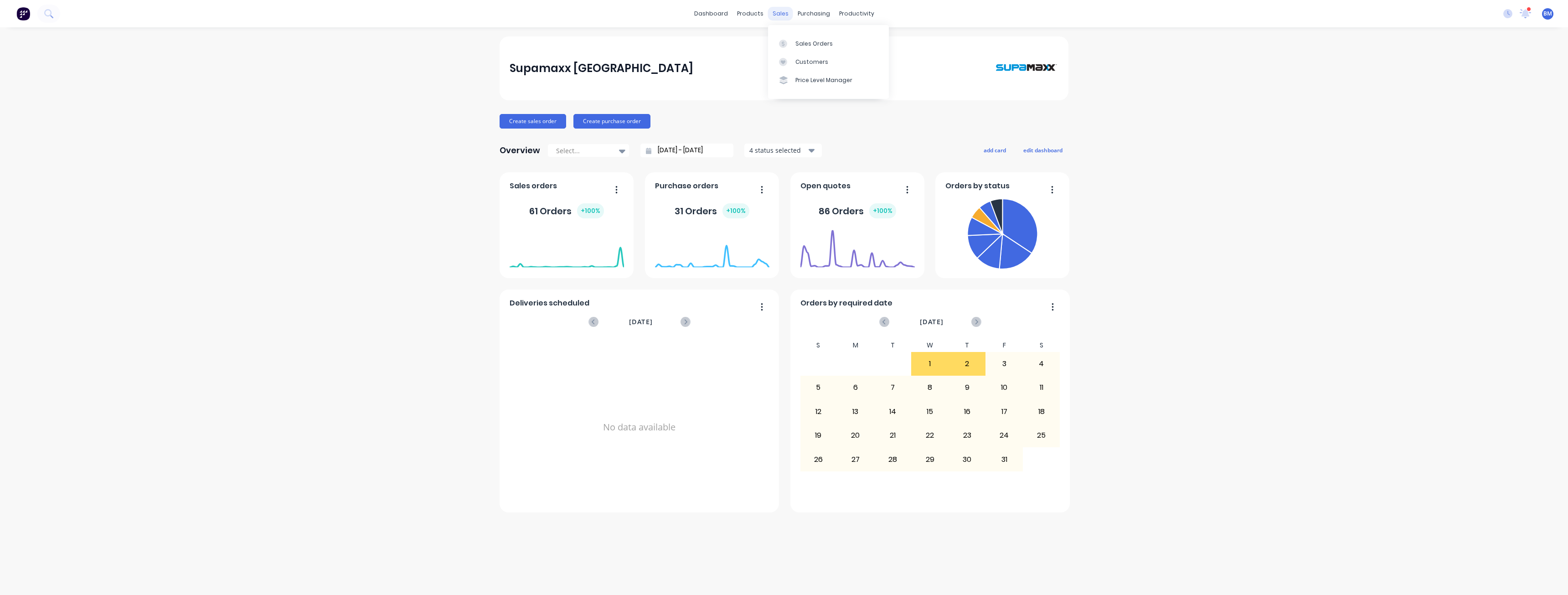
click at [782, 13] on div "sales" at bounding box center [780, 13] width 25 height 13
click at [794, 43] on link "Sales Orders" at bounding box center [828, 43] width 121 height 18
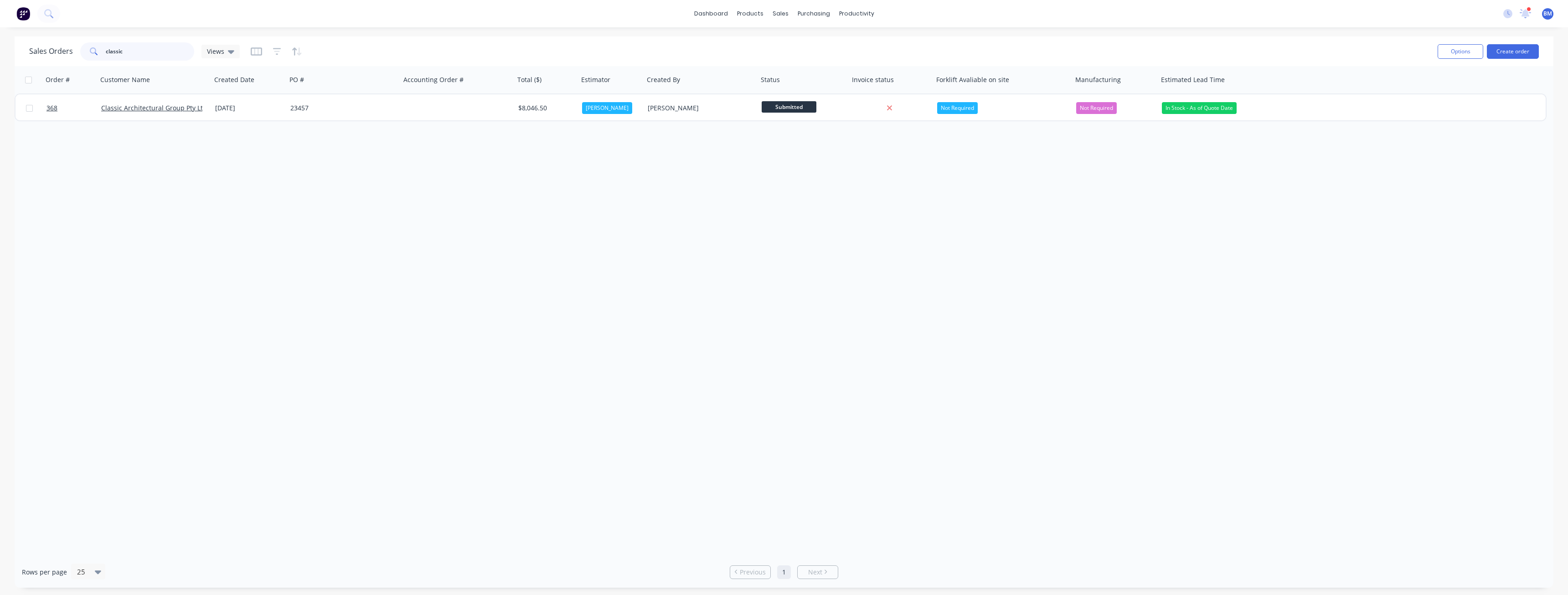
drag, startPoint x: 141, startPoint y: 51, endPoint x: 85, endPoint y: 50, distance: 56.0
click at [85, 50] on div "classic" at bounding box center [137, 52] width 114 height 18
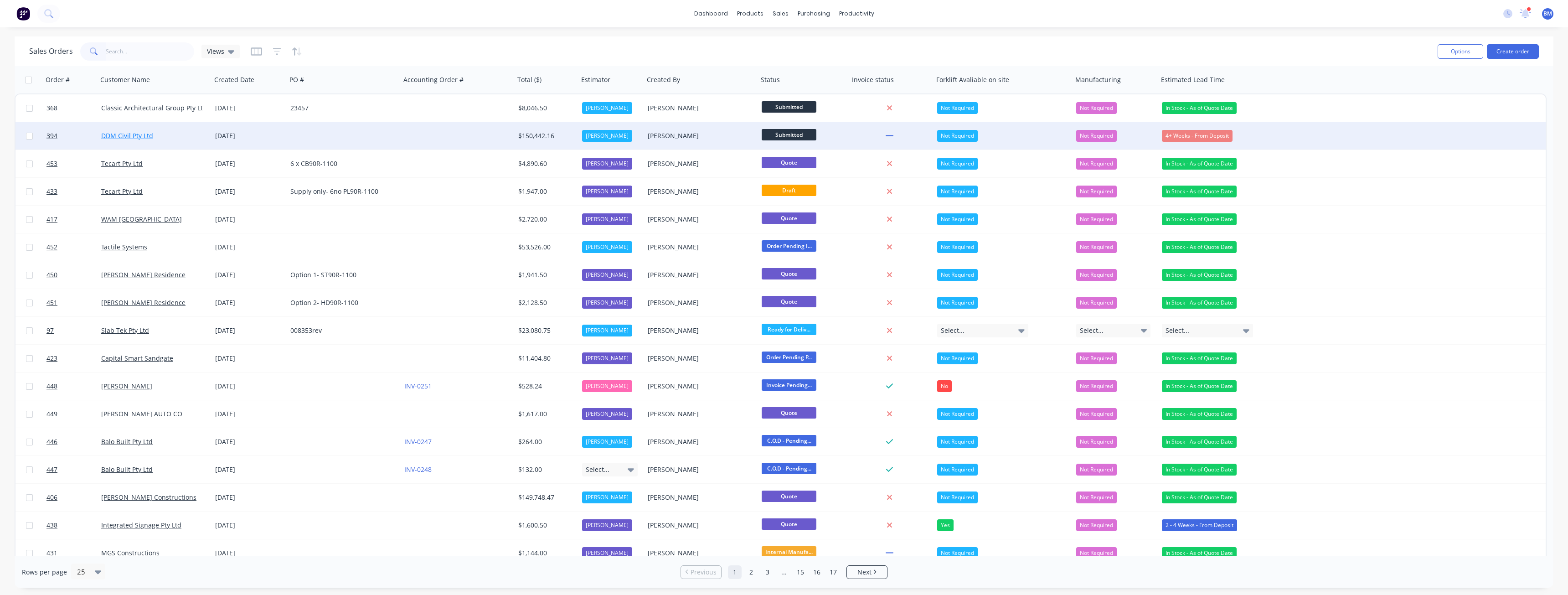
click at [135, 133] on link "DDM Civil Pty Ltd" at bounding box center [127, 136] width 52 height 9
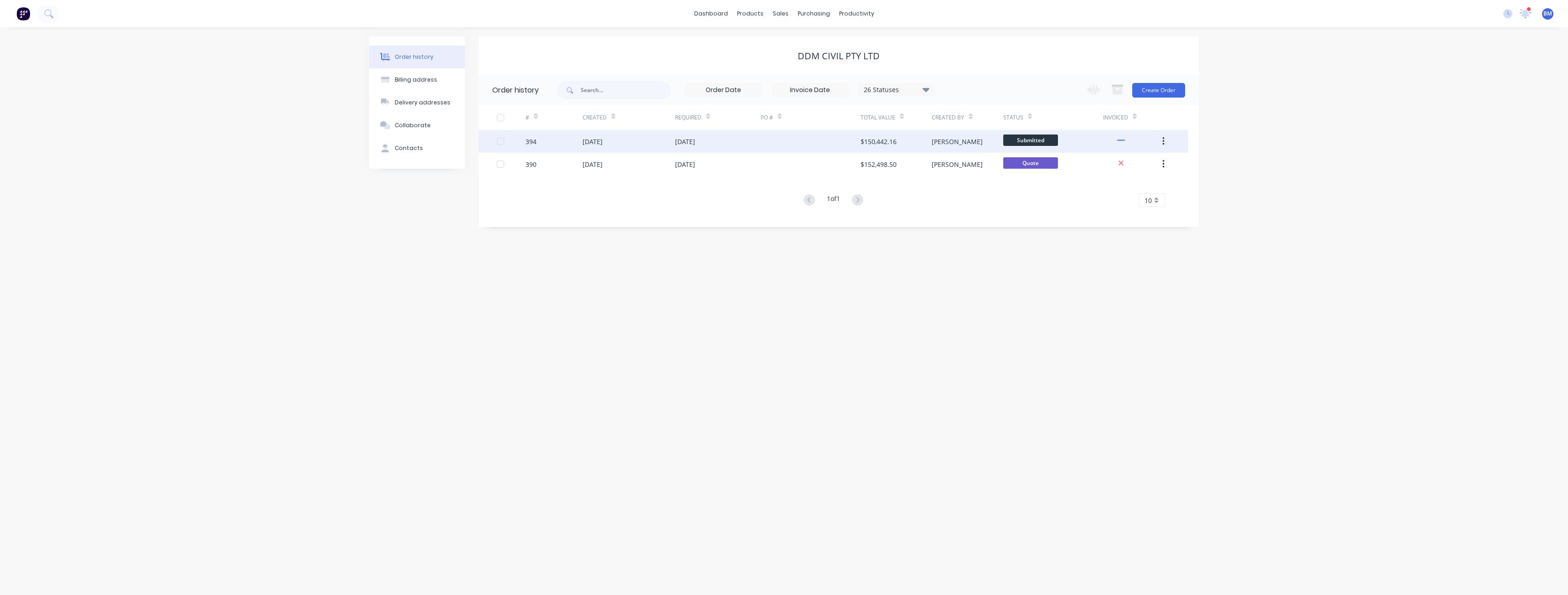
click at [784, 136] on div at bounding box center [811, 141] width 100 height 23
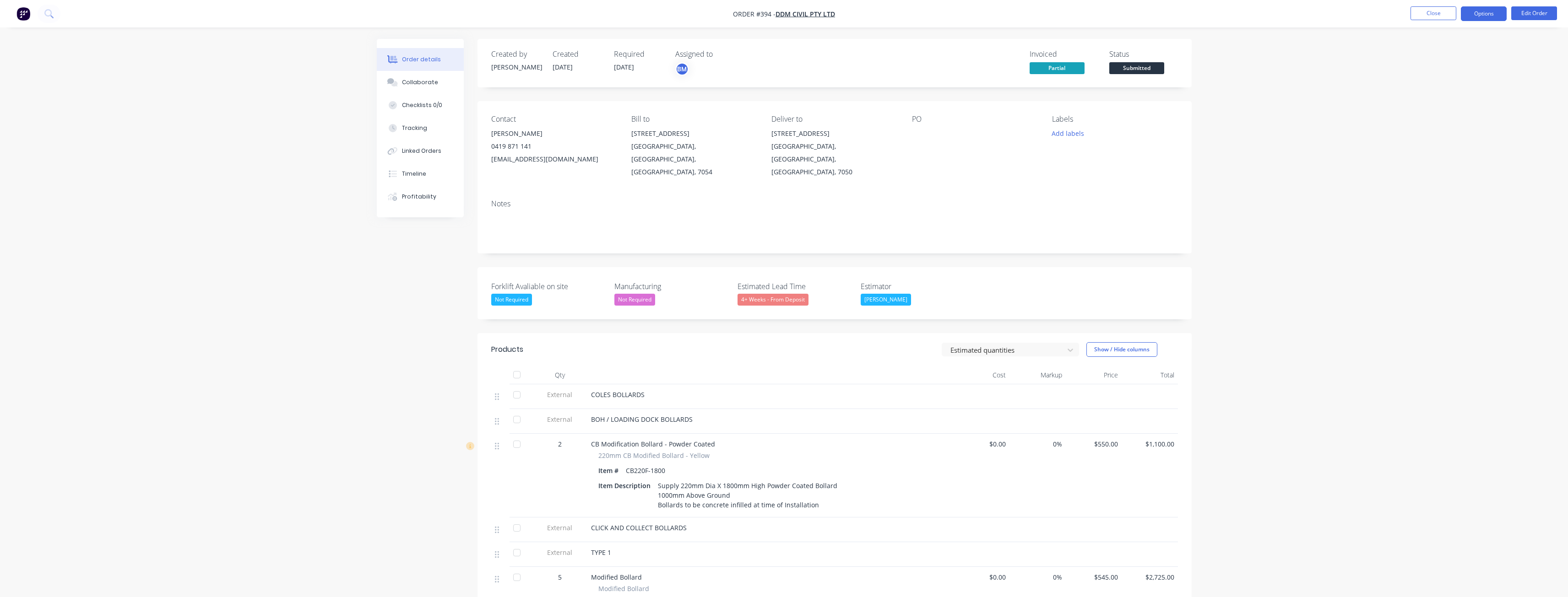
click at [1481, 12] on button "Options" at bounding box center [1484, 13] width 46 height 15
click at [1434, 123] on div "Delivery Docket" at bounding box center [1456, 129] width 84 height 13
click at [1428, 92] on div "Without pricing" at bounding box center [1456, 92] width 84 height 13
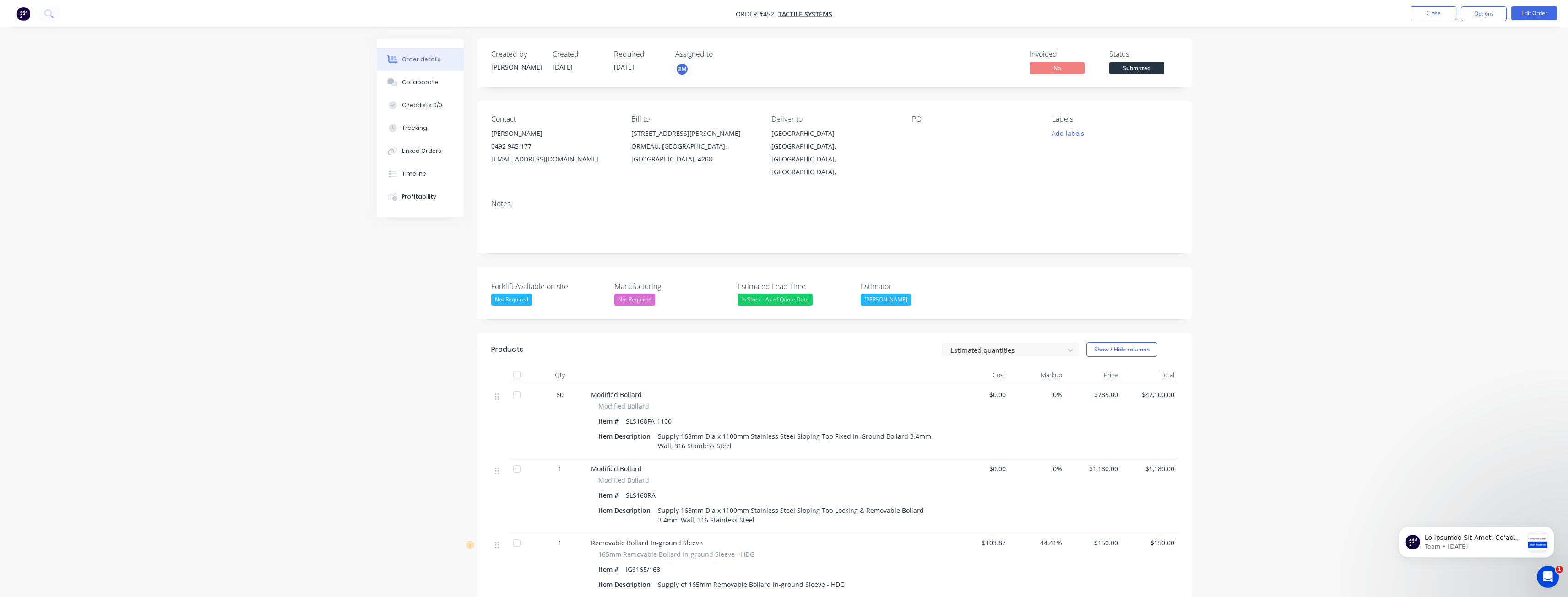
click at [222, 75] on div "Order details Collaborate Checklists 0/0 Tracking Linked Orders Timeline Profit…" at bounding box center [784, 444] width 1568 height 889
click at [223, 87] on div "Order details Collaborate Checklists 0/0 Tracking Linked Orders Timeline Profit…" at bounding box center [784, 444] width 1568 height 889
drag, startPoint x: 223, startPoint y: 87, endPoint x: 227, endPoint y: 81, distance: 7.2
click at [226, 81] on div "Order details Collaborate Checklists 0/0 Tracking Linked Orders Timeline Profit…" at bounding box center [784, 444] width 1568 height 889
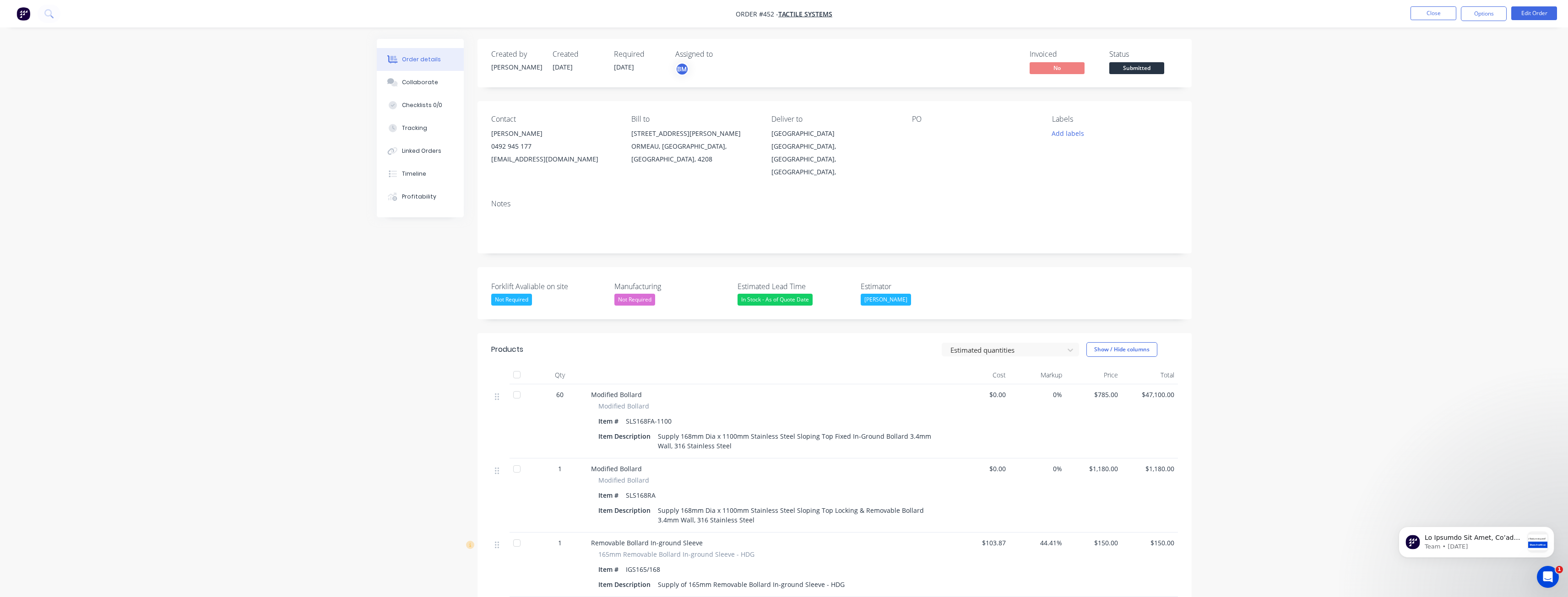
click at [297, 285] on div "Order details Collaborate Checklists 0/0 Tracking Linked Orders Timeline Profit…" at bounding box center [784, 444] width 1568 height 889
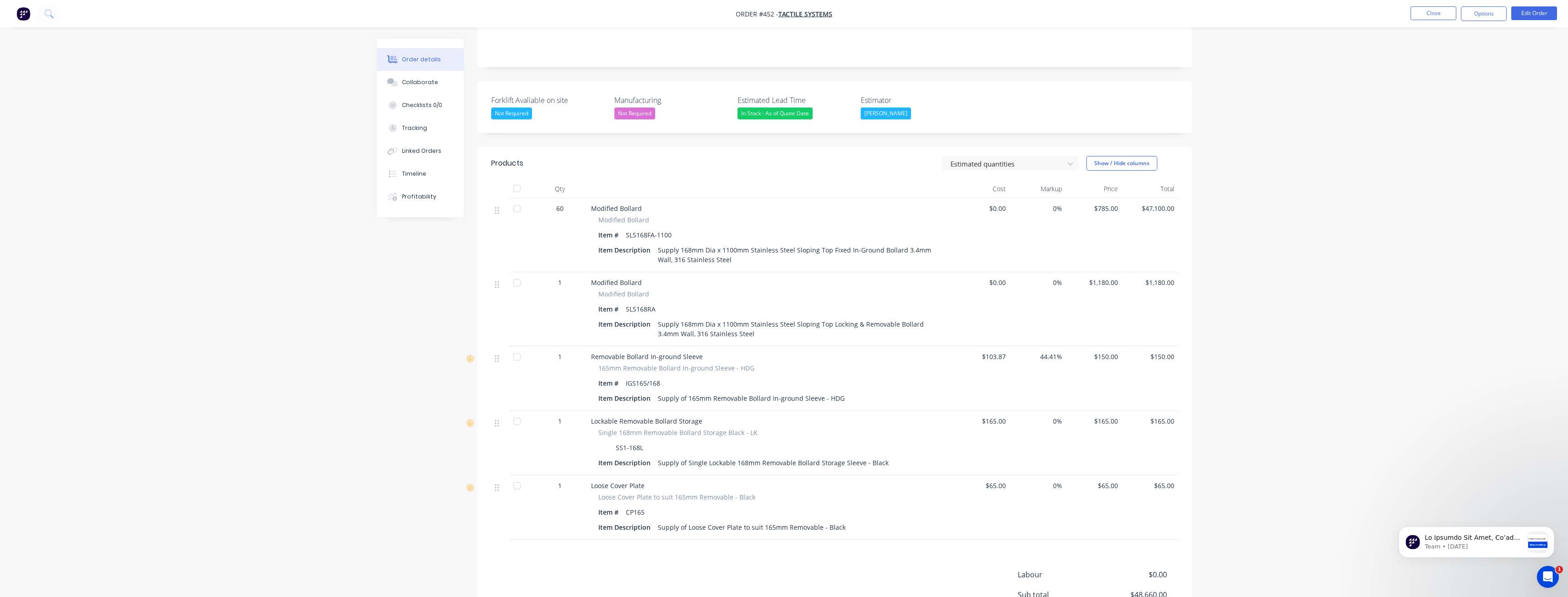
scroll to position [279, 0]
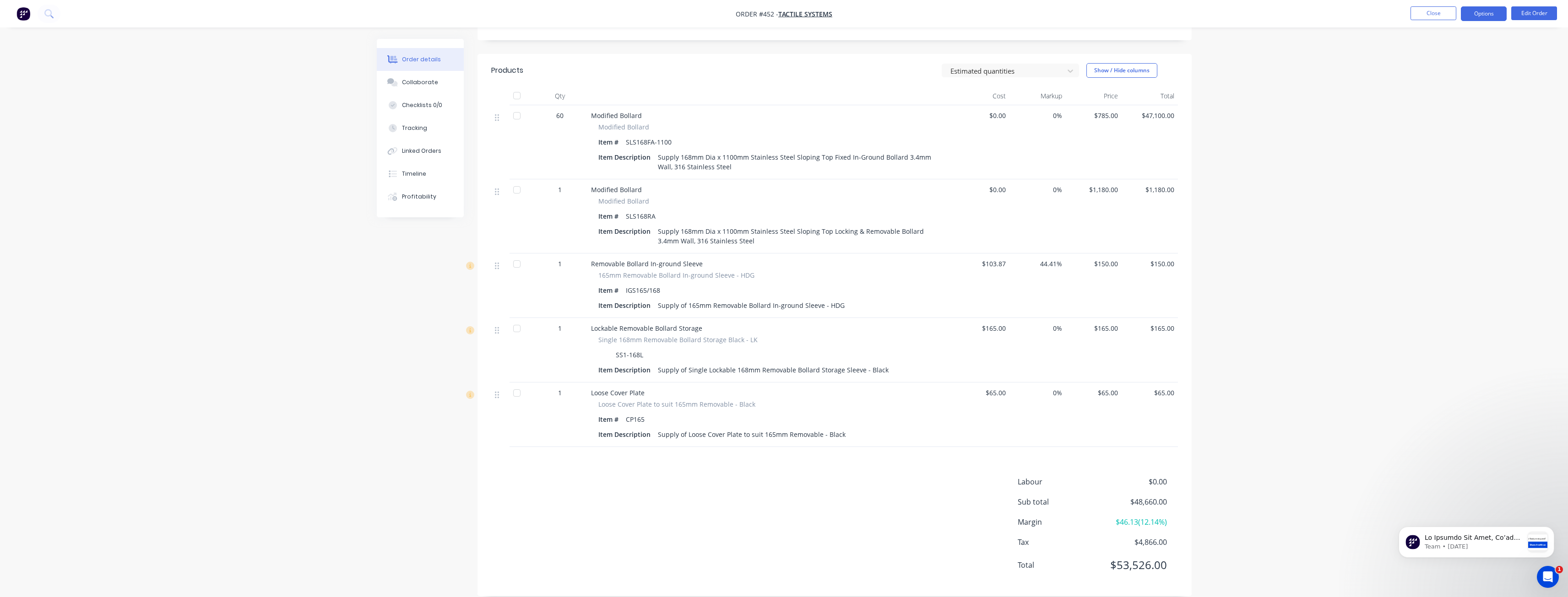
click at [1490, 13] on button "Options" at bounding box center [1484, 13] width 46 height 15
click at [1427, 238] on div "Convert to Quote" at bounding box center [1456, 239] width 84 height 13
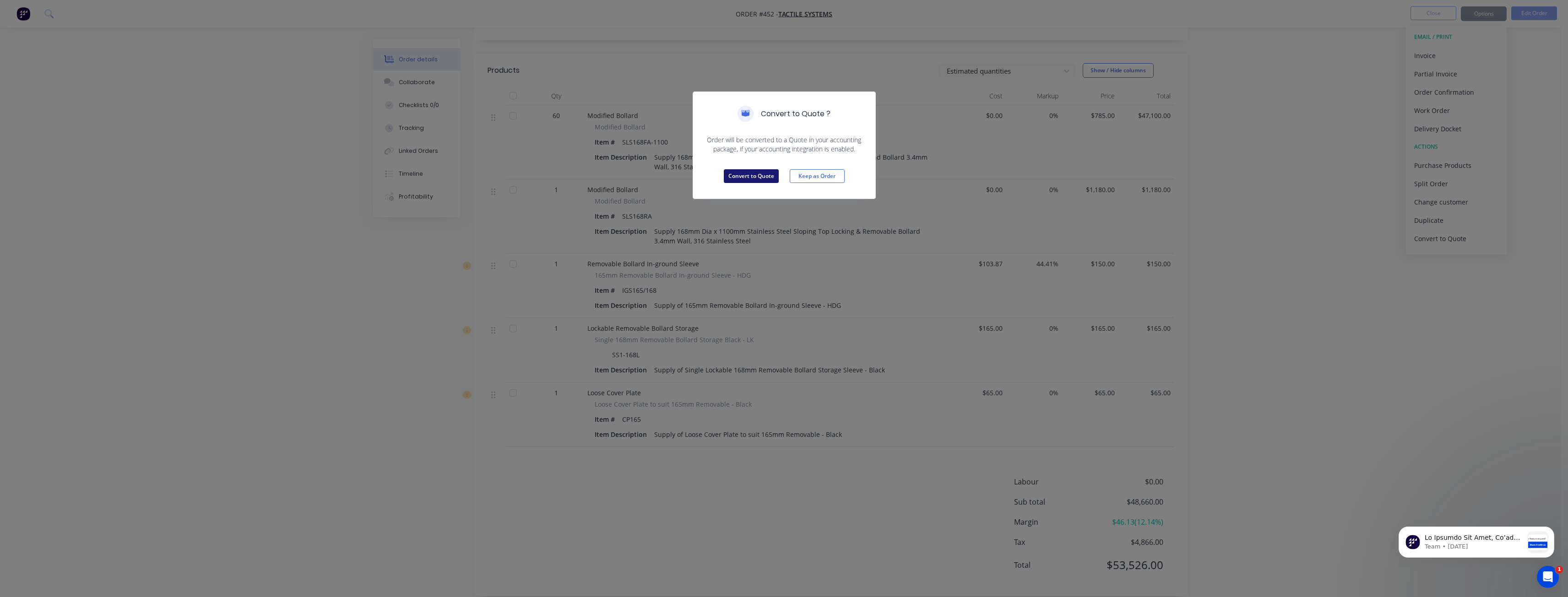
click at [758, 172] on button "Convert to Quote" at bounding box center [751, 176] width 55 height 13
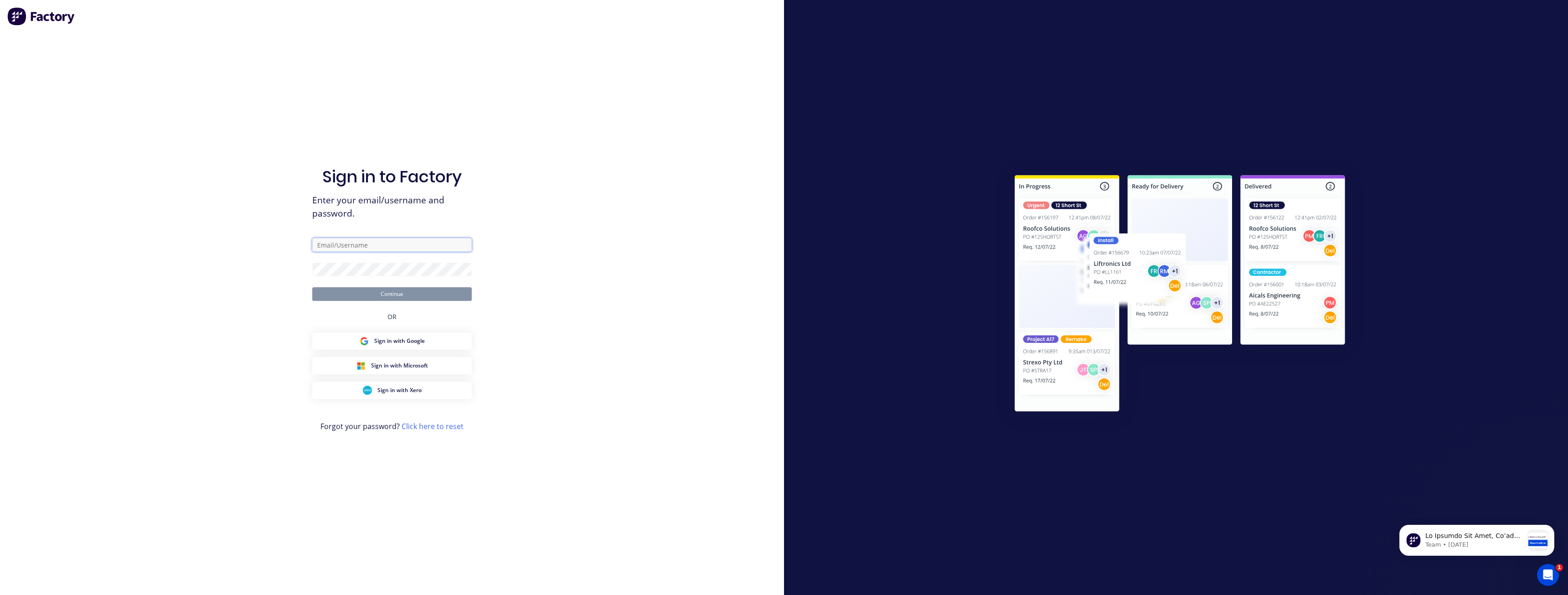
type input "[PERSON_NAME][EMAIL_ADDRESS][DOMAIN_NAME]"
click at [388, 294] on button "Continue" at bounding box center [392, 294] width 159 height 13
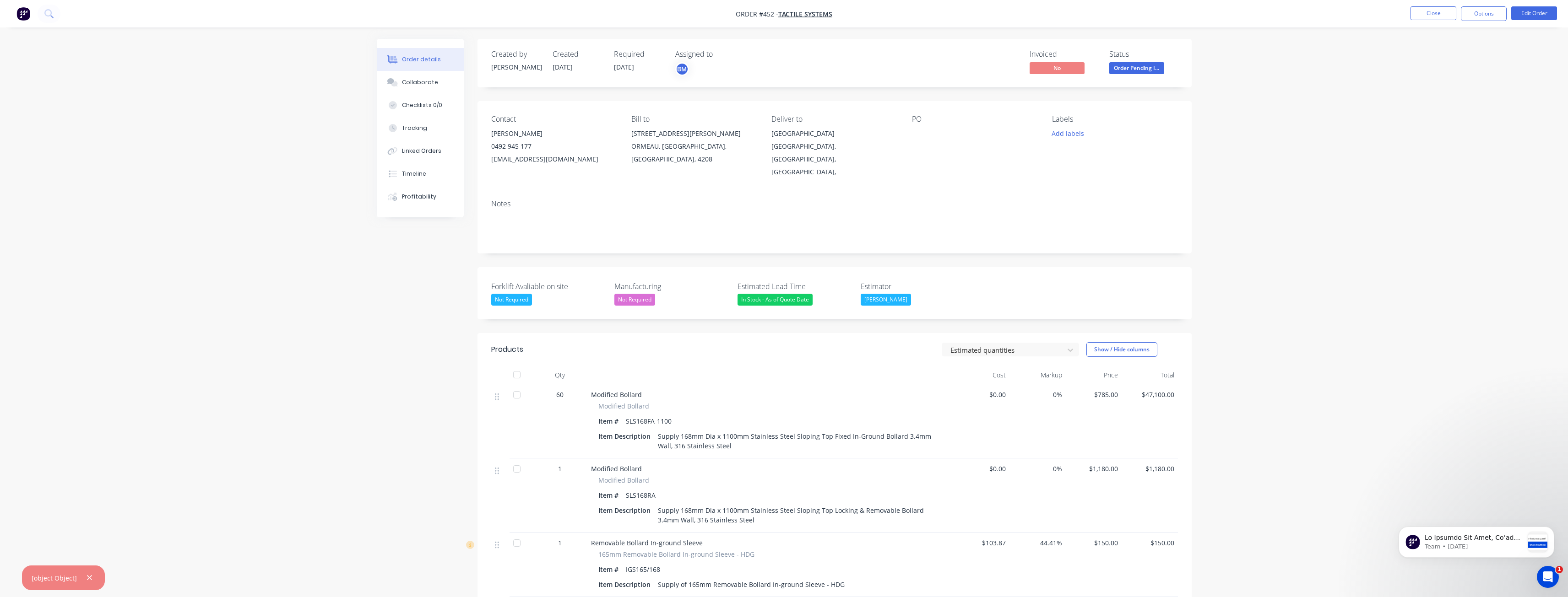
drag, startPoint x: 89, startPoint y: 576, endPoint x: 126, endPoint y: 528, distance: 60.6
click at [89, 575] on icon "button" at bounding box center [90, 577] width 6 height 8
click at [1486, 15] on button "Options" at bounding box center [1484, 13] width 46 height 15
click at [1438, 244] on div "Convert to Quote" at bounding box center [1456, 239] width 84 height 13
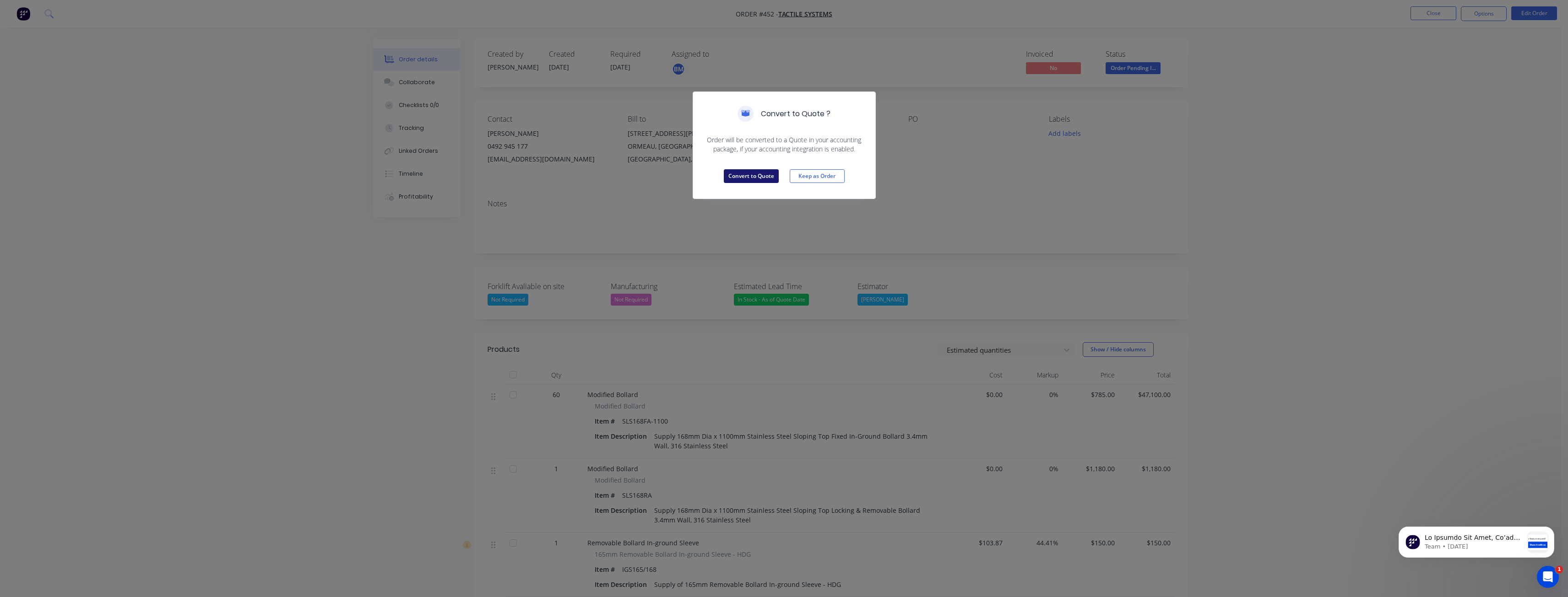
click at [748, 175] on button "Convert to Quote" at bounding box center [751, 176] width 55 height 13
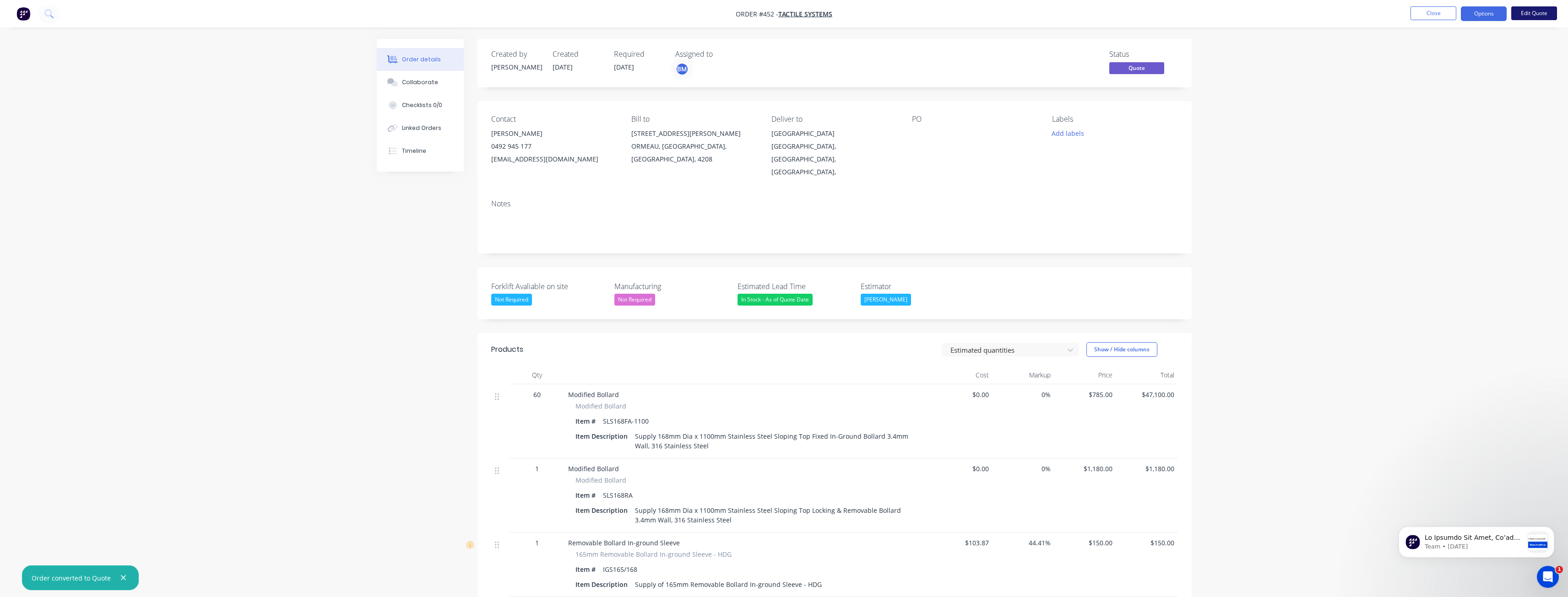
click at [1532, 12] on button "Edit Quote" at bounding box center [1534, 13] width 46 height 13
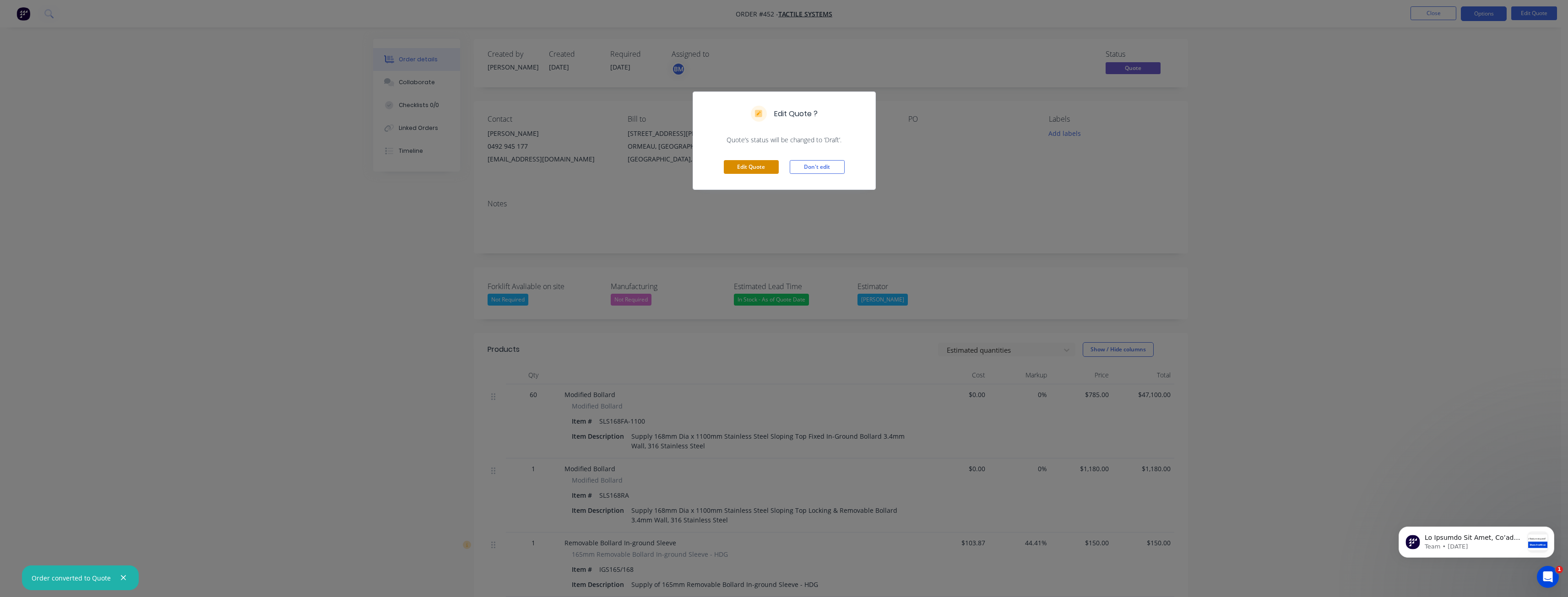
click at [732, 164] on button "Edit Quote" at bounding box center [751, 167] width 55 height 13
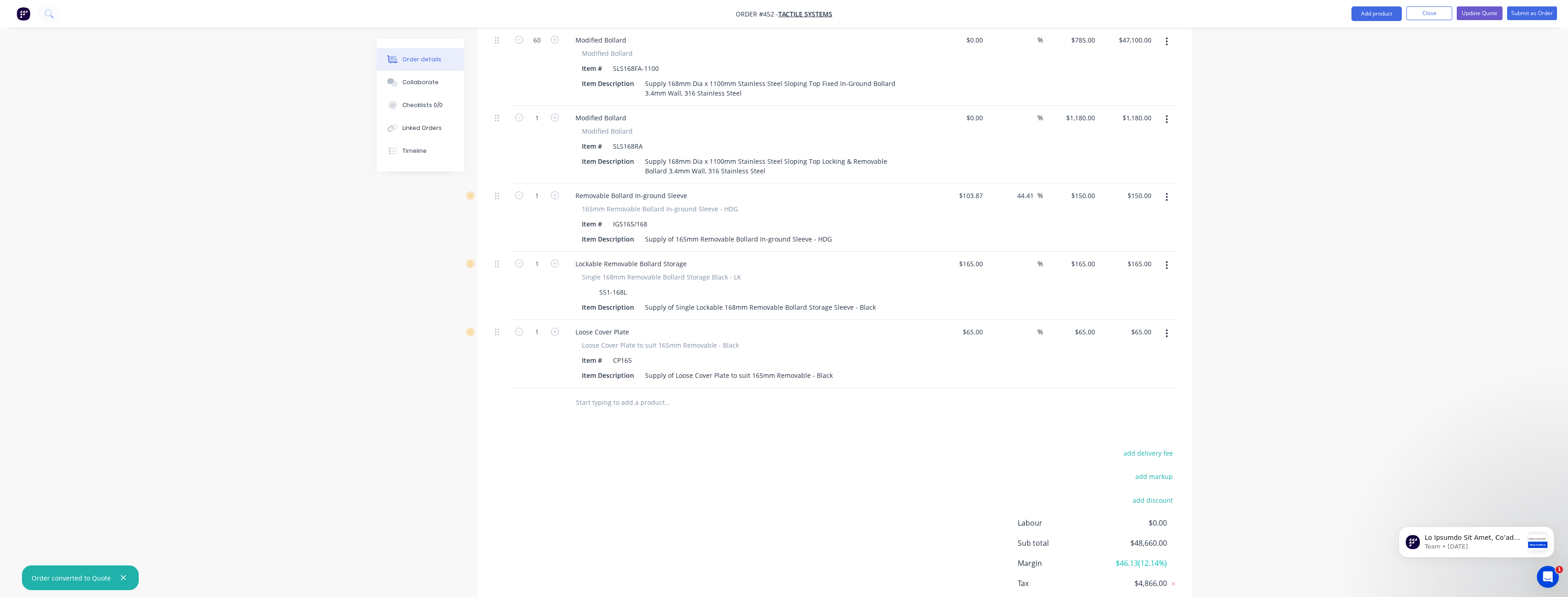
scroll to position [400, 0]
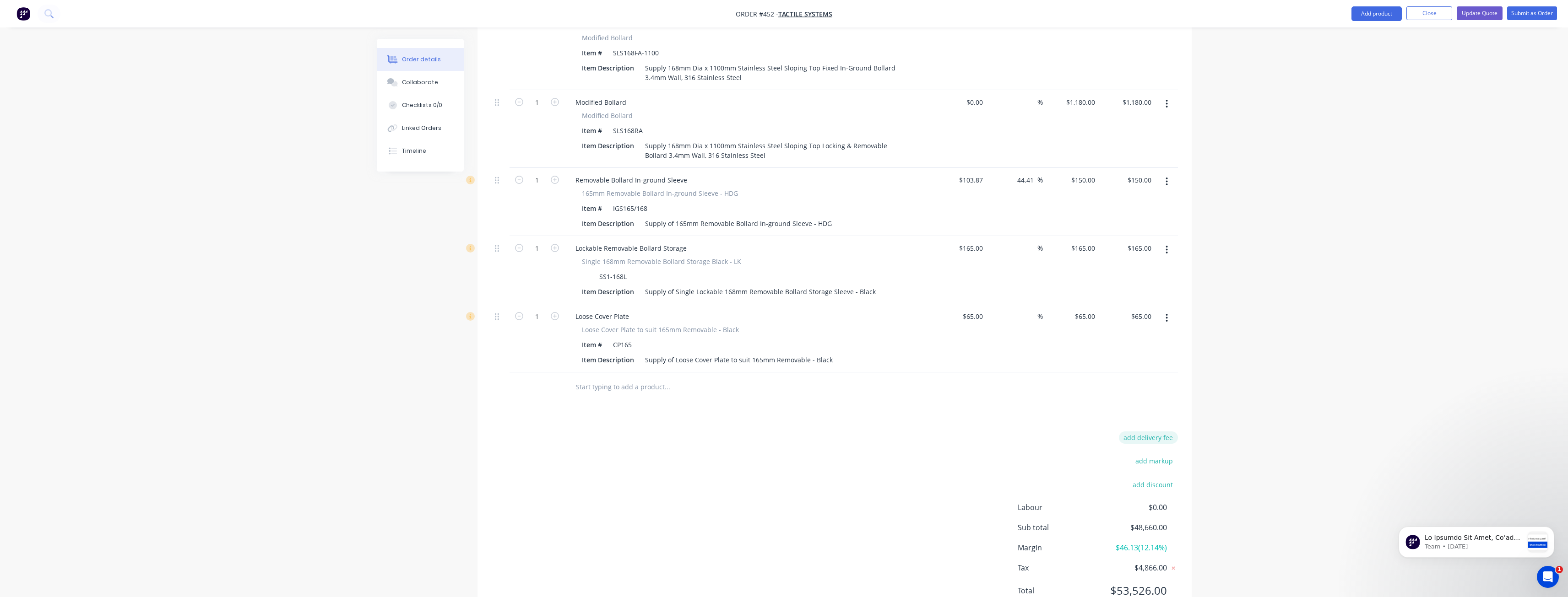
click at [1160, 431] on button "add delivery fee" at bounding box center [1148, 438] width 59 height 12
type input "3825"
click at [768, 434] on div "Delivery fee Delivery fee Delivery fee name (Optional) 3825 3825 $0 add markup …" at bounding box center [834, 521] width 686 height 174
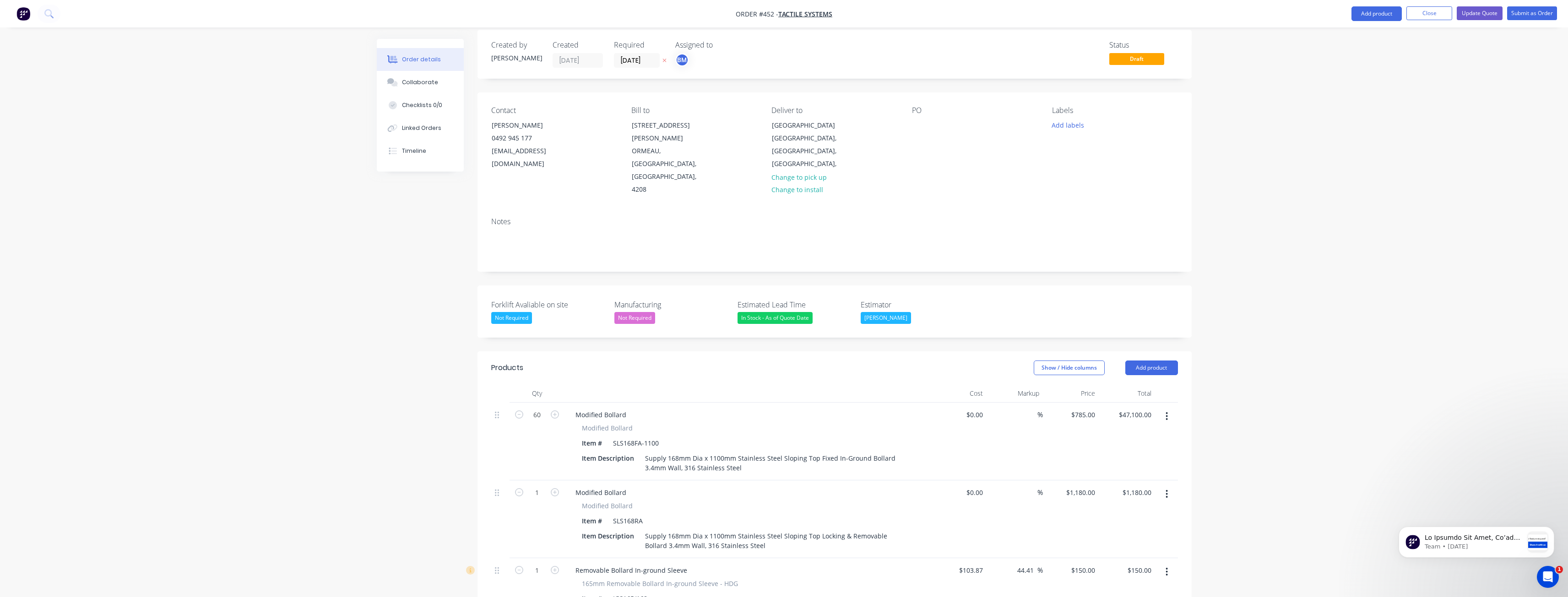
scroll to position [0, 0]
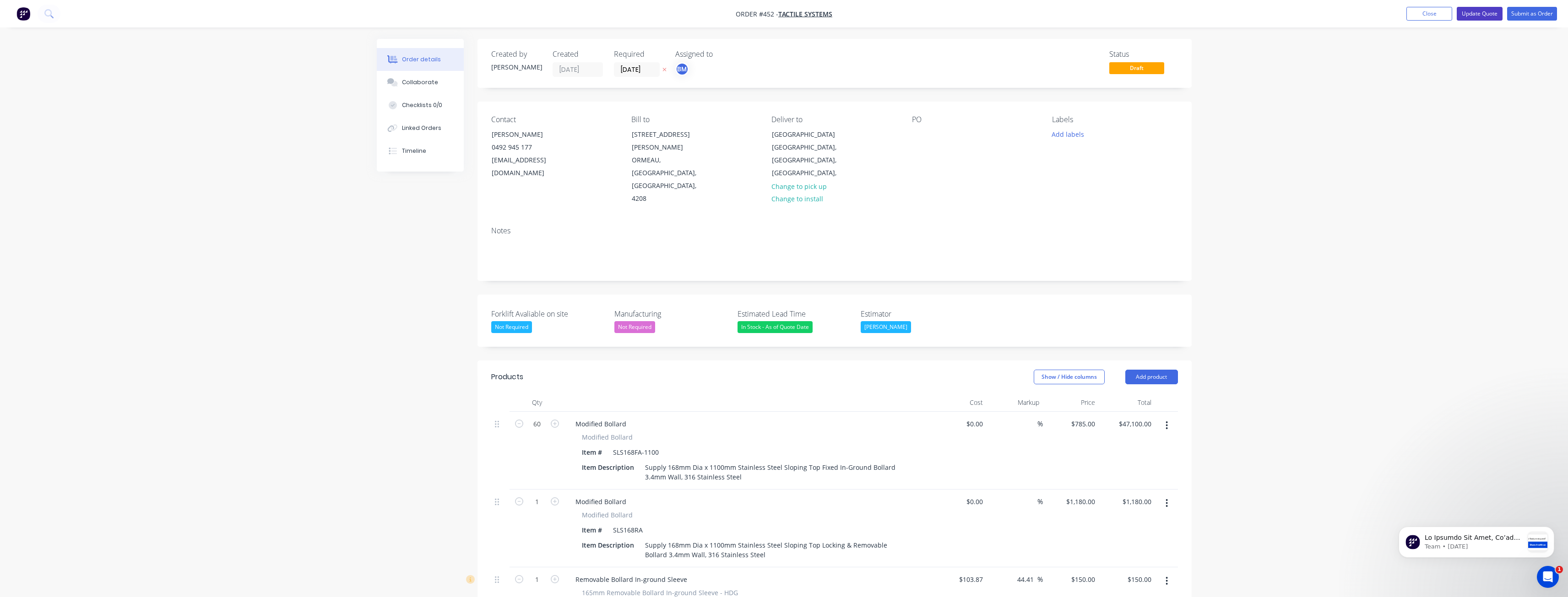
click at [1482, 10] on button "Update Quote" at bounding box center [1479, 13] width 46 height 13
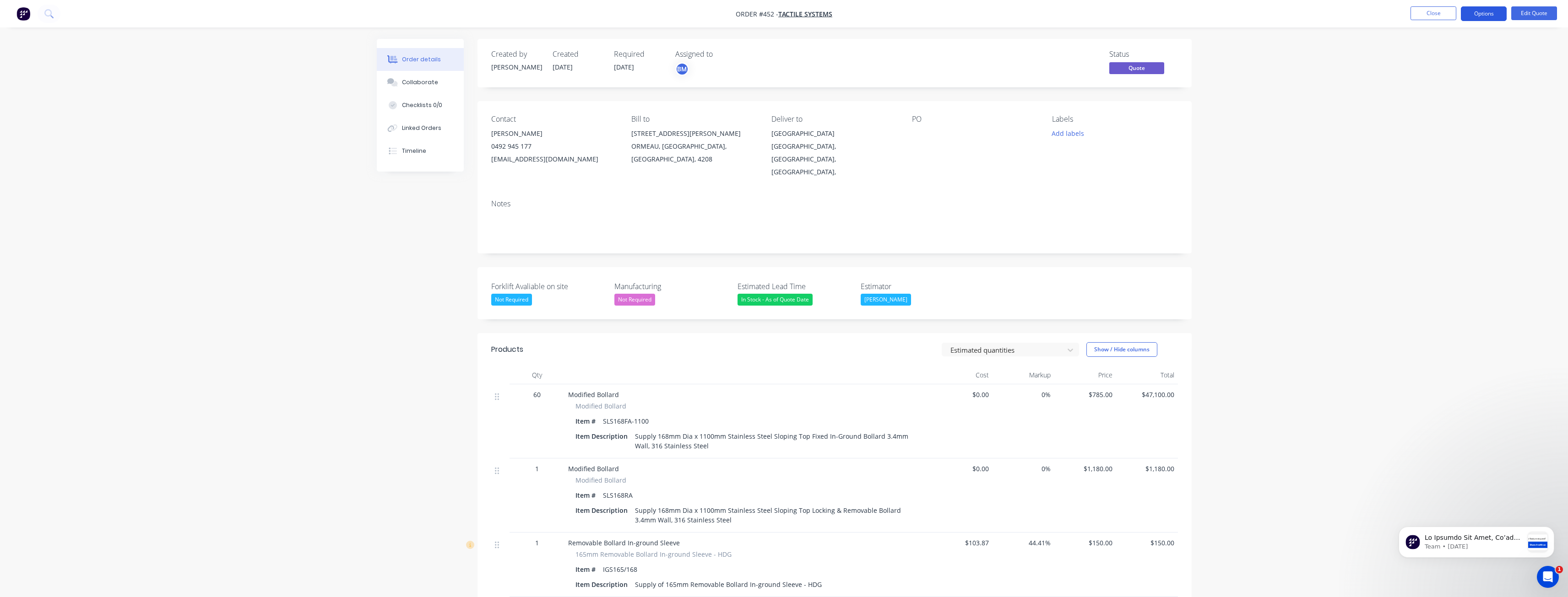
click at [1476, 12] on button "Options" at bounding box center [1484, 13] width 46 height 15
click at [1422, 57] on div "Quote" at bounding box center [1456, 56] width 84 height 13
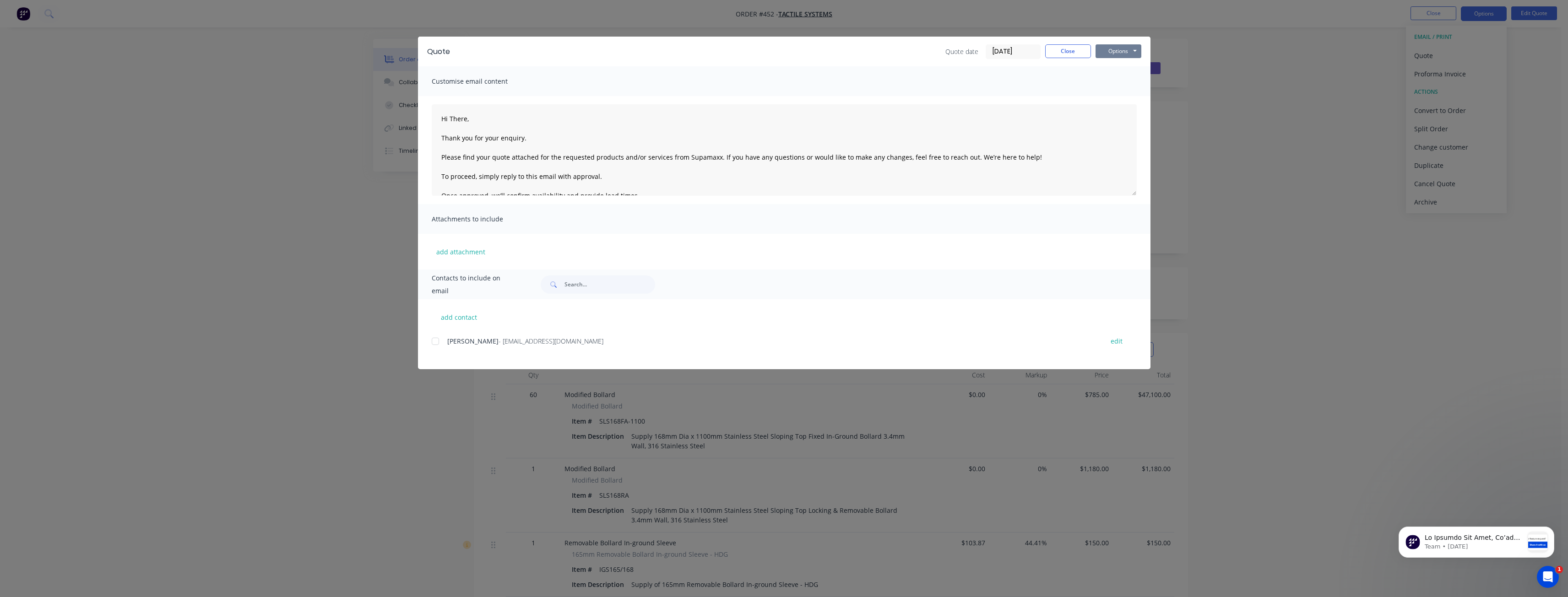
click at [1120, 48] on button "Options" at bounding box center [1118, 51] width 46 height 13
click at [1122, 68] on button "Preview" at bounding box center [1125, 67] width 59 height 15
click at [1066, 48] on button "Close" at bounding box center [1068, 51] width 46 height 13
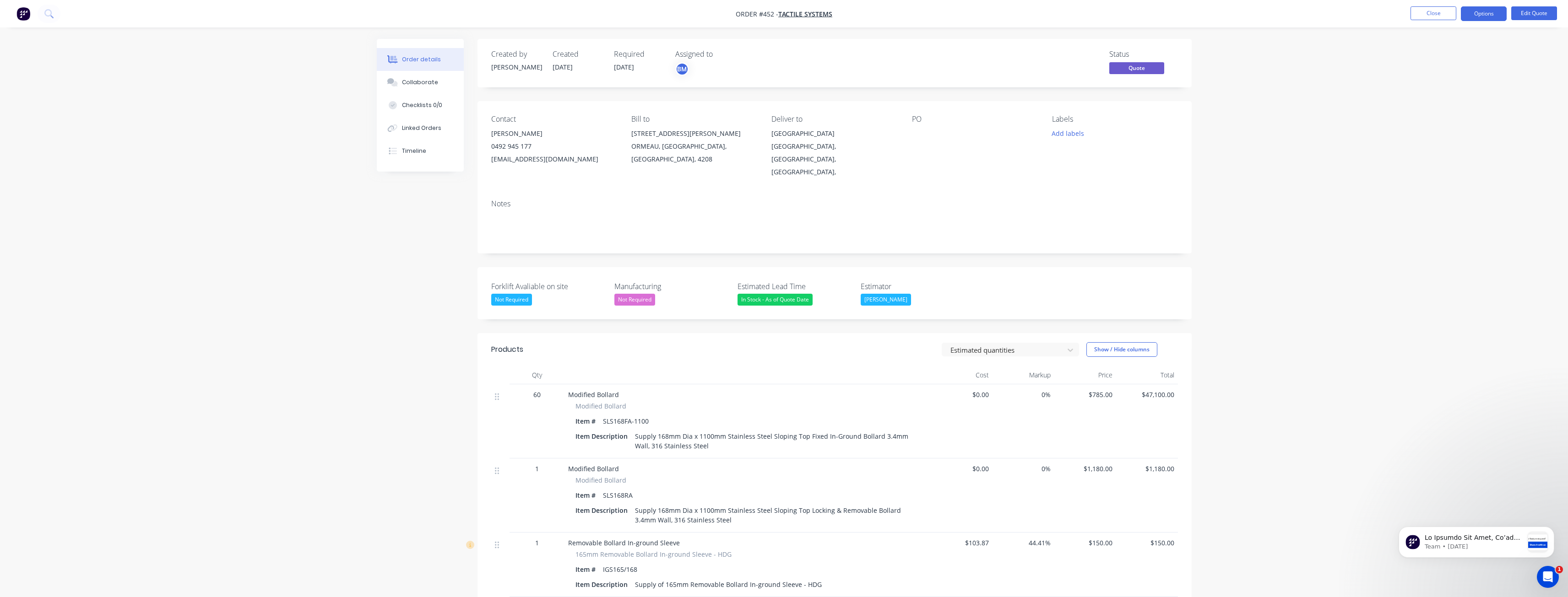
click at [197, 181] on div "Order details Collaborate Checklists 0/0 Linked Orders Timeline Order details C…" at bounding box center [784, 455] width 1568 height 909
click at [870, 77] on div "Created by Budd Created 02/10/25 Required 02/10/25 Assigned to BM Status Quote" at bounding box center [834, 63] width 714 height 48
click at [252, 185] on div "Order details Collaborate Checklists 0/0 Linked Orders Timeline Order details C…" at bounding box center [784, 455] width 1568 height 909
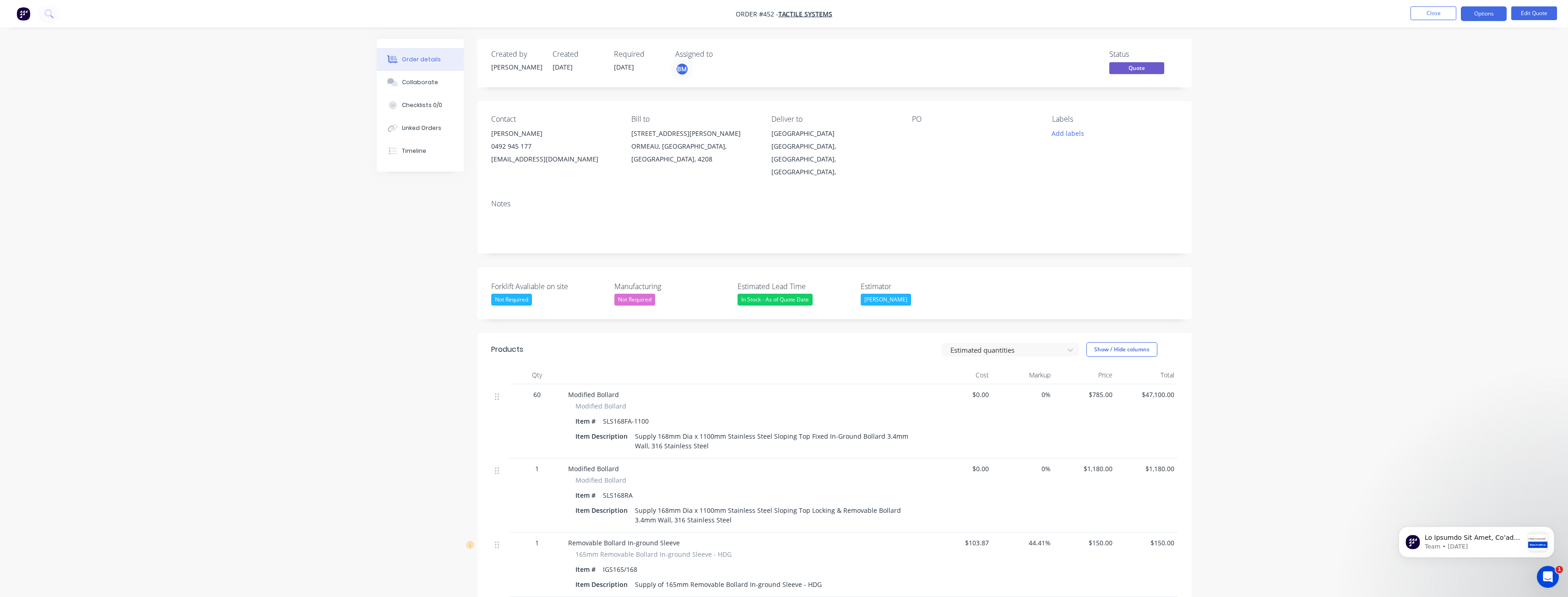
click at [229, 164] on div "Order details Collaborate Checklists 0/0 Linked Orders Timeline Order details C…" at bounding box center [784, 455] width 1568 height 909
click at [231, 123] on div "Order details Collaborate Checklists 0/0 Linked Orders Timeline Order details C…" at bounding box center [784, 455] width 1568 height 909
click at [182, 78] on div "Order details Collaborate Checklists 0/0 Linked Orders Timeline Order details C…" at bounding box center [784, 455] width 1568 height 909
click at [230, 230] on div "Order details Collaborate Checklists 0/0 Linked Orders Timeline Order details C…" at bounding box center [784, 455] width 1568 height 909
click at [279, 202] on div "Order details Collaborate Checklists 0/0 Linked Orders Timeline Order details C…" at bounding box center [784, 455] width 1568 height 909
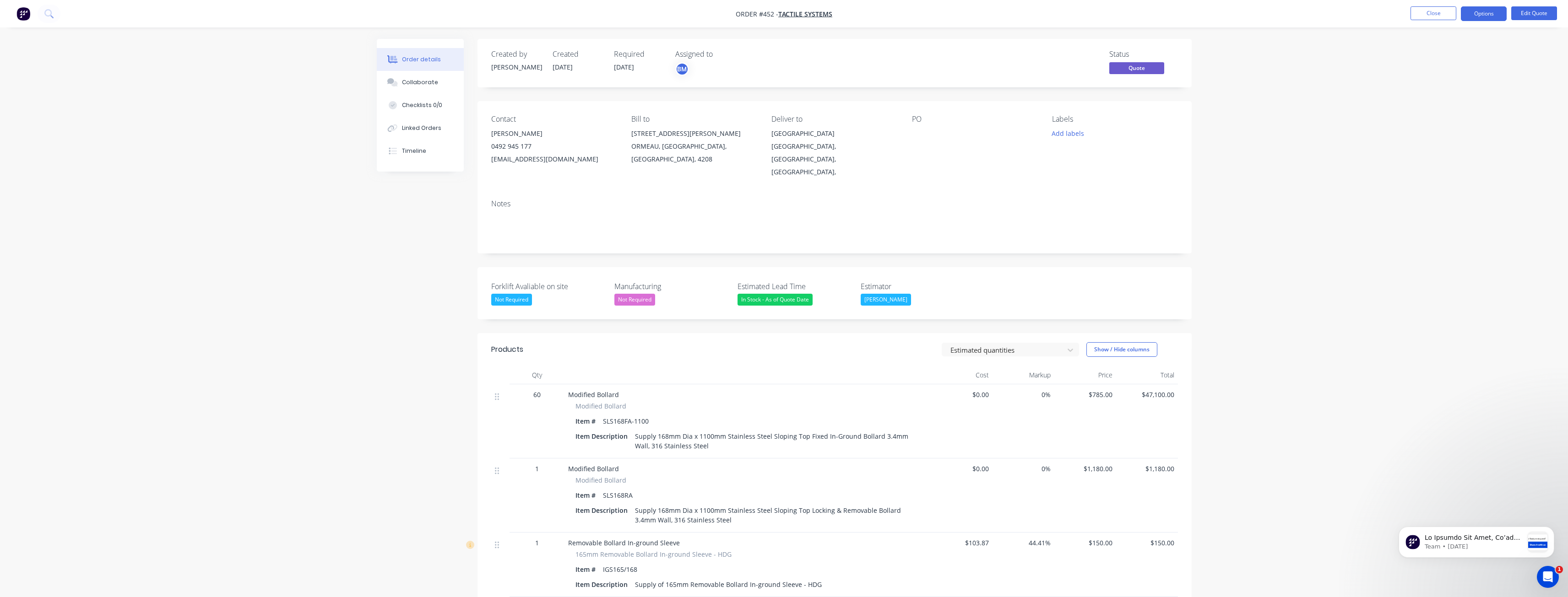
click at [277, 183] on div "Order details Collaborate Checklists 0/0 Linked Orders Timeline Order details C…" at bounding box center [784, 455] width 1568 height 909
